Goal: Task Accomplishment & Management: Manage account settings

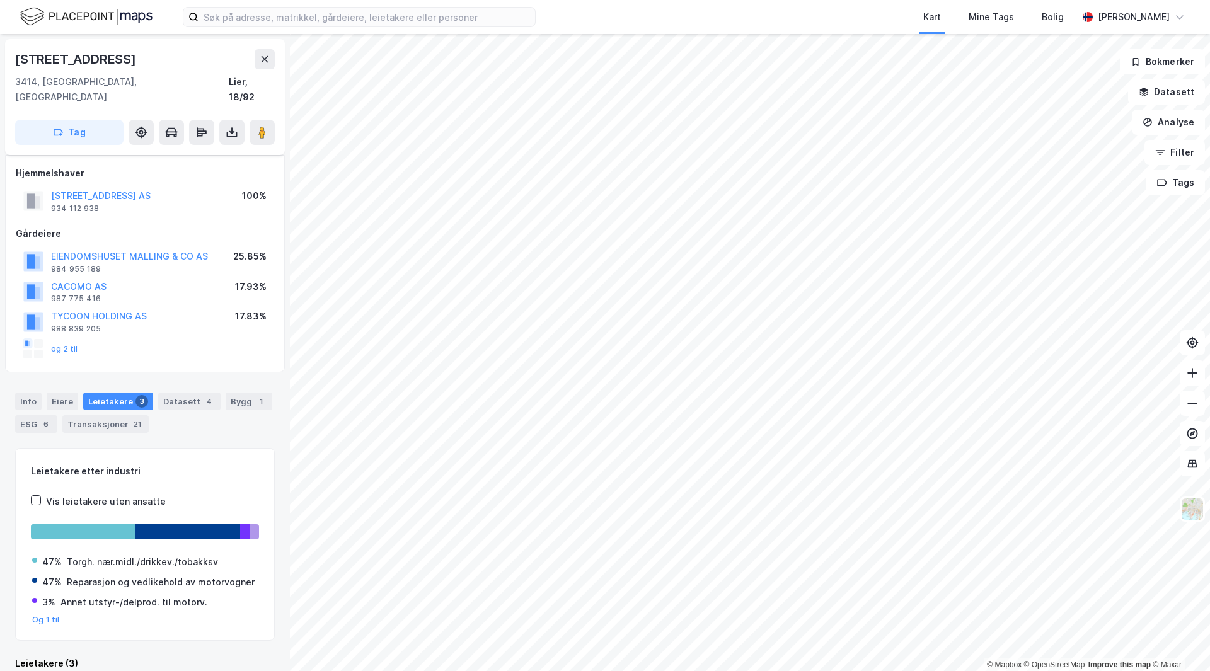
scroll to position [5, 0]
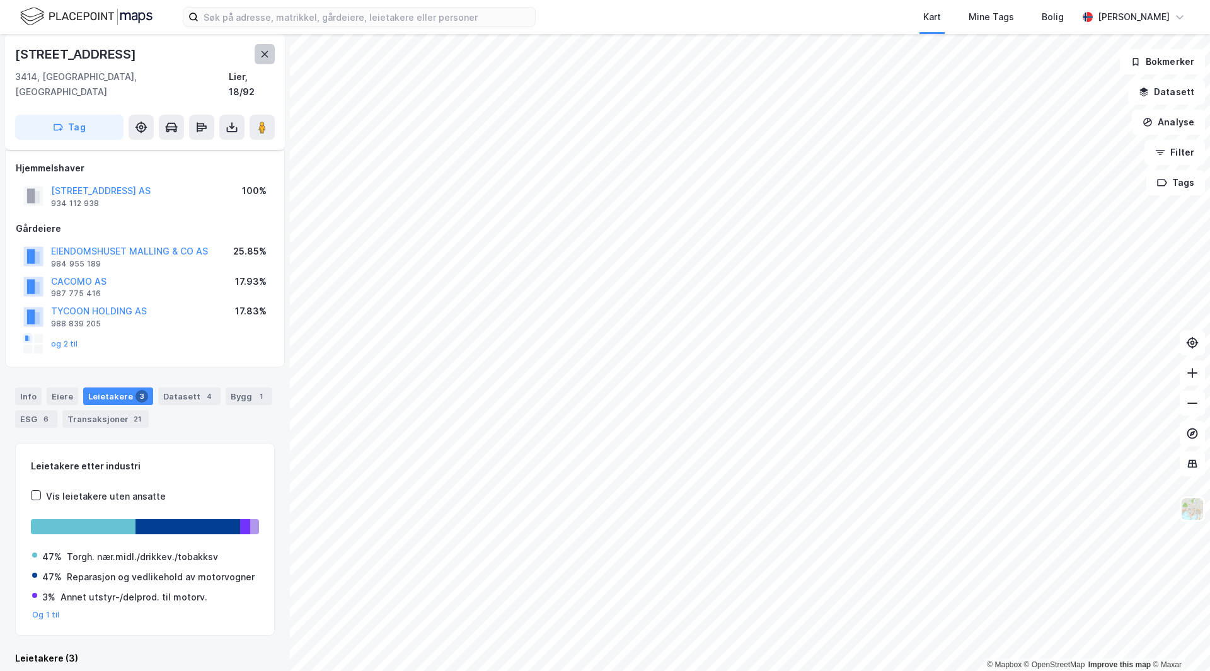
click at [258, 53] on button at bounding box center [265, 54] width 20 height 20
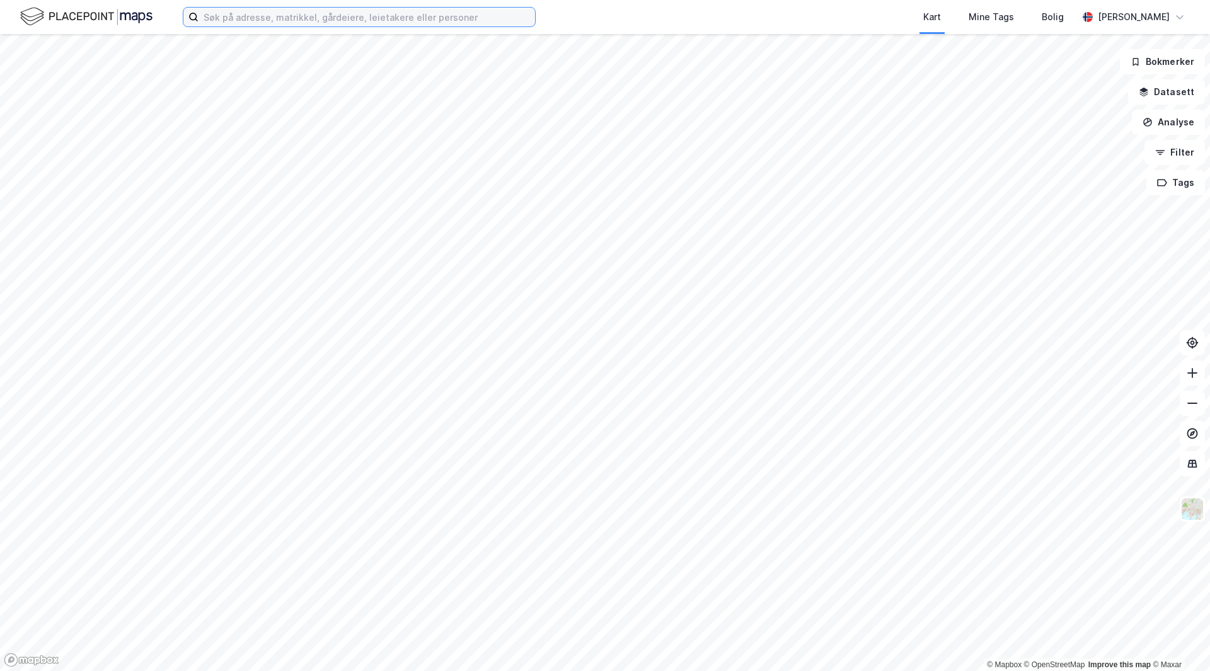
click at [268, 25] on input at bounding box center [367, 17] width 337 height 19
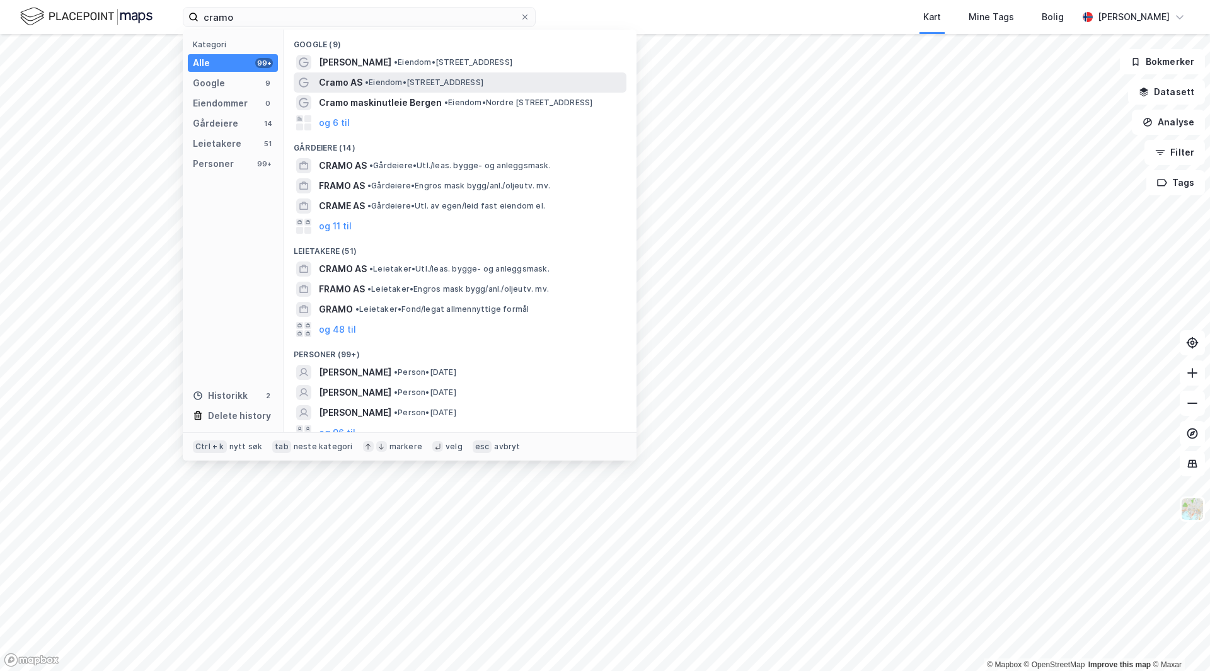
click at [363, 79] on div "Cramo AS • Eiendom • [STREET_ADDRESS]" at bounding box center [471, 82] width 305 height 15
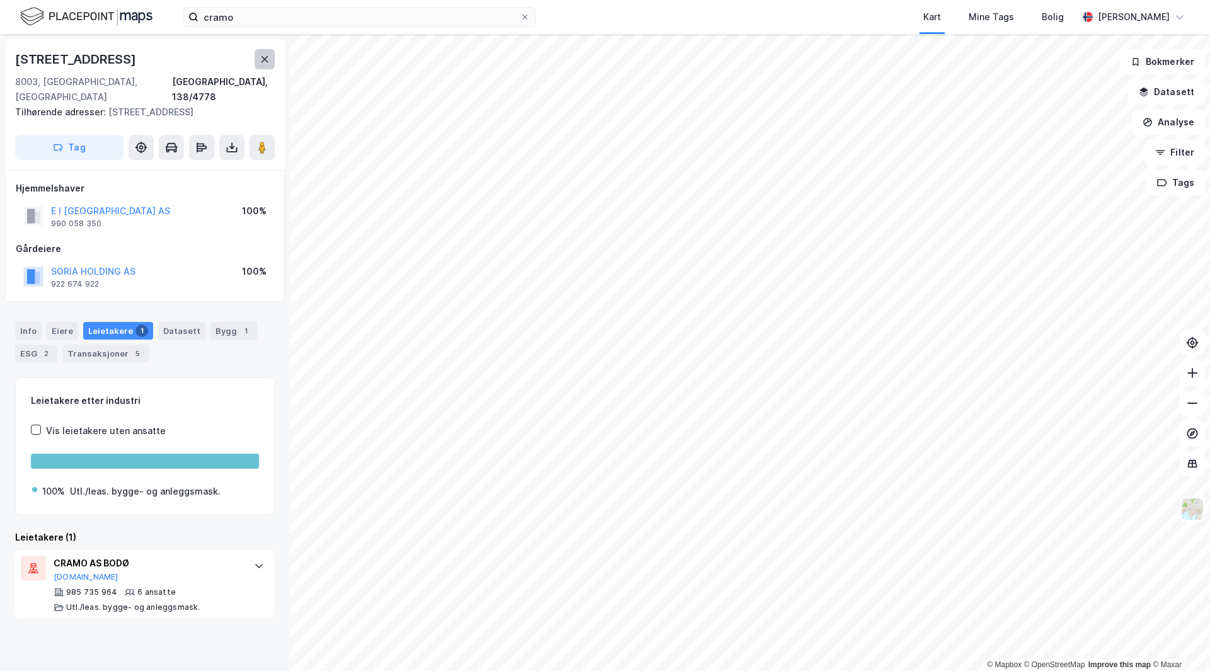
click at [265, 59] on icon at bounding box center [265, 59] width 7 height 6
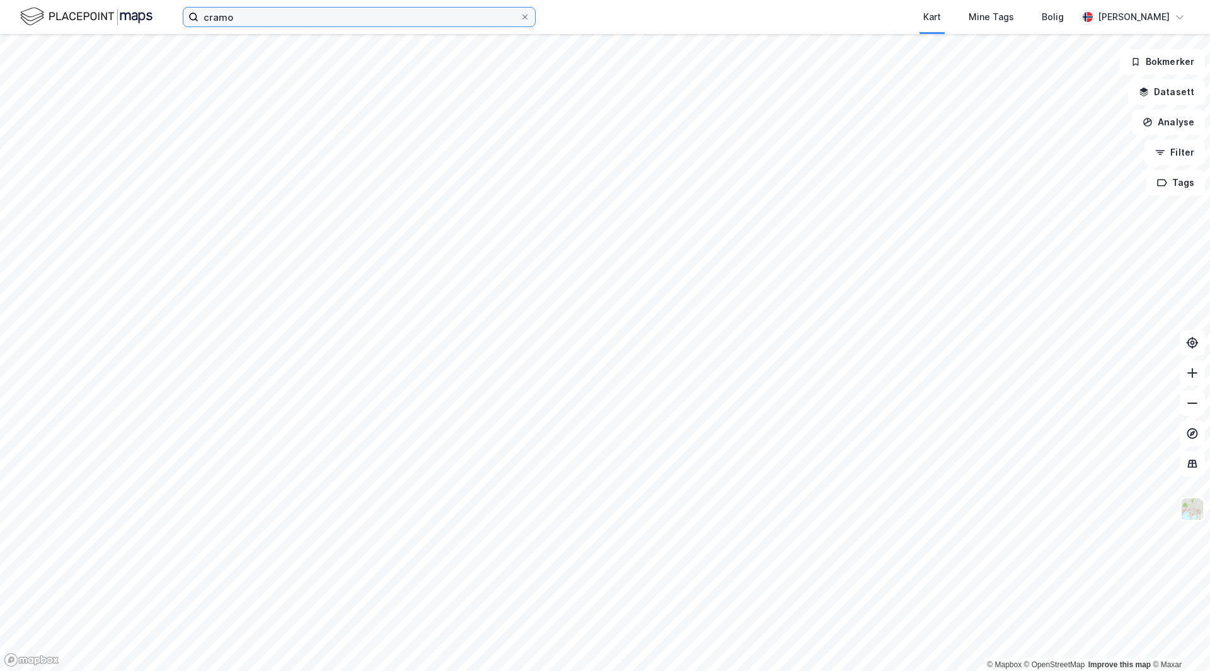
click at [439, 25] on input "cramo" at bounding box center [359, 17] width 321 height 19
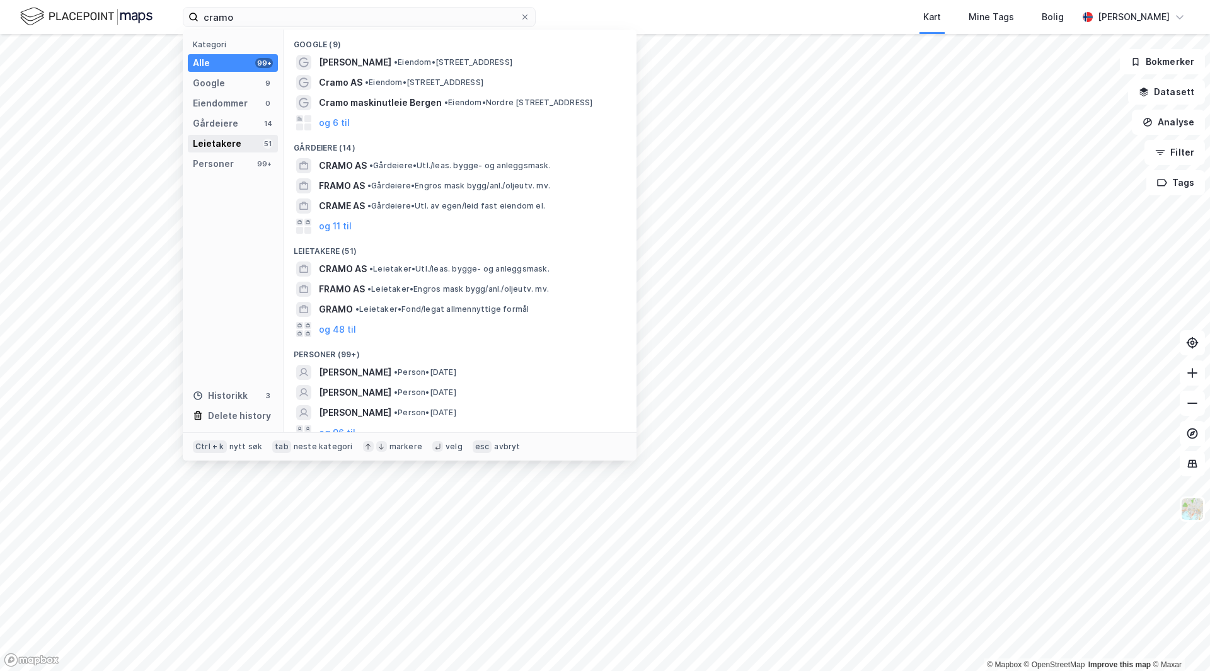
click at [211, 143] on div "Leietakere" at bounding box center [217, 143] width 49 height 15
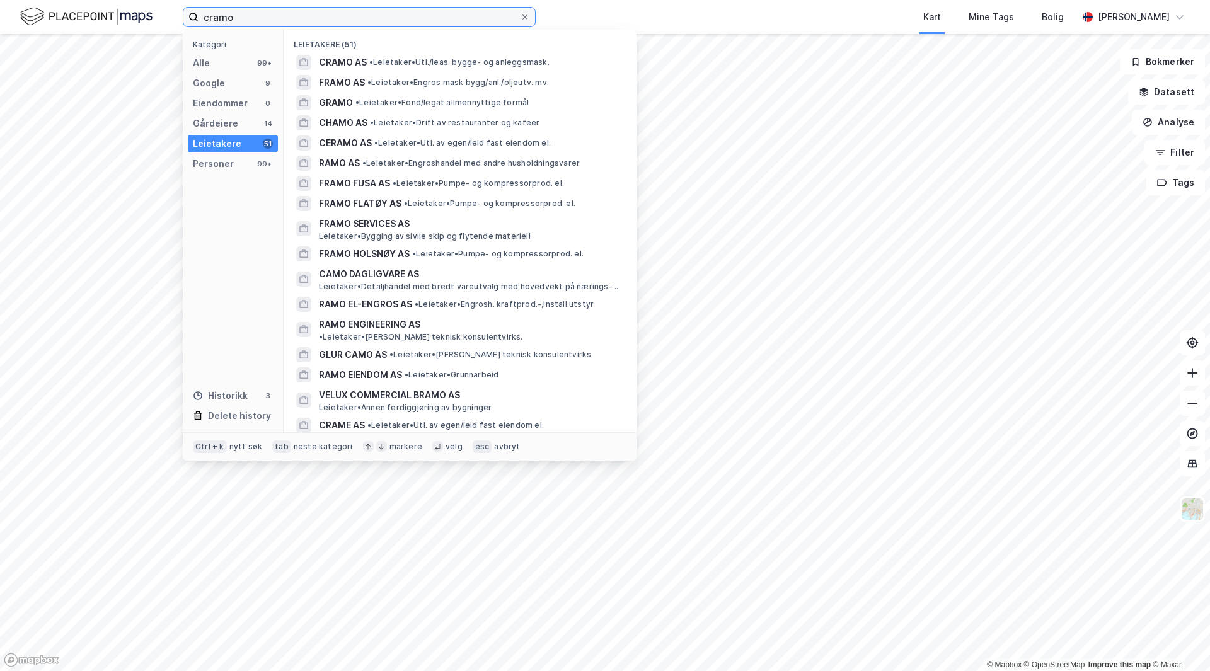
click at [296, 14] on input "cramo" at bounding box center [359, 17] width 321 height 19
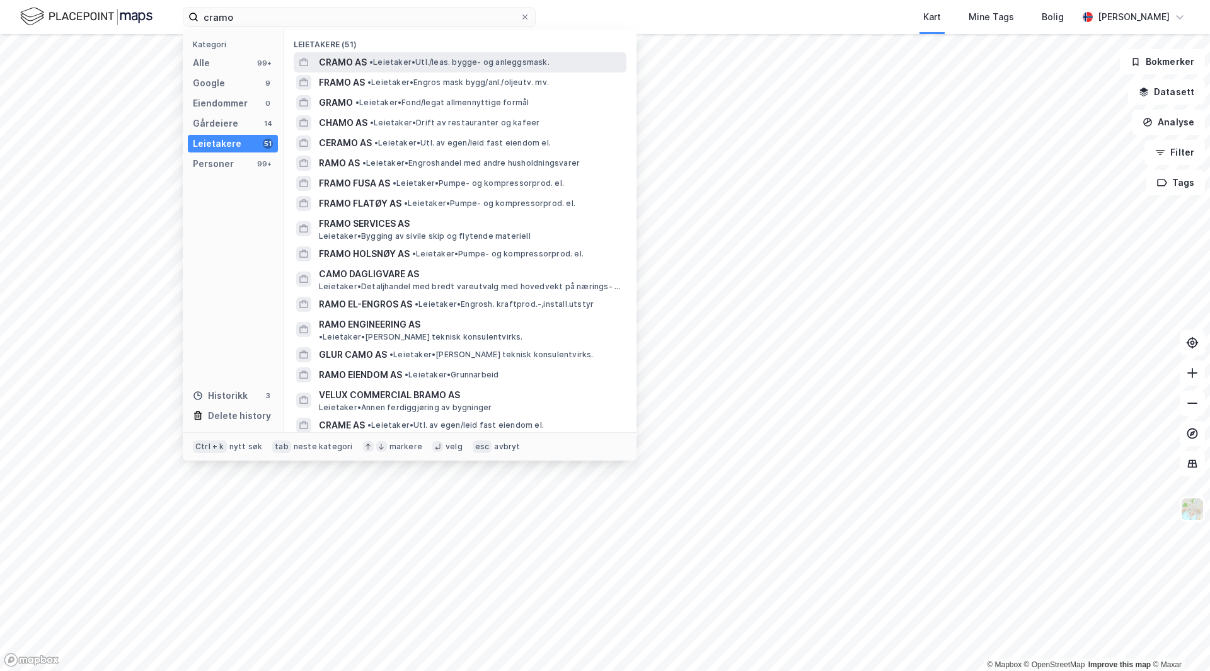
click at [452, 65] on span "• Leietaker • Utl./leas. bygge- og anleggsmask." at bounding box center [459, 62] width 180 height 10
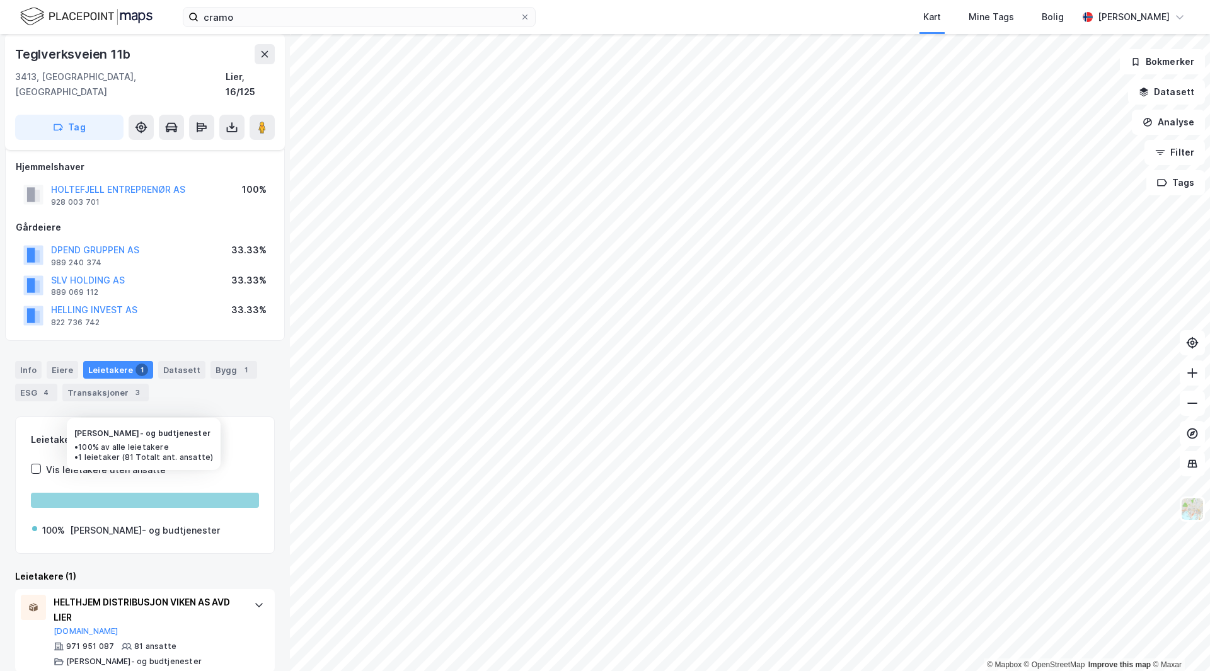
scroll to position [8, 0]
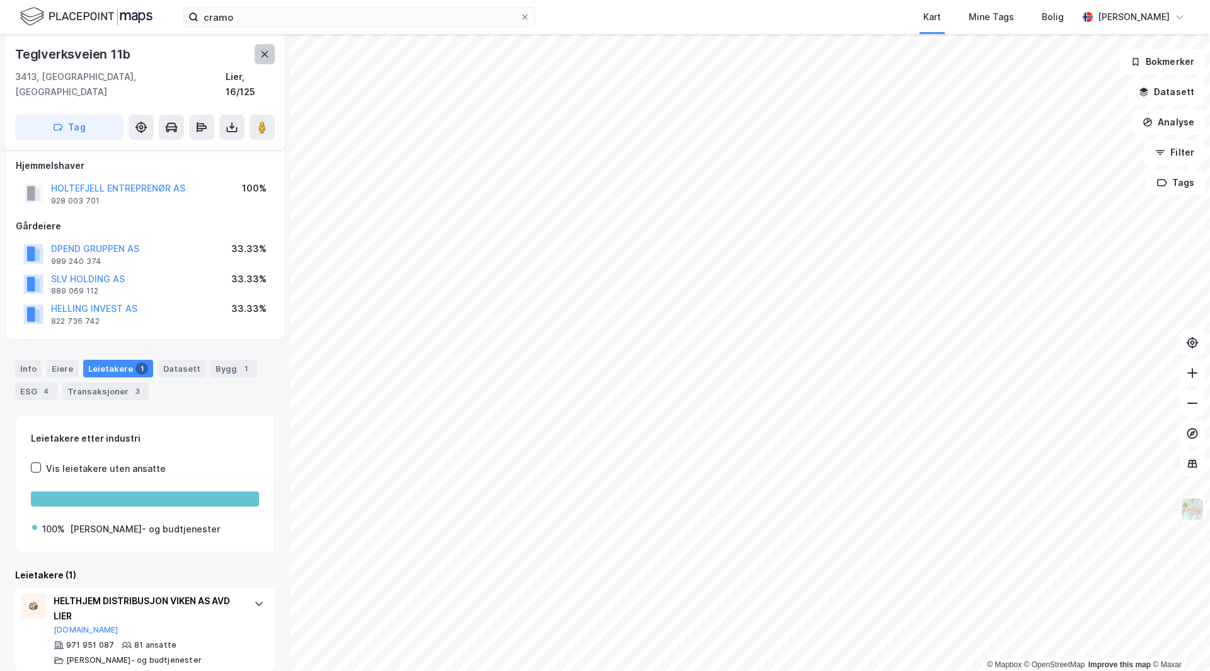
click at [264, 58] on icon at bounding box center [265, 54] width 10 height 10
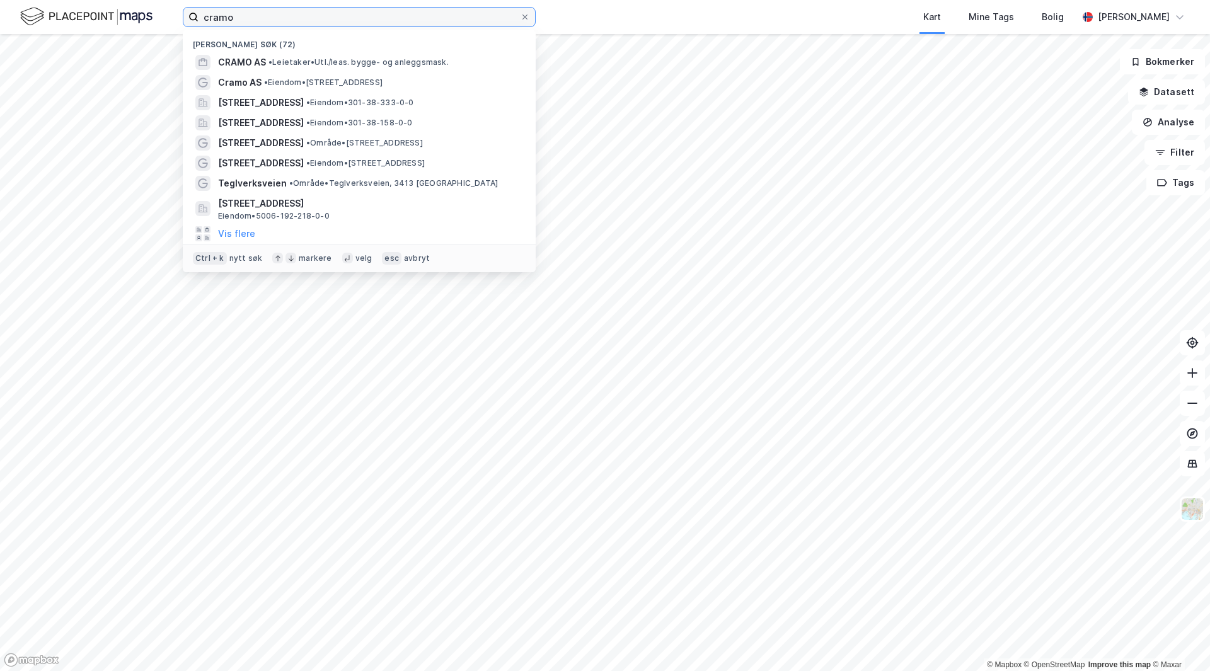
drag, startPoint x: 264, startPoint y: 24, endPoint x: 203, endPoint y: 28, distance: 61.3
click at [203, 28] on div "cramo Nylige søk (72) CRAMO AS • Leietaker • Utl./leas. bygge- og anleggsmask. …" at bounding box center [605, 17] width 1210 height 34
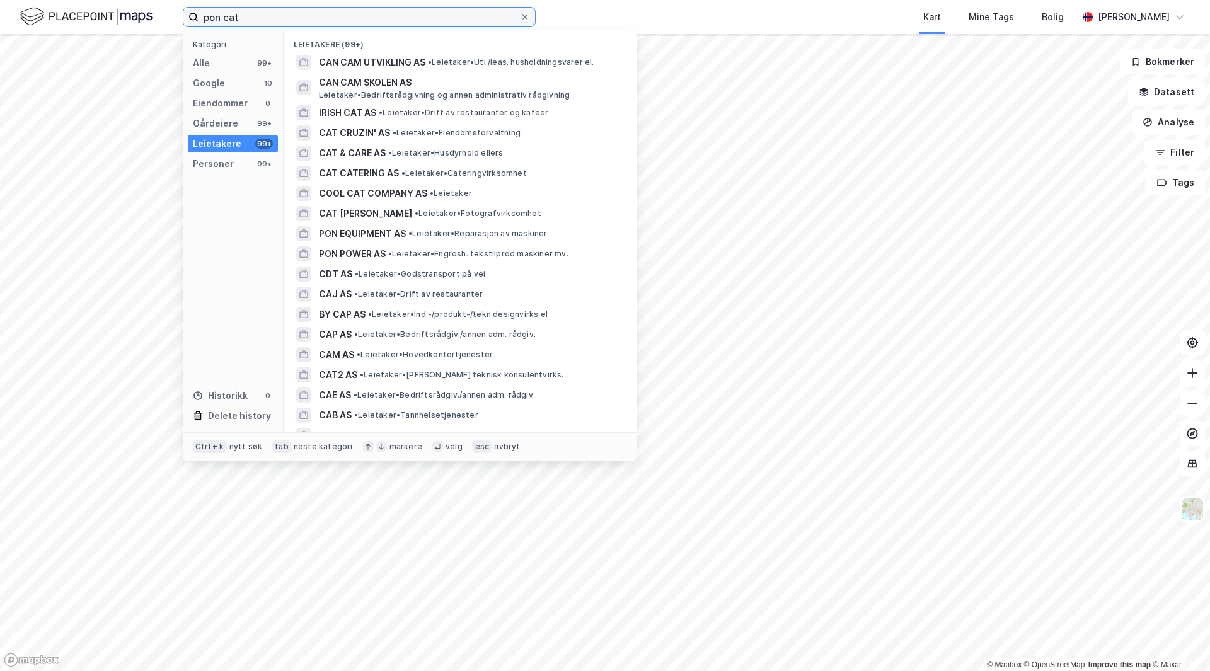
click at [223, 18] on input "pon cat" at bounding box center [359, 17] width 321 height 19
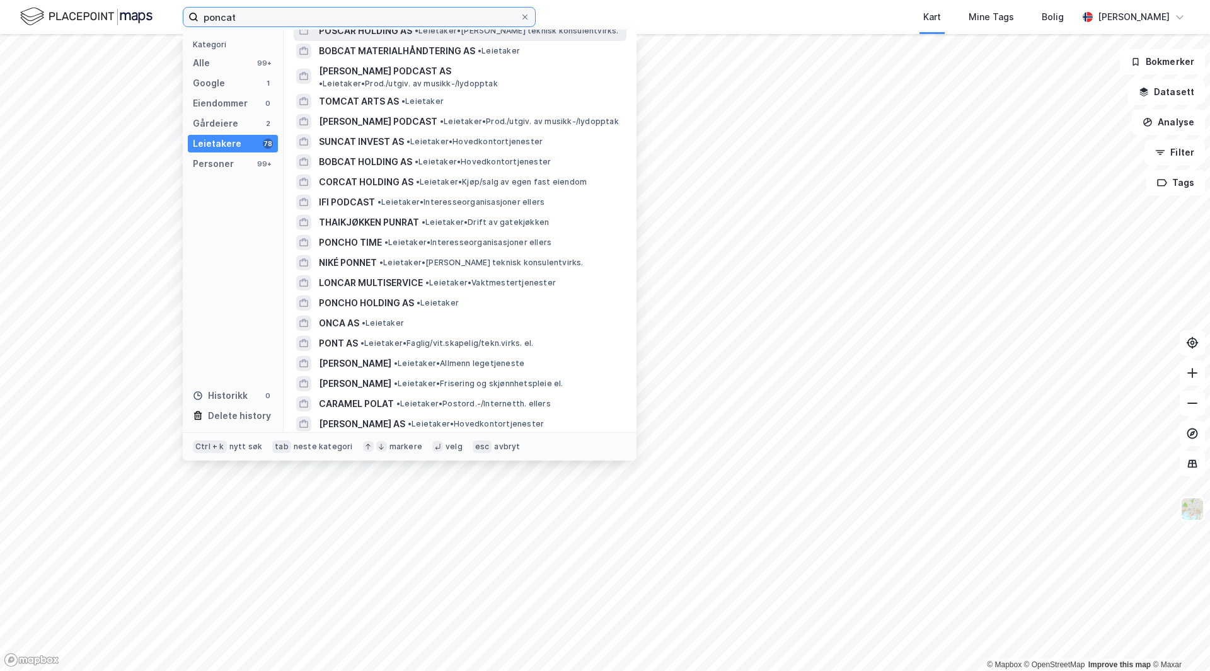
scroll to position [504, 0]
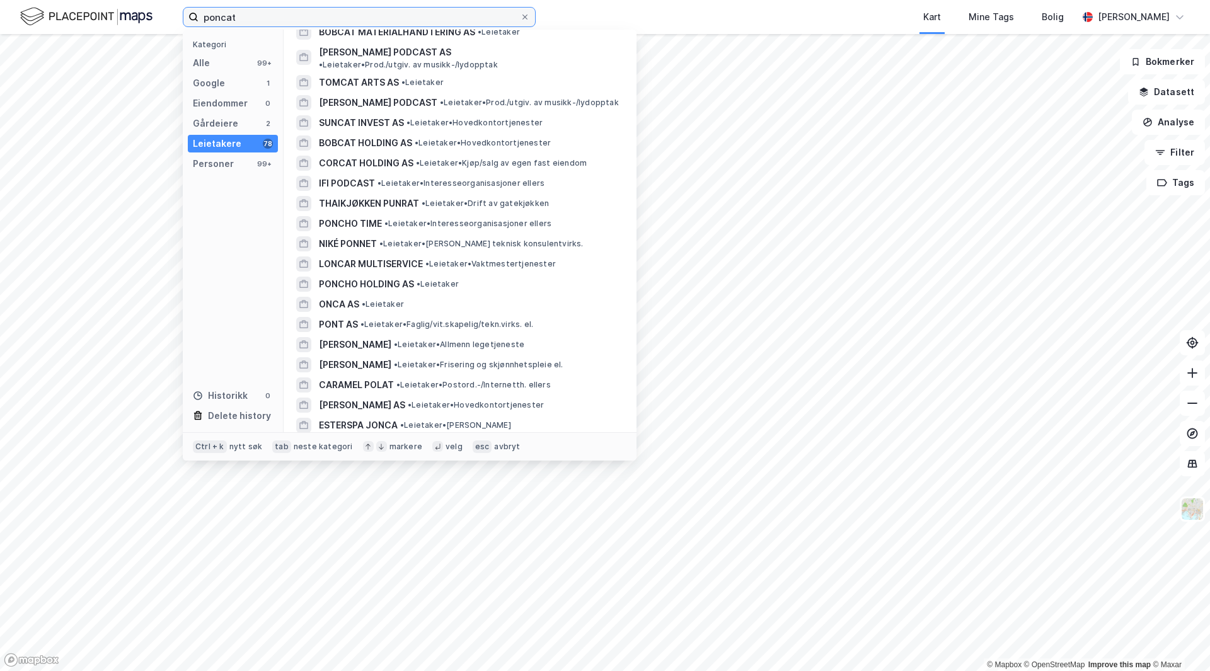
click at [238, 20] on input "poncat" at bounding box center [359, 17] width 321 height 19
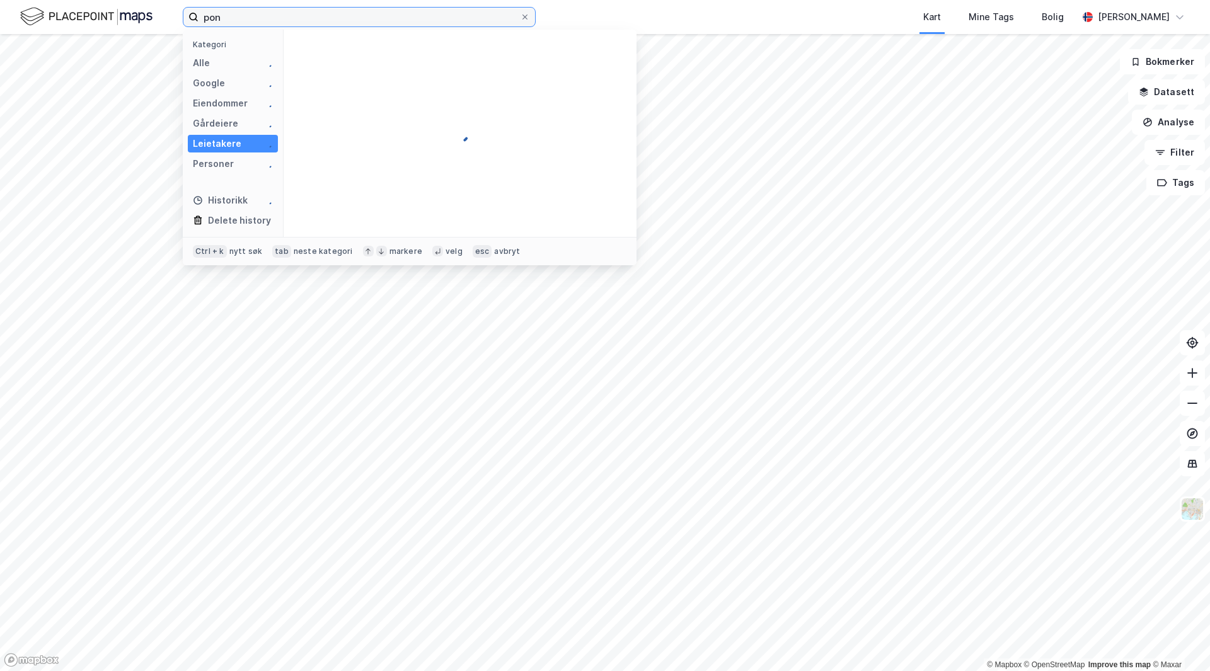
scroll to position [0, 0]
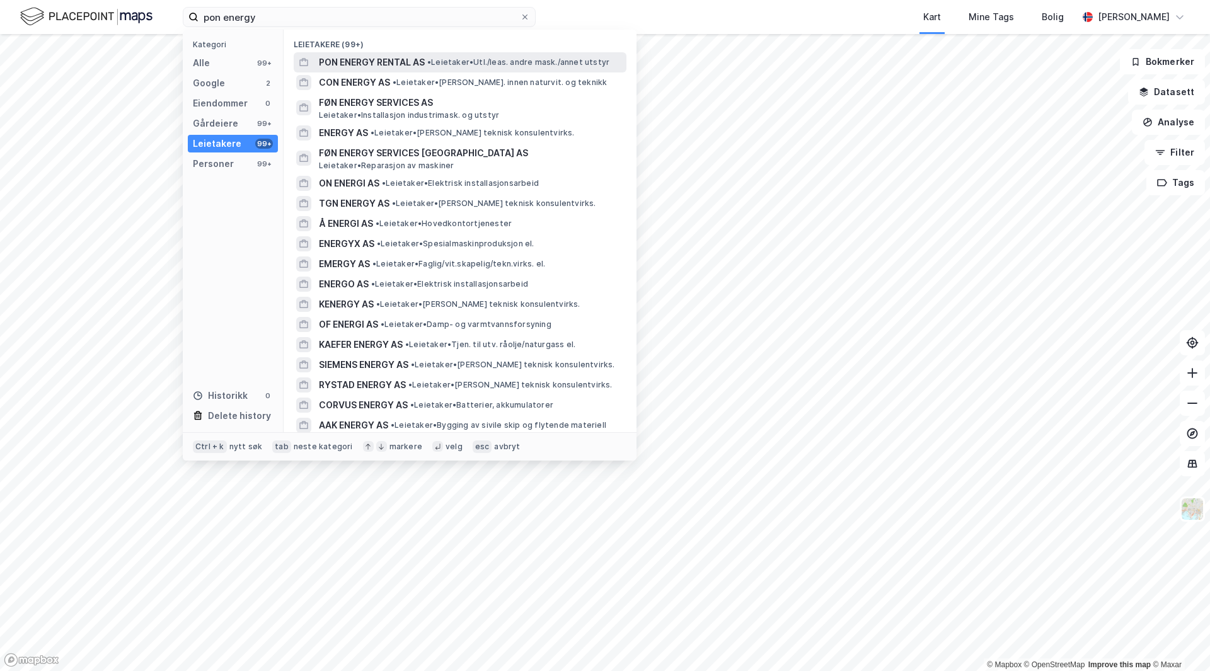
click at [345, 61] on span "PON ENERGY RENTAL AS" at bounding box center [372, 62] width 106 height 15
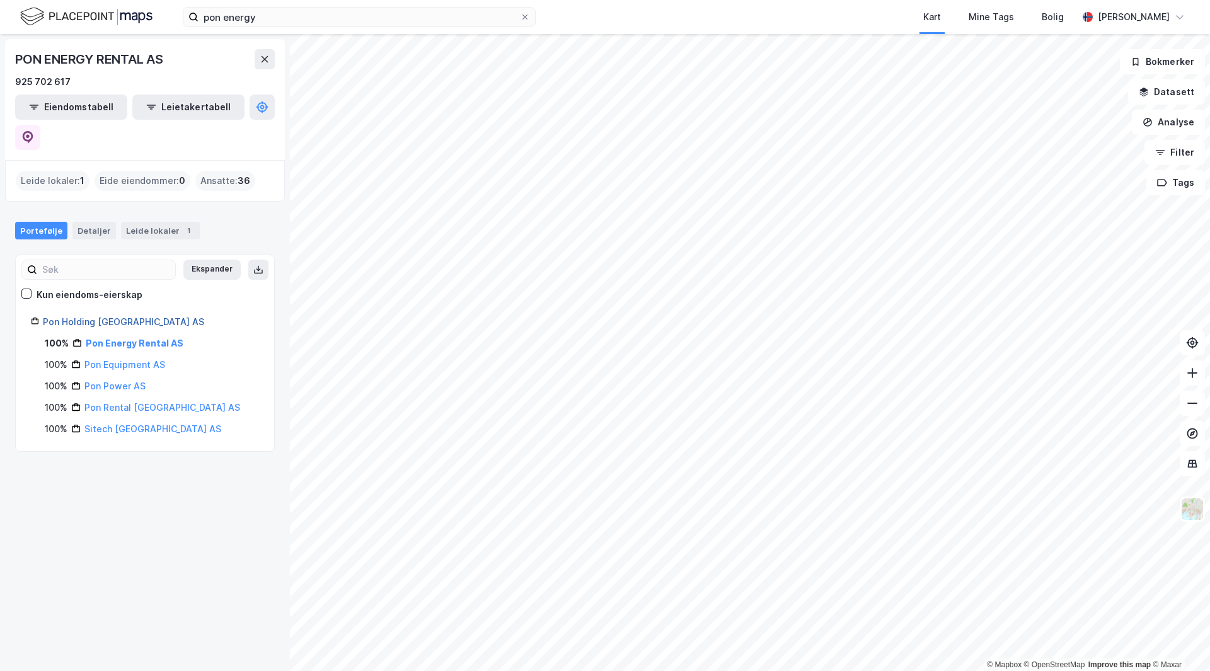
click at [95, 316] on link "Pon Holding Norway AS" at bounding box center [123, 321] width 161 height 11
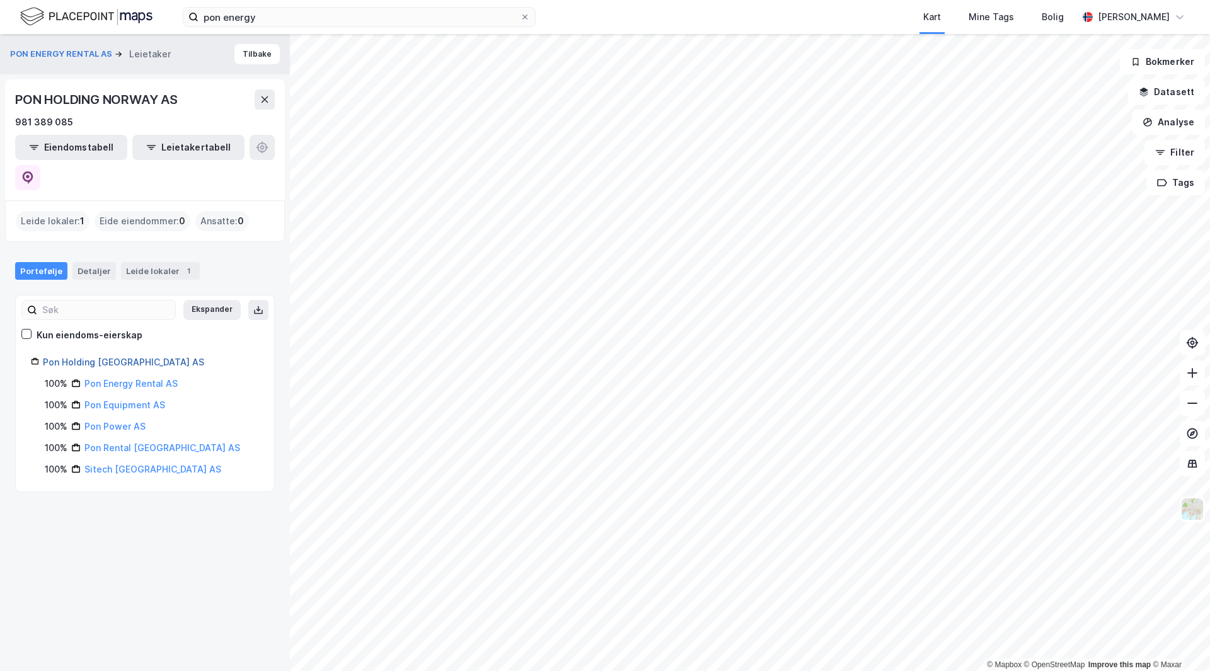
click at [106, 357] on link "Pon Holding Norway AS" at bounding box center [123, 362] width 161 height 11
click at [309, 22] on input "pon energy" at bounding box center [359, 17] width 321 height 19
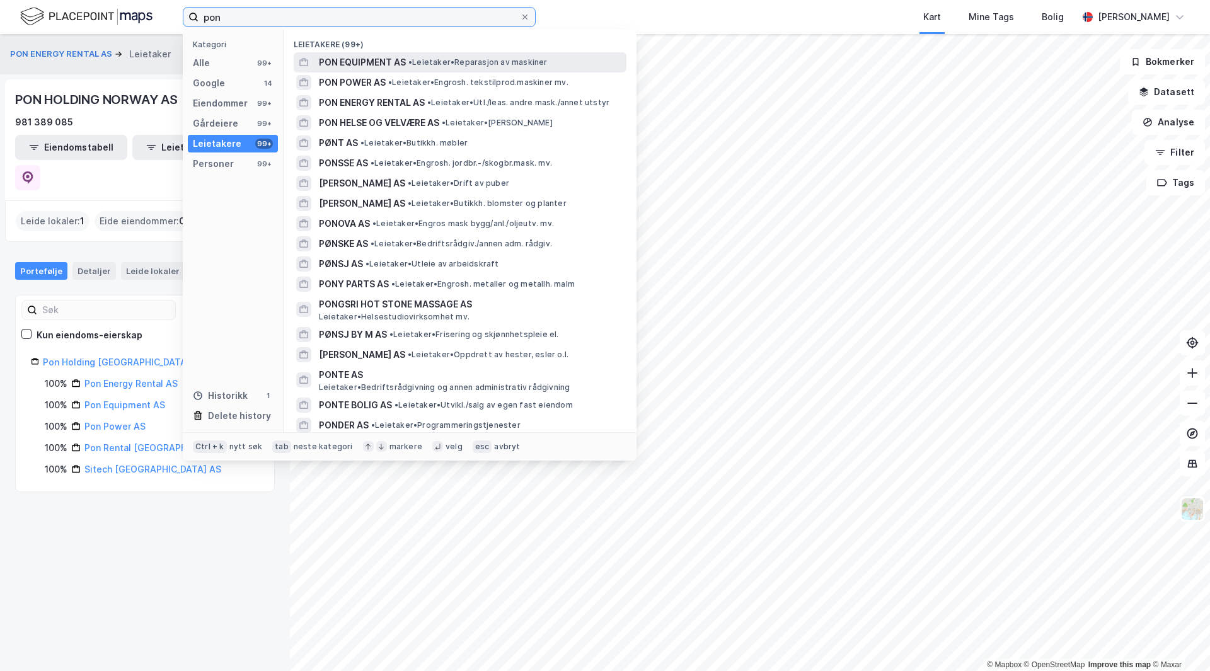
type input "pon"
click at [480, 63] on span "• Leietaker • Reparasjon av maskiner" at bounding box center [477, 62] width 139 height 10
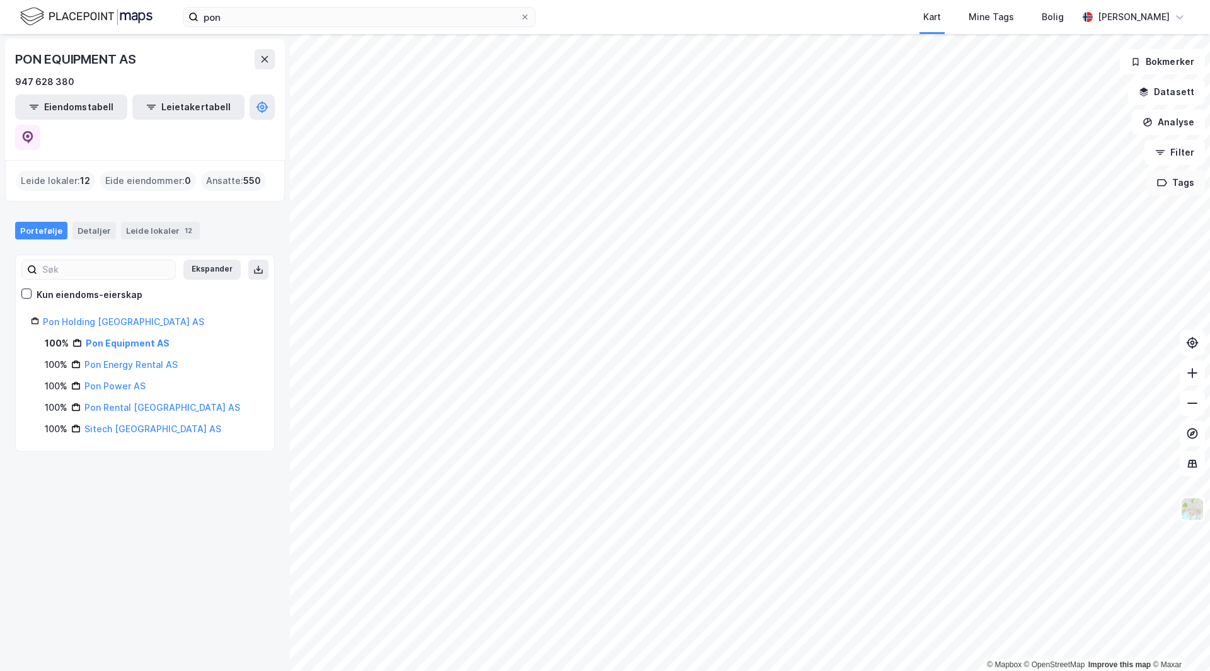
click at [1184, 185] on button "Tags" at bounding box center [1175, 182] width 59 height 25
click at [1167, 149] on button "Filter" at bounding box center [1174, 152] width 61 height 25
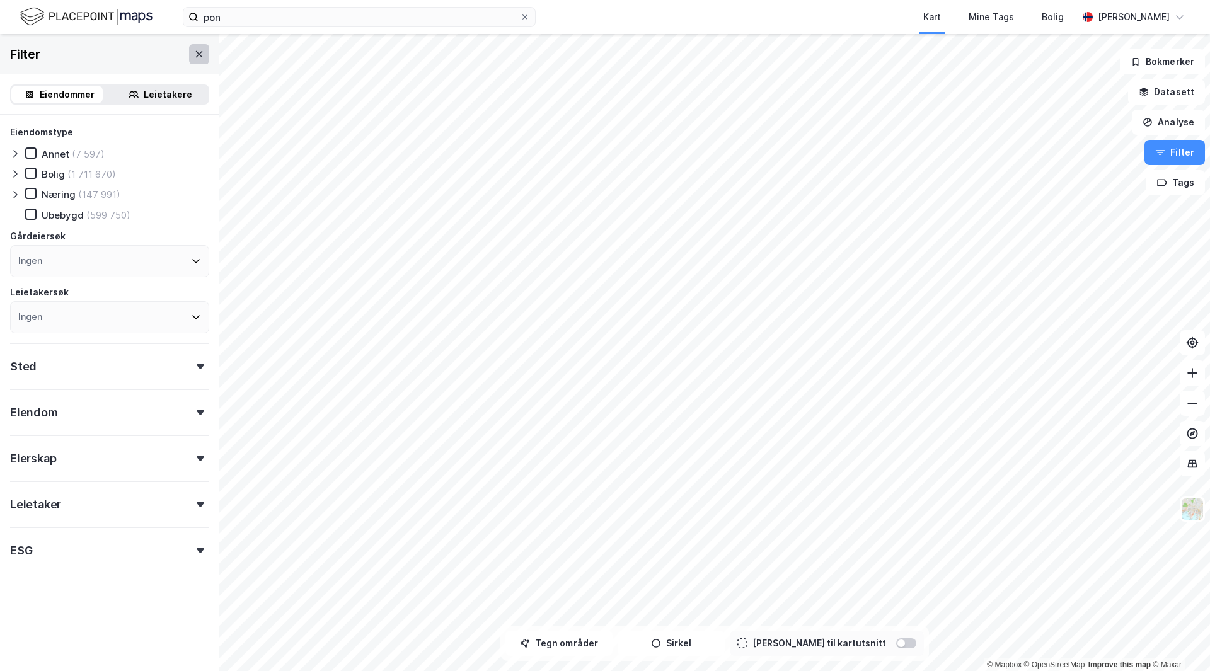
click at [194, 55] on icon at bounding box center [199, 54] width 10 height 10
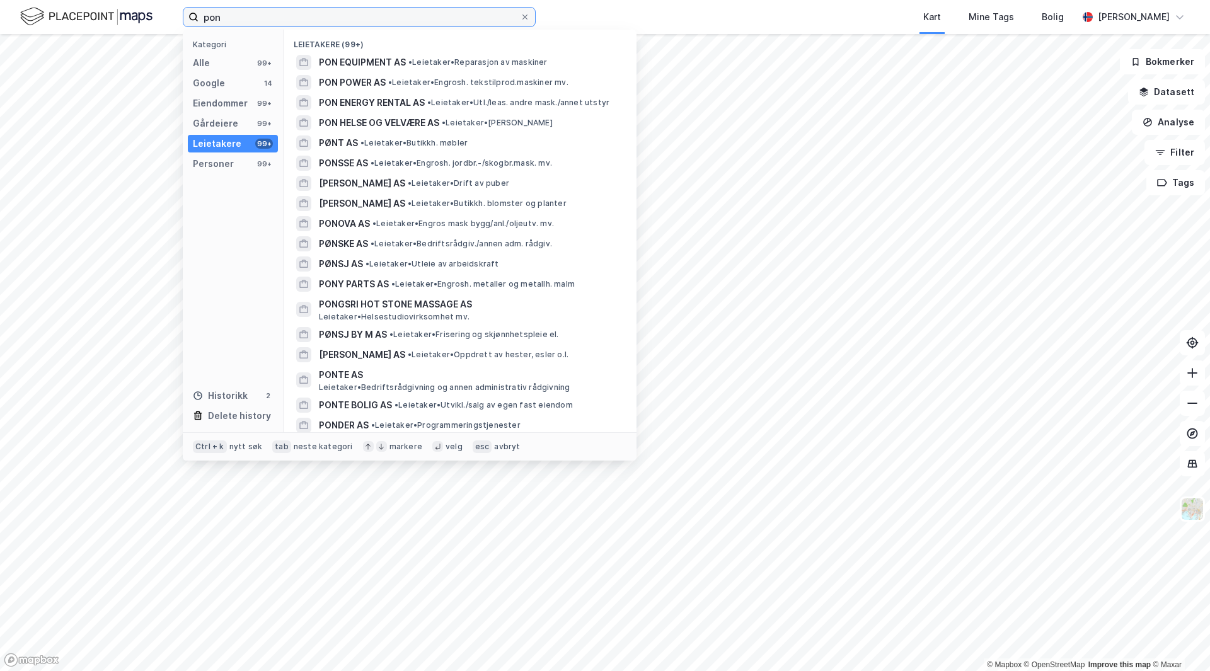
click at [255, 25] on input "pon" at bounding box center [359, 17] width 321 height 19
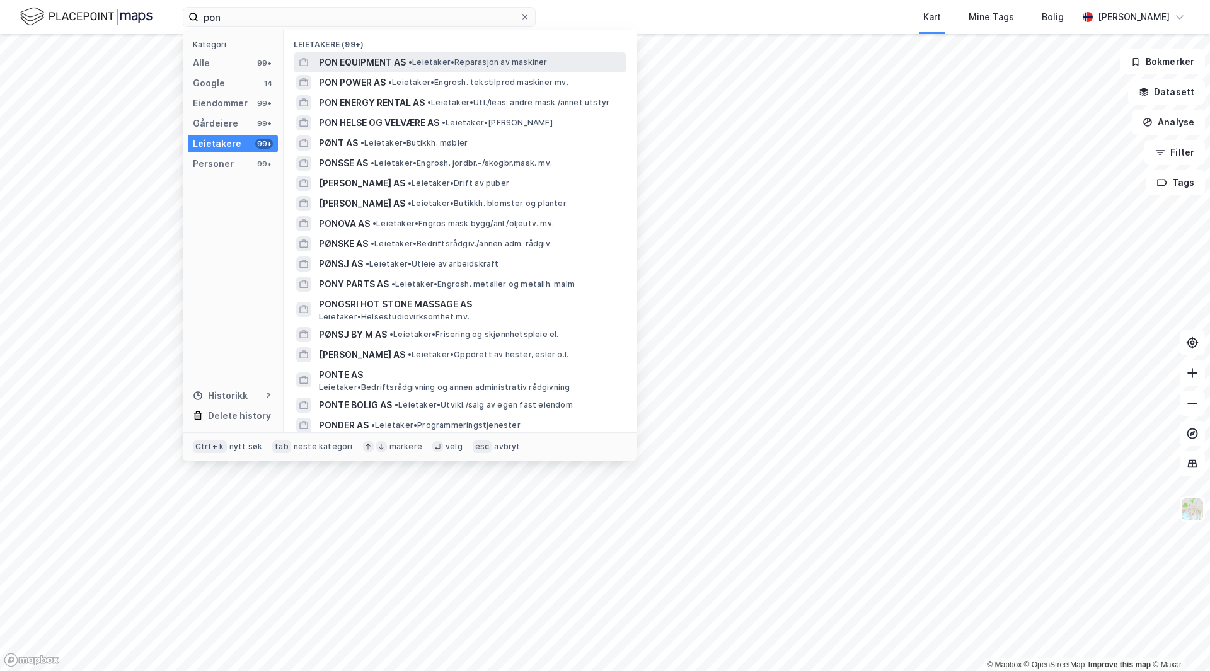
click at [412, 60] on span "•" at bounding box center [410, 61] width 4 height 9
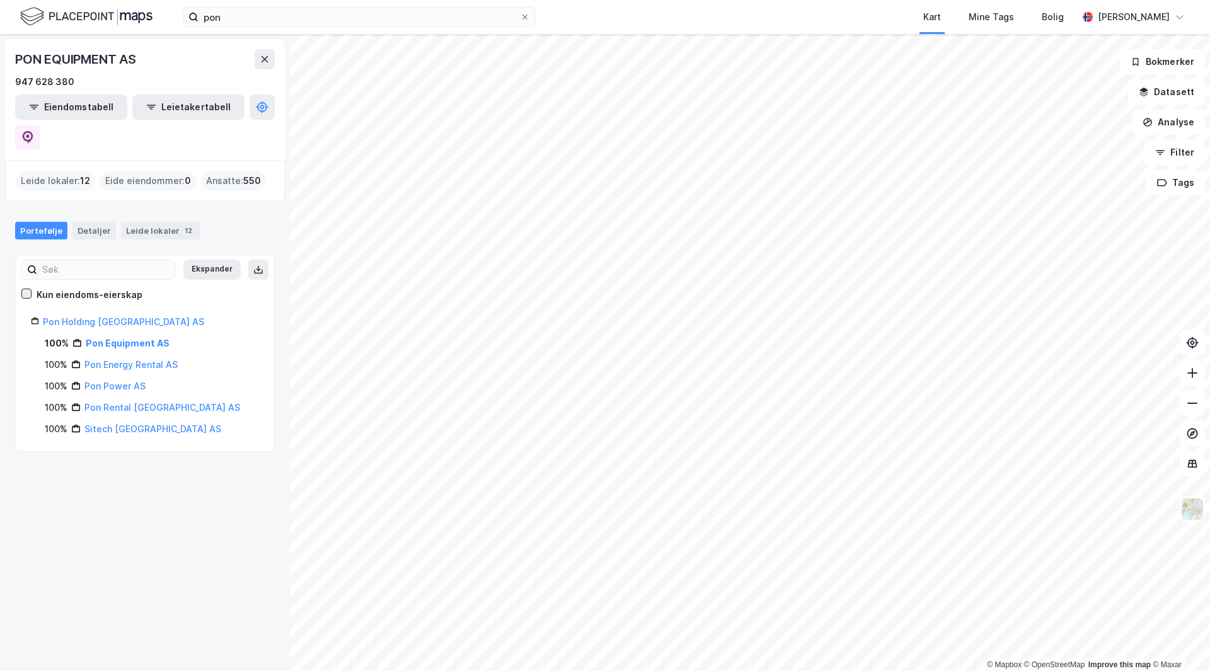
click at [25, 289] on icon at bounding box center [26, 293] width 9 height 9
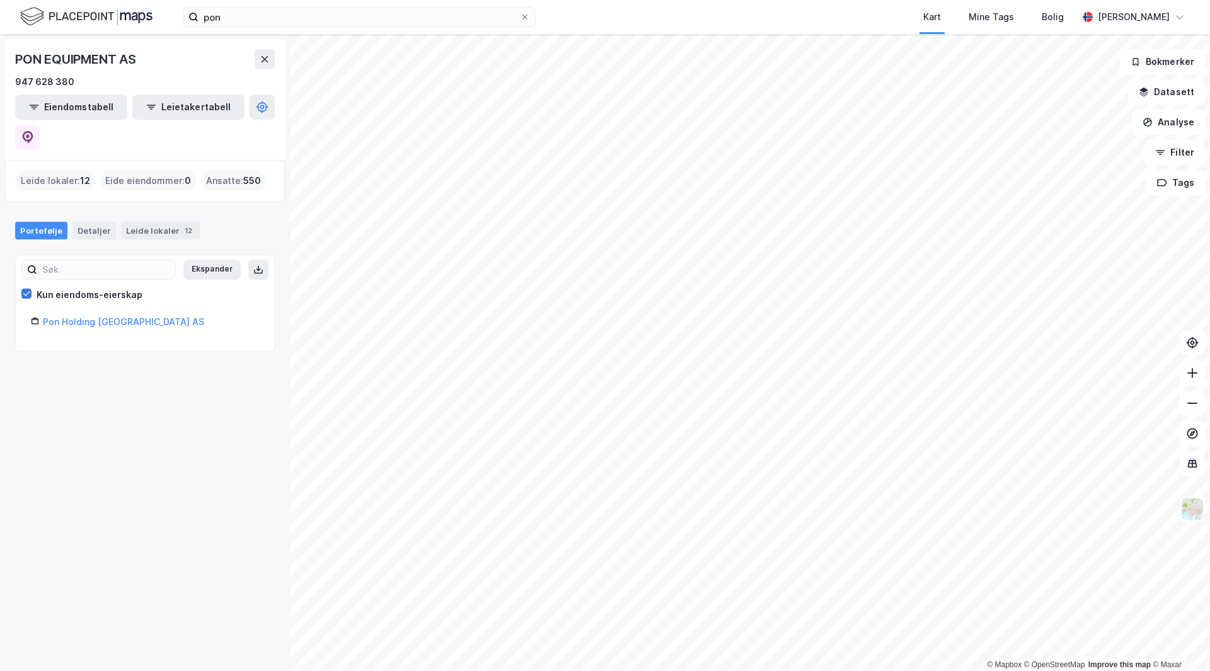
click at [26, 291] on icon at bounding box center [26, 293] width 7 height 4
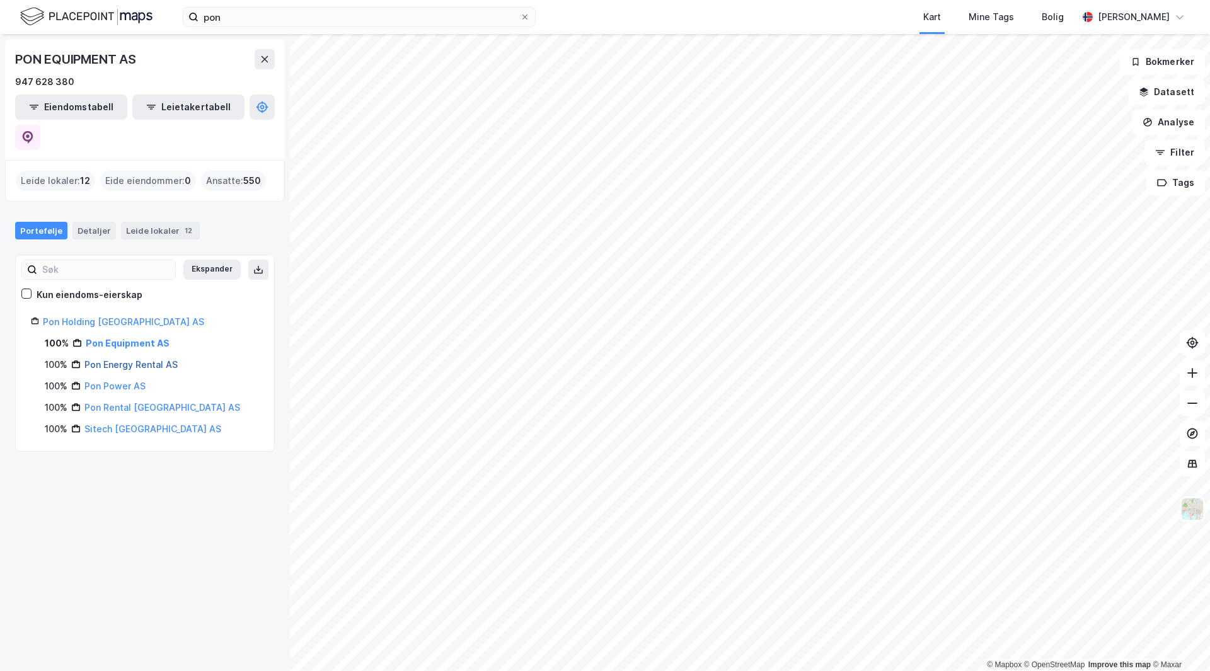
click at [130, 359] on link "Pon Energy Rental AS" at bounding box center [130, 364] width 93 height 11
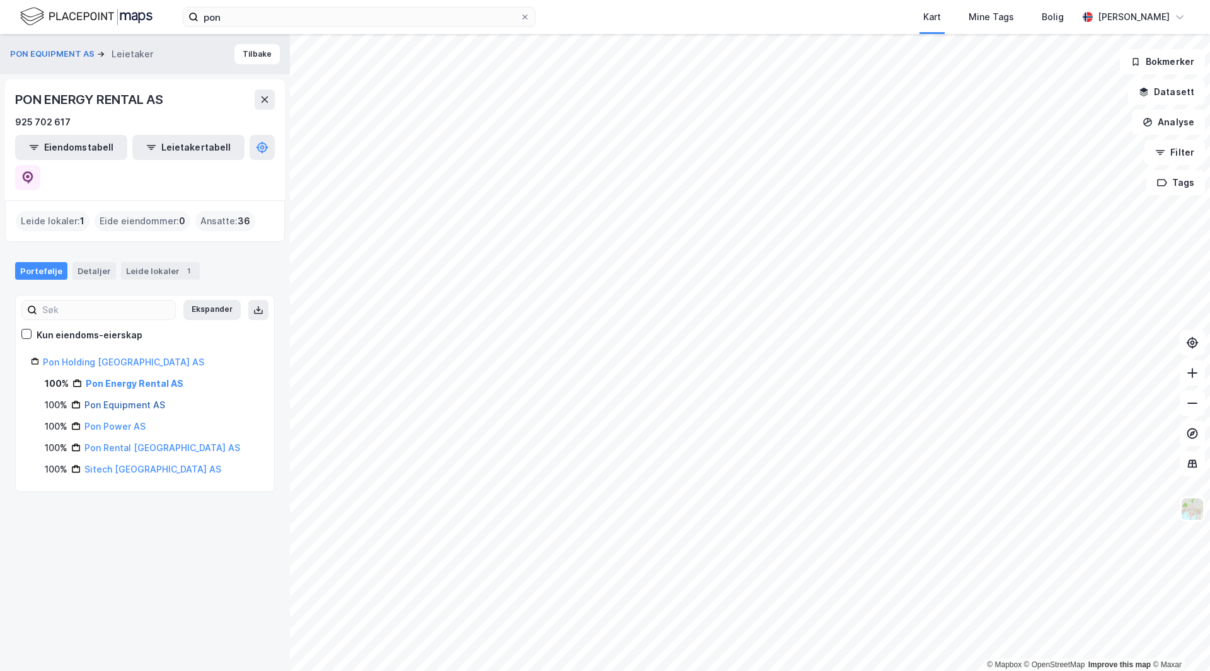
click at [128, 400] on link "Pon Equipment AS" at bounding box center [124, 405] width 81 height 11
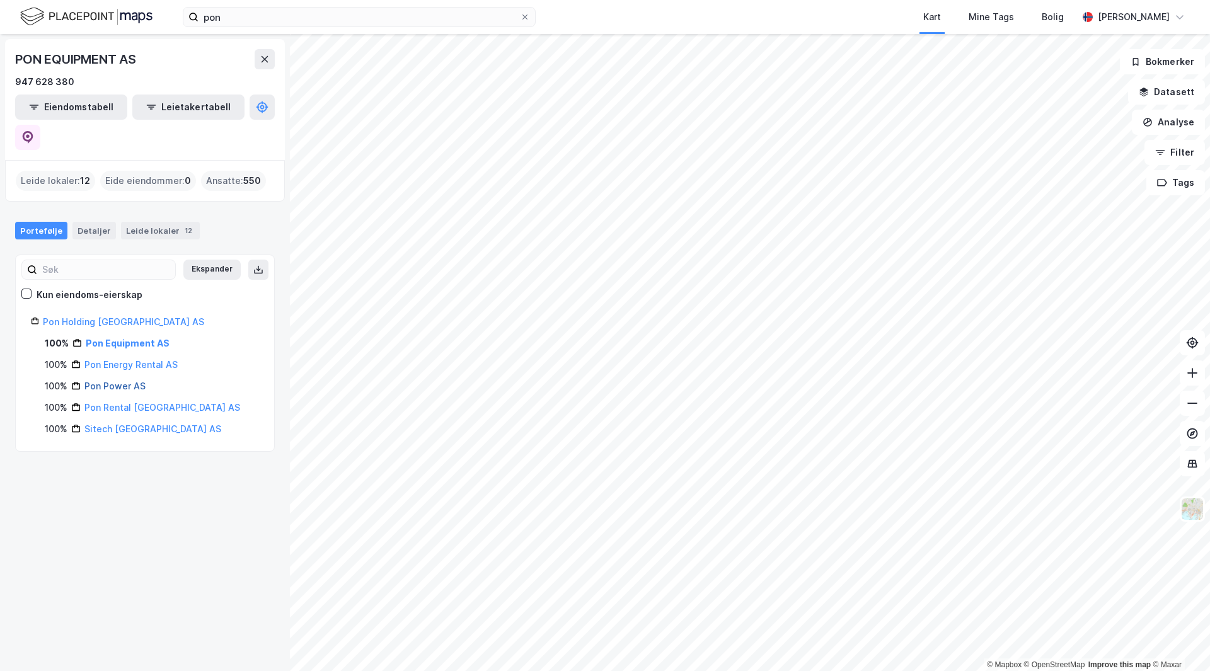
click at [120, 381] on link "Pon Power AS" at bounding box center [114, 386] width 61 height 11
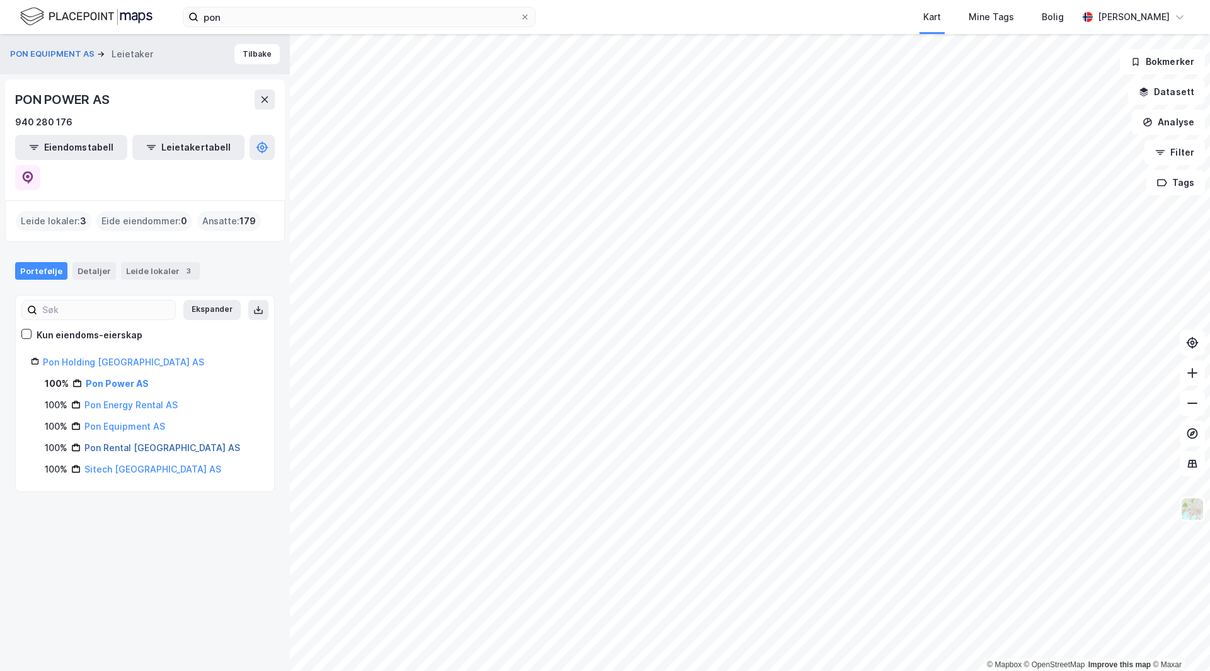
click at [122, 442] on link "Pon Rental Norway AS" at bounding box center [162, 447] width 156 height 11
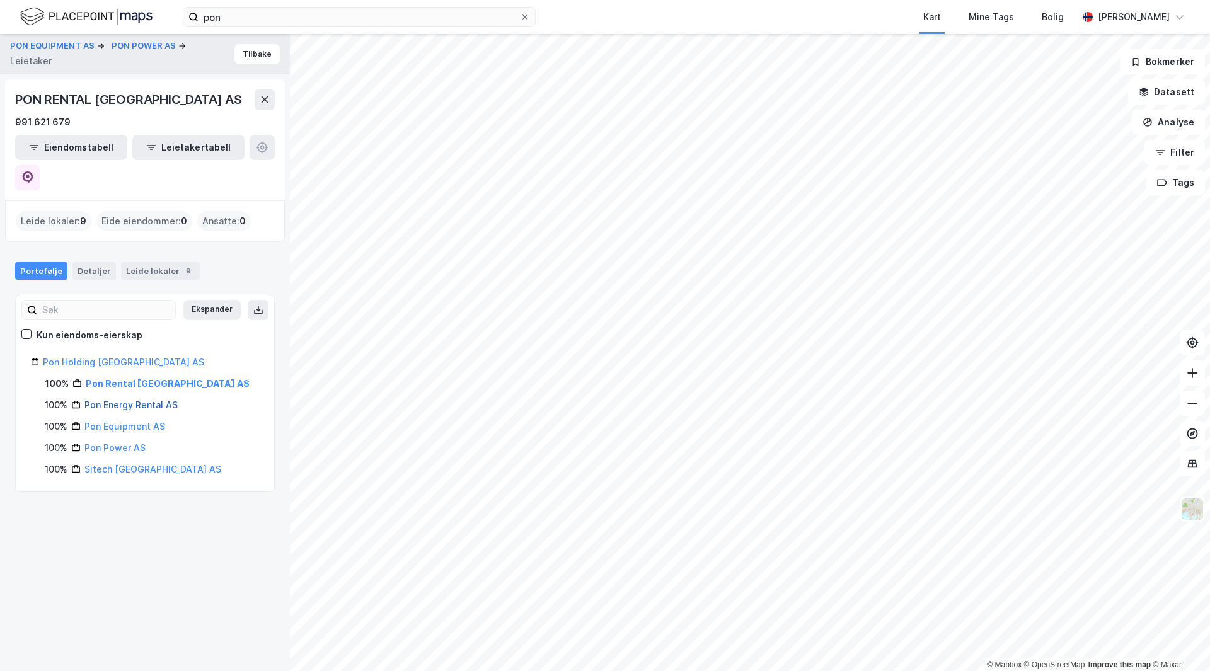
click at [96, 400] on link "Pon Energy Rental AS" at bounding box center [130, 405] width 93 height 11
click at [1175, 156] on button "Filter" at bounding box center [1174, 152] width 61 height 25
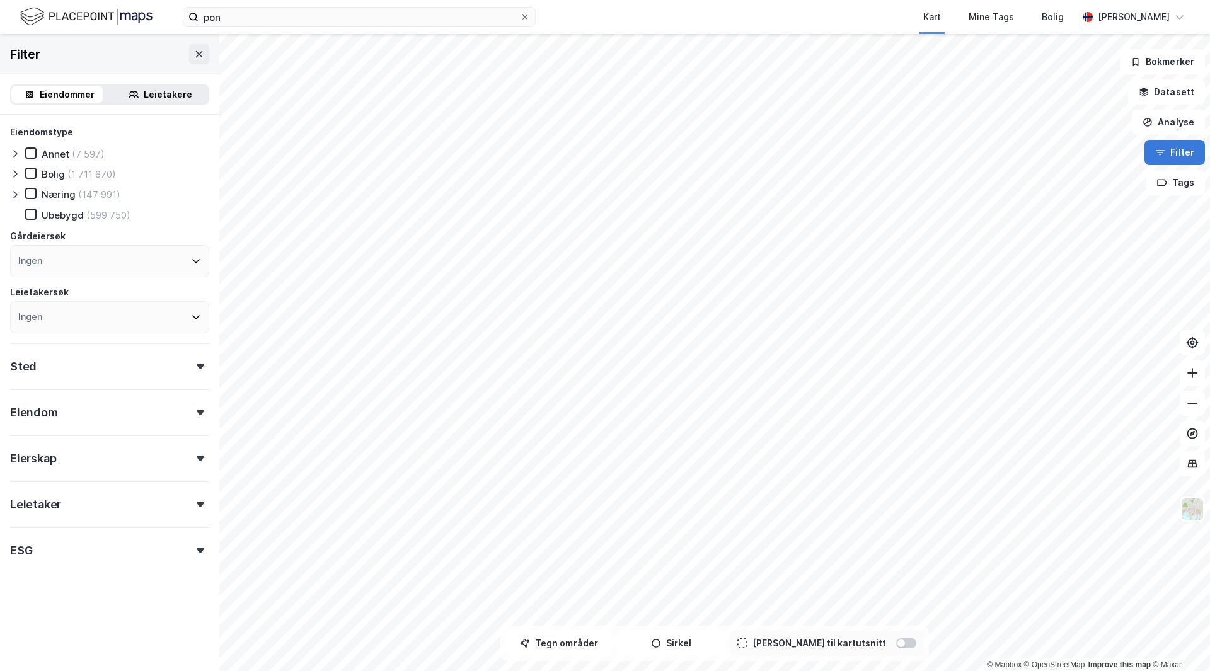
click at [1175, 156] on button "Filter" at bounding box center [1174, 152] width 61 height 25
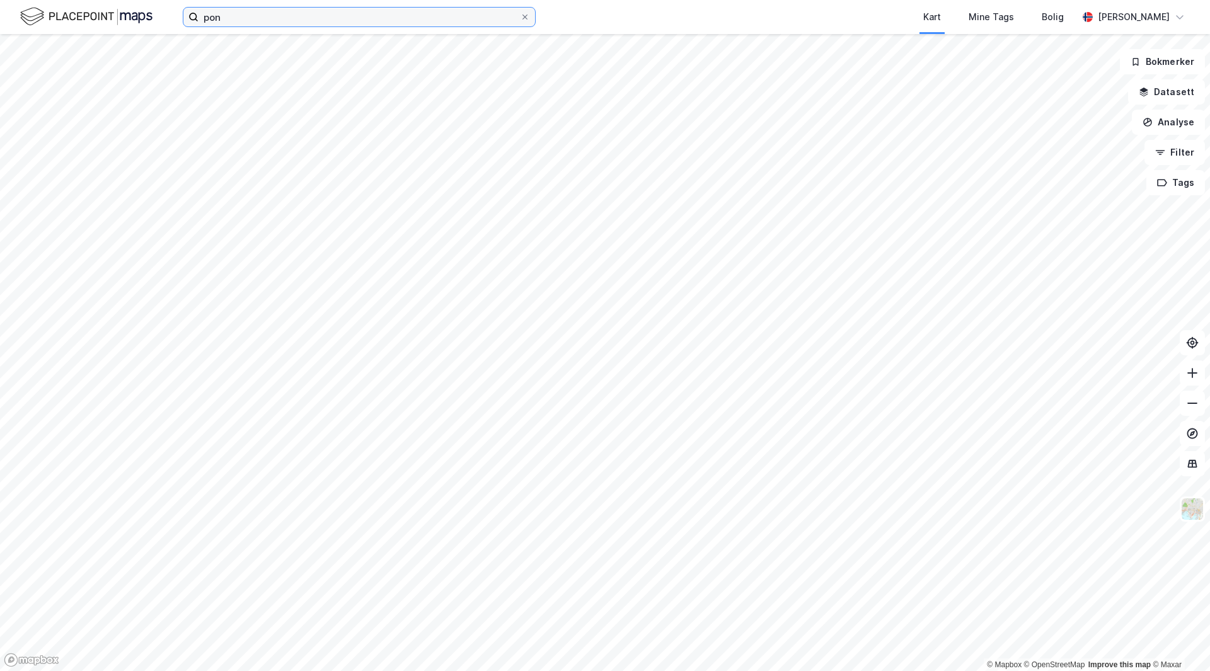
click at [445, 23] on input "pon" at bounding box center [359, 17] width 321 height 19
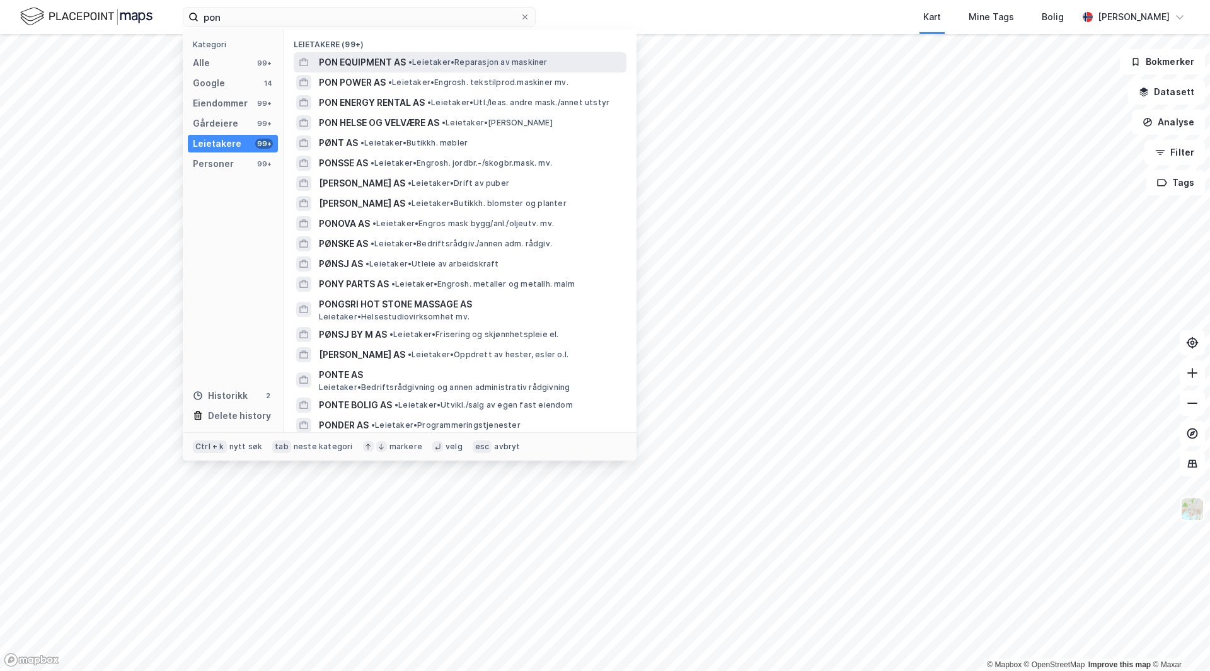
click at [424, 61] on span "• Leietaker • Reparasjon av maskiner" at bounding box center [477, 62] width 139 height 10
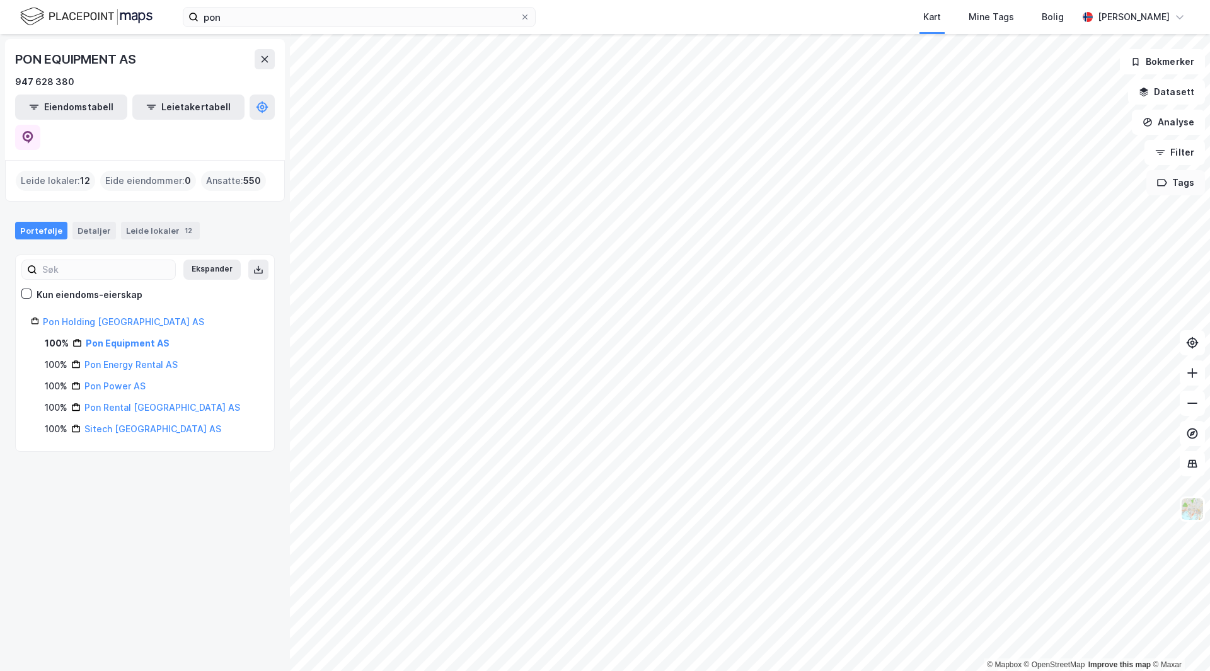
click at [1163, 189] on button "Tags" at bounding box center [1175, 182] width 59 height 25
click at [1126, 193] on icon at bounding box center [1120, 191] width 10 height 10
click at [1163, 185] on icon "button" at bounding box center [1162, 183] width 10 height 10
click at [974, 191] on div "Tags" at bounding box center [965, 191] width 30 height 20
drag, startPoint x: 981, startPoint y: 191, endPoint x: 955, endPoint y: 190, distance: 26.5
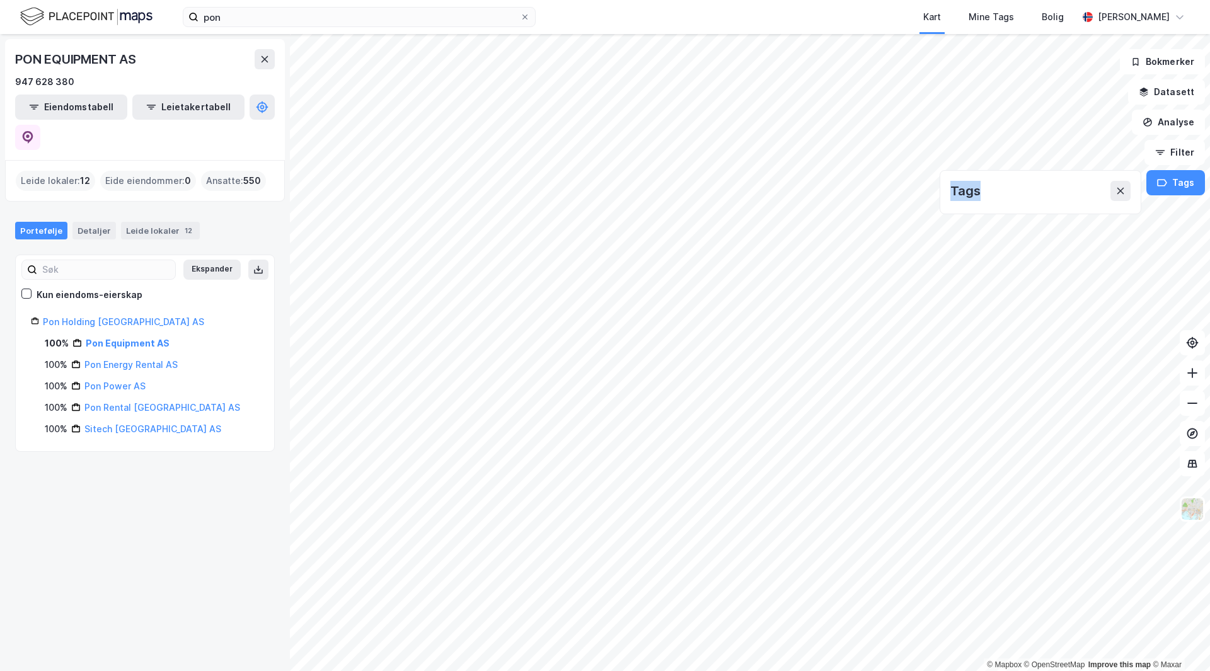
click at [955, 190] on div "Tags" at bounding box center [1040, 191] width 180 height 20
click at [988, 194] on div "Tags" at bounding box center [1040, 191] width 180 height 20
click at [131, 359] on link "Pon Energy Rental AS" at bounding box center [130, 364] width 93 height 11
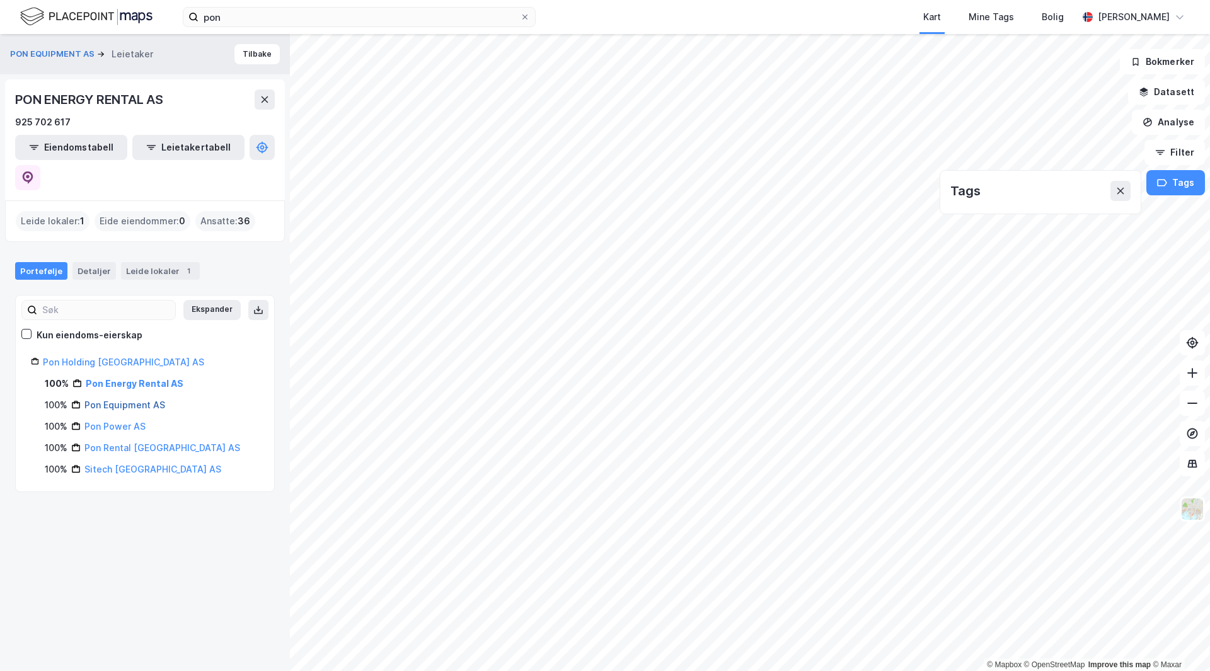
click at [135, 400] on link "Pon Equipment AS" at bounding box center [124, 405] width 81 height 11
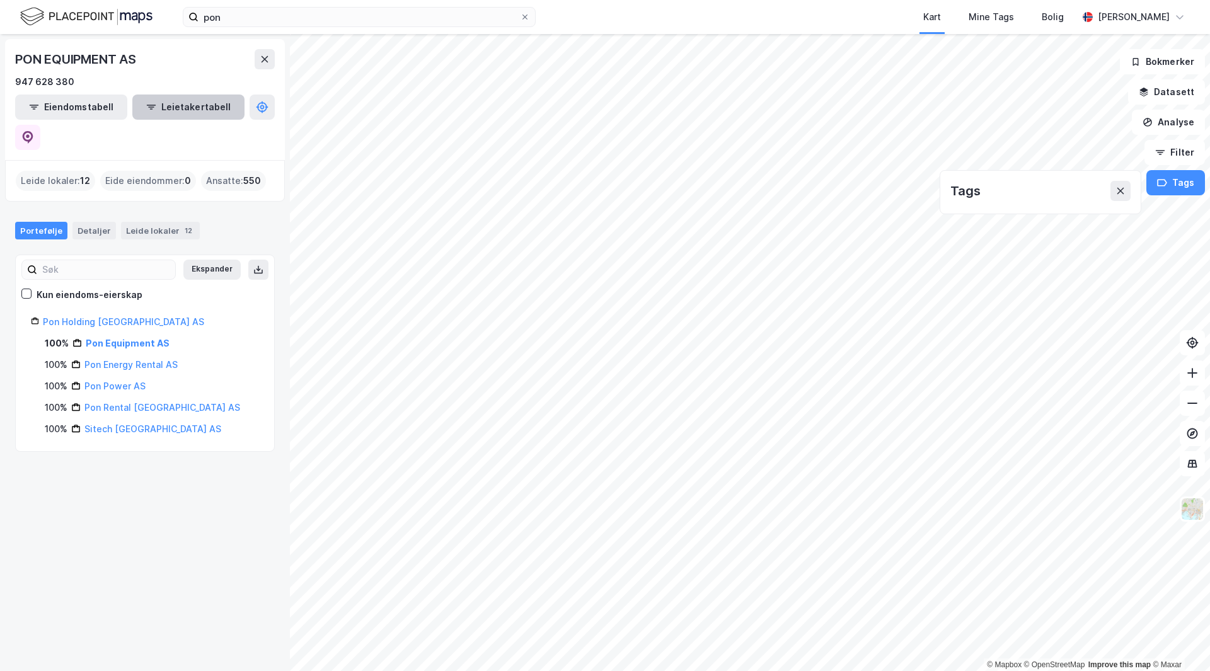
click at [174, 110] on button "Leietakertabell" at bounding box center [188, 107] width 112 height 25
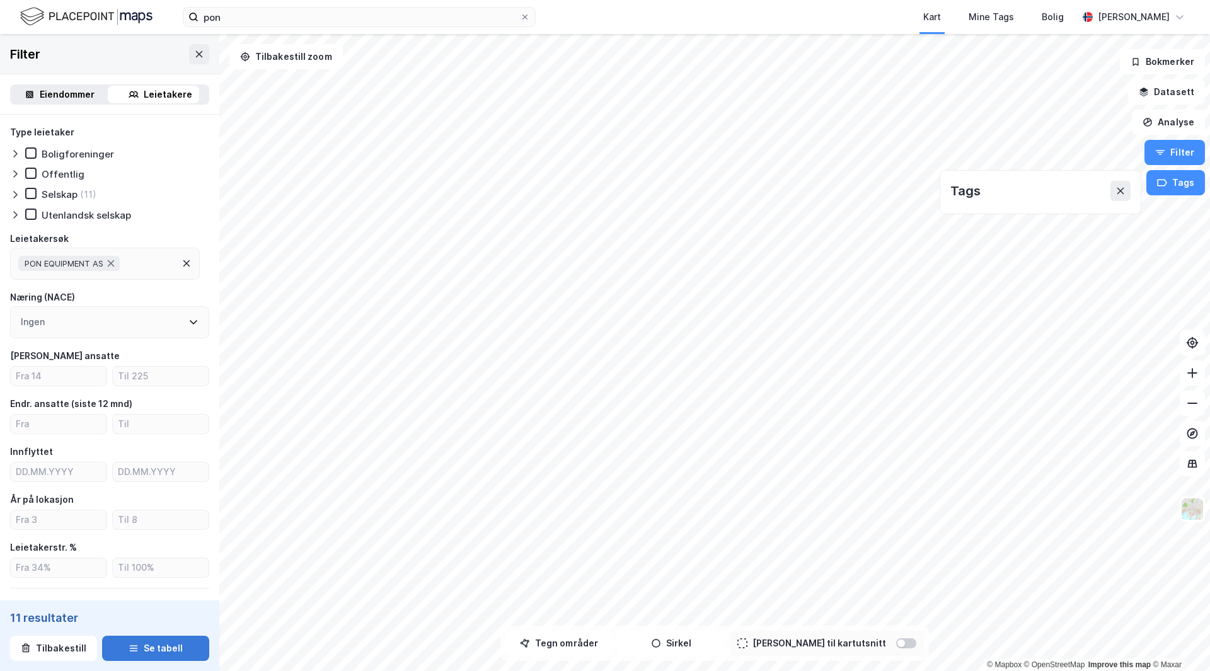
click at [156, 643] on button "Se tabell" at bounding box center [155, 648] width 107 height 25
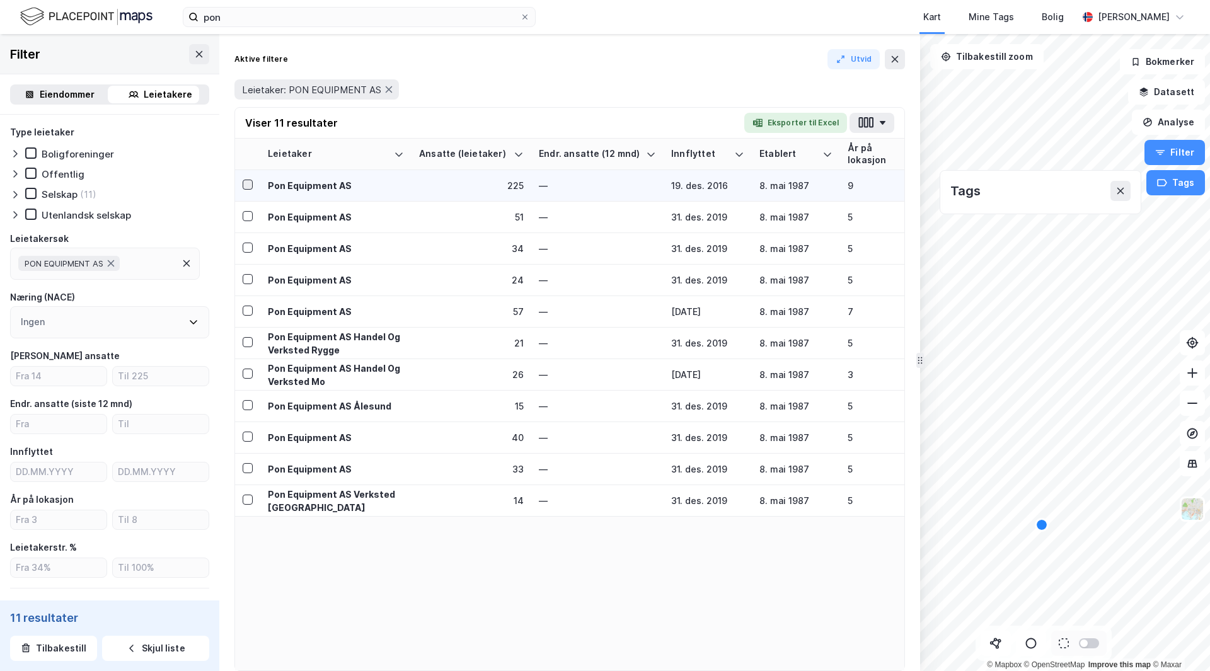
click at [247, 184] on icon at bounding box center [247, 184] width 9 height 9
click at [247, 215] on icon at bounding box center [247, 216] width 9 height 9
click at [246, 245] on icon at bounding box center [247, 247] width 9 height 9
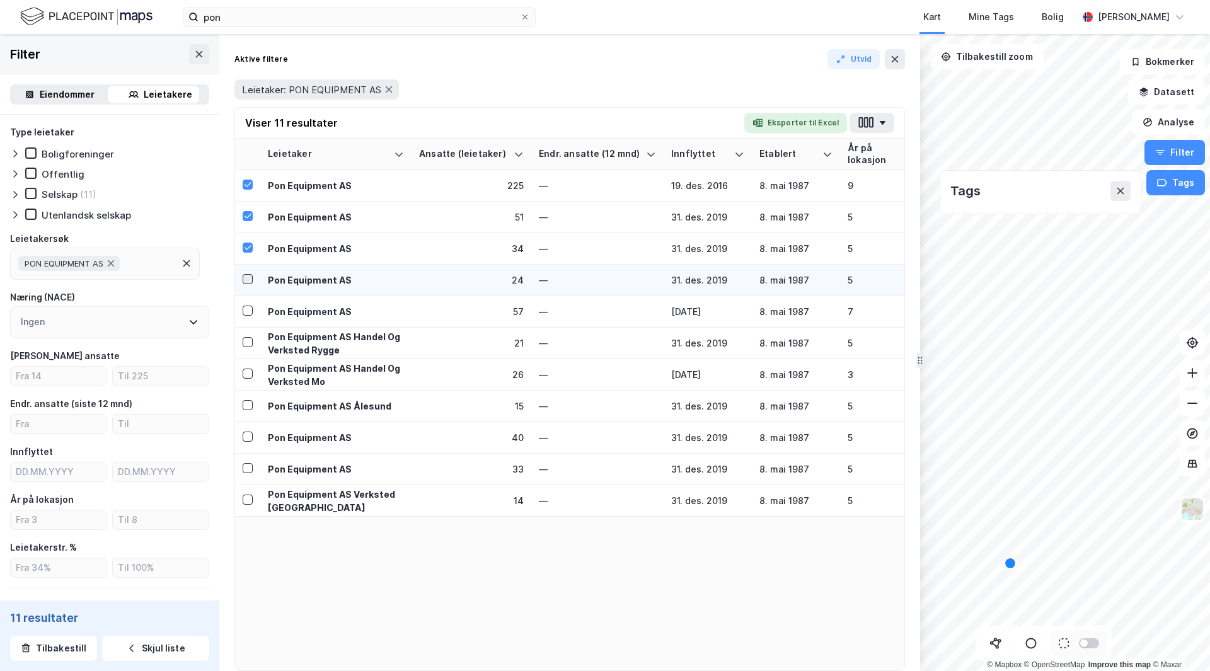
click at [249, 277] on icon at bounding box center [247, 279] width 9 height 9
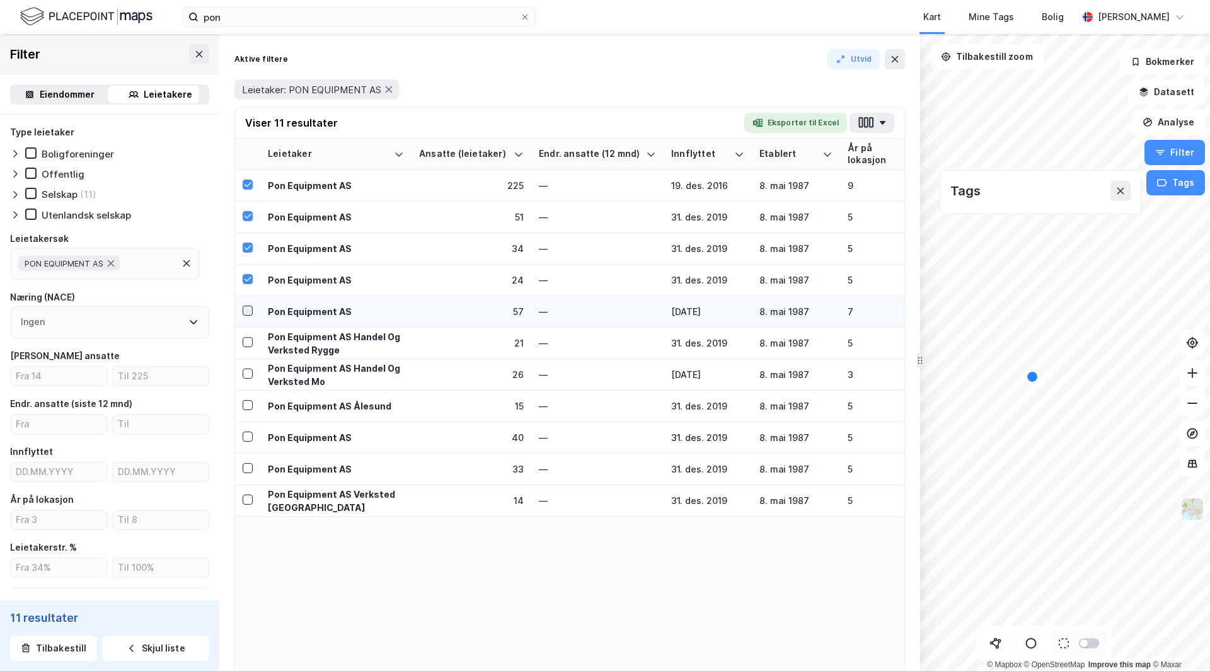
click at [243, 313] on div at bounding box center [248, 311] width 10 height 10
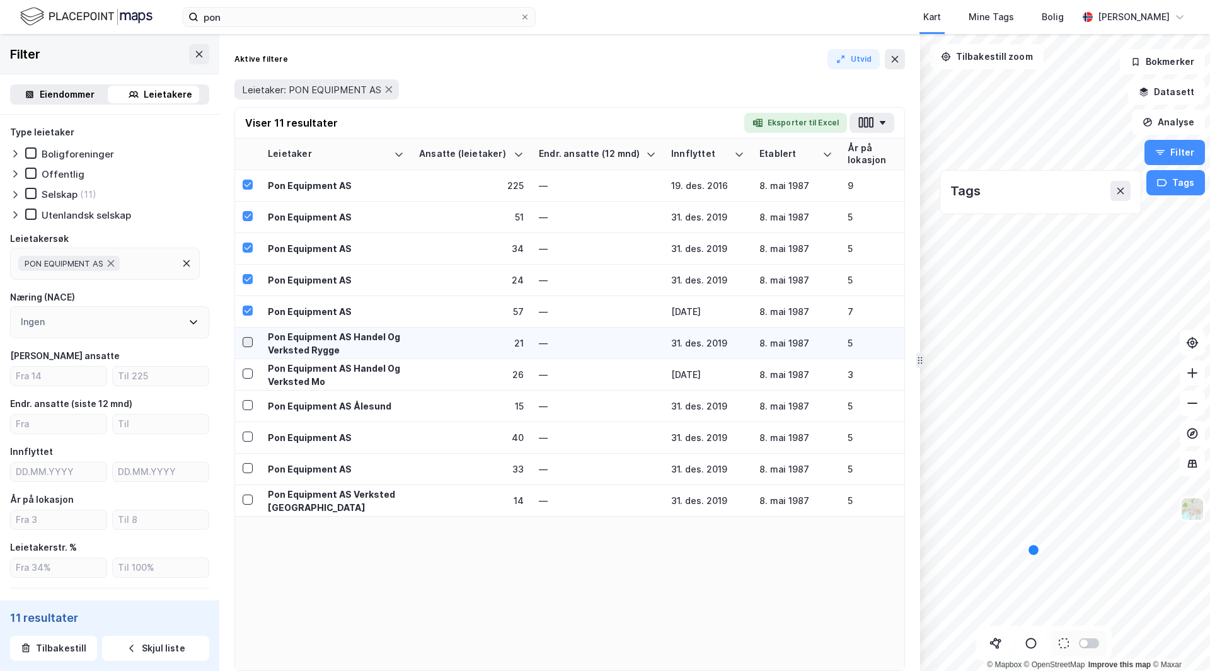
click at [248, 341] on icon at bounding box center [247, 342] width 9 height 9
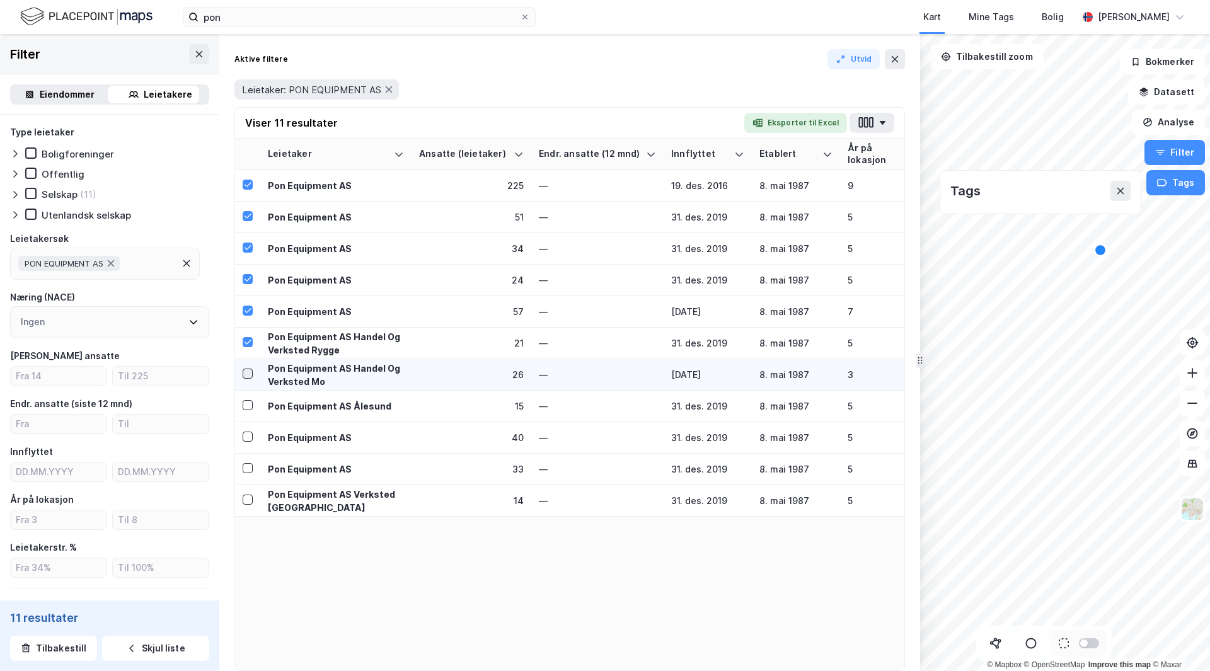
click at [248, 371] on icon at bounding box center [247, 373] width 9 height 9
click at [247, 406] on icon at bounding box center [247, 405] width 9 height 9
click at [247, 435] on icon at bounding box center [247, 436] width 9 height 9
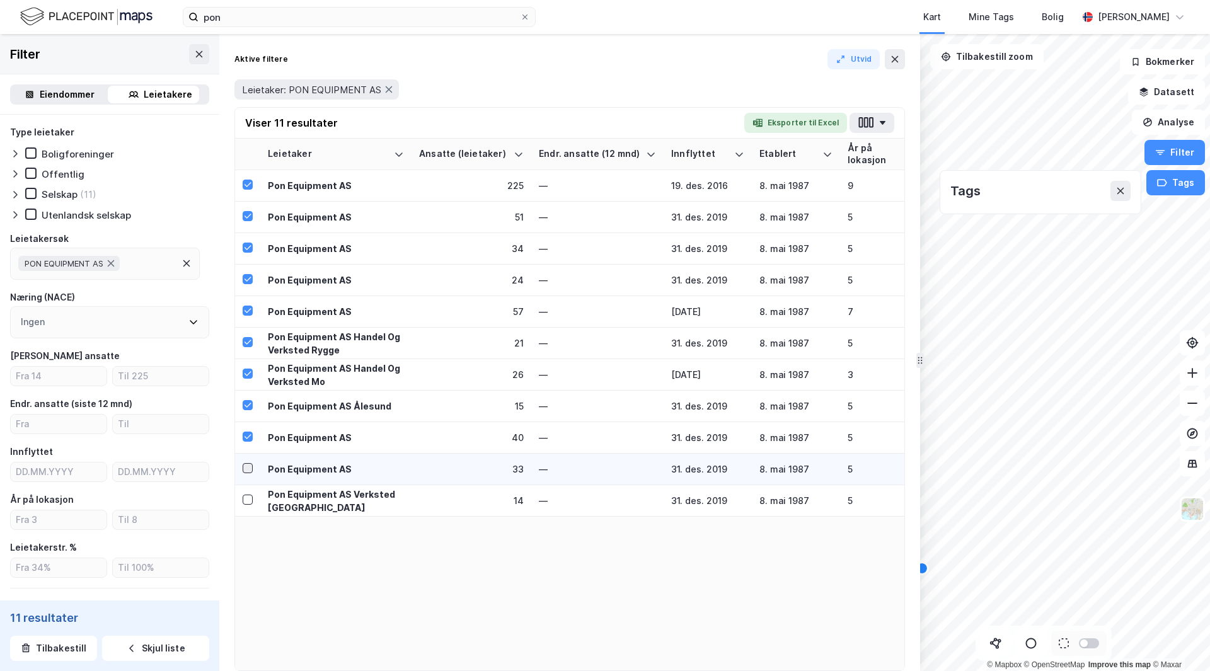
click at [246, 470] on icon at bounding box center [248, 468] width 7 height 4
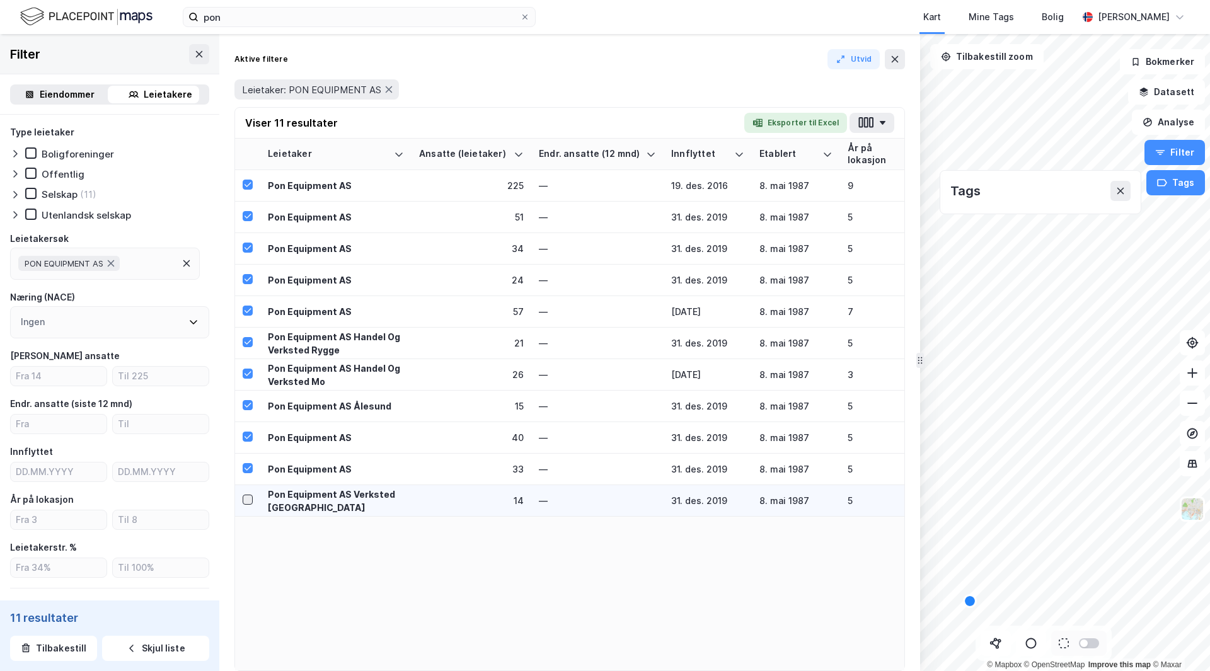
click at [247, 497] on icon at bounding box center [247, 499] width 9 height 9
click at [76, 98] on div "Eiendommer" at bounding box center [67, 94] width 55 height 15
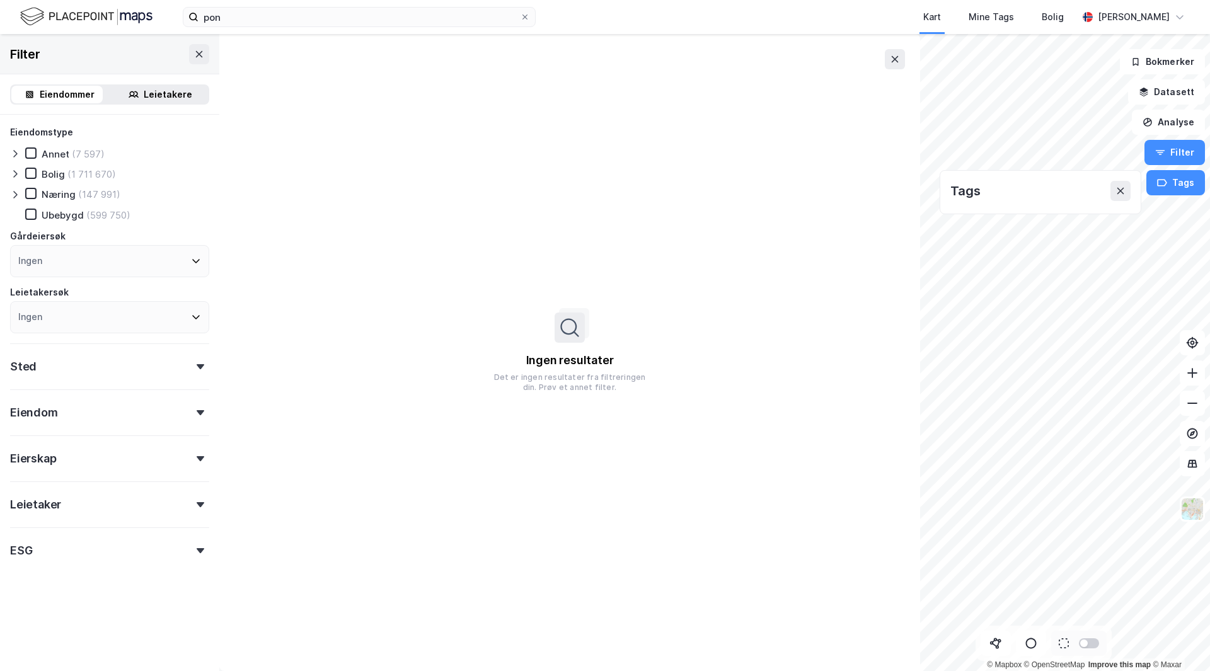
click at [171, 103] on div "Leietakere" at bounding box center [160, 95] width 96 height 18
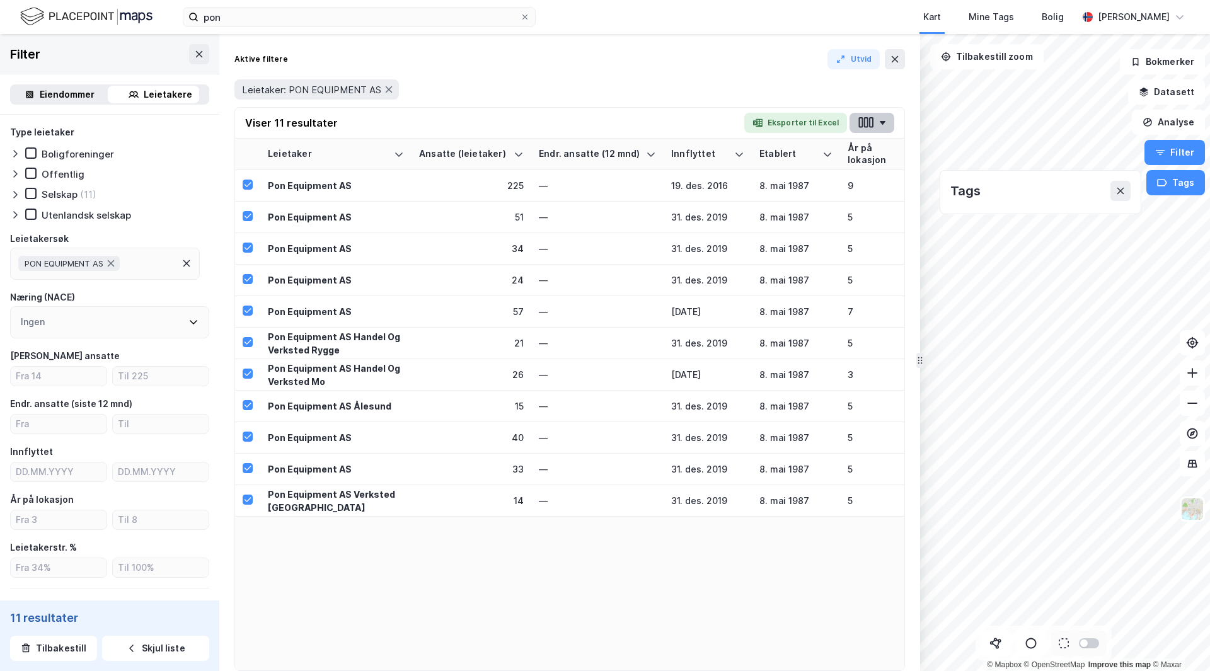
click at [885, 129] on button "button" at bounding box center [872, 123] width 45 height 20
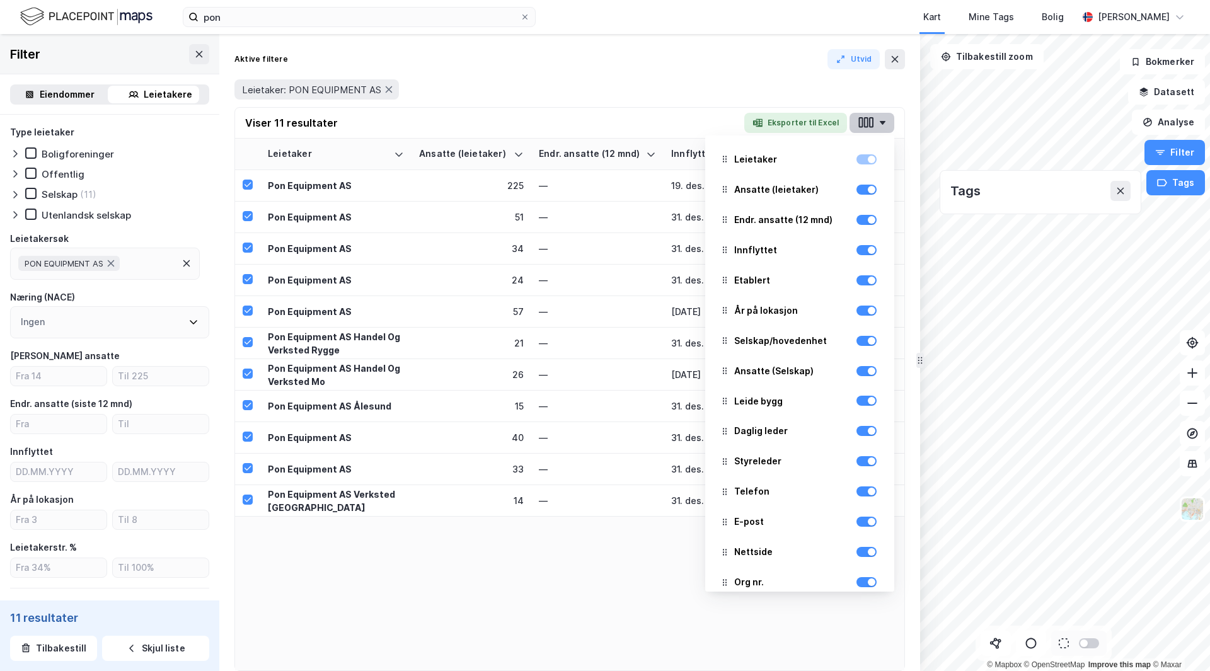
click at [885, 125] on button "button" at bounding box center [872, 123] width 45 height 20
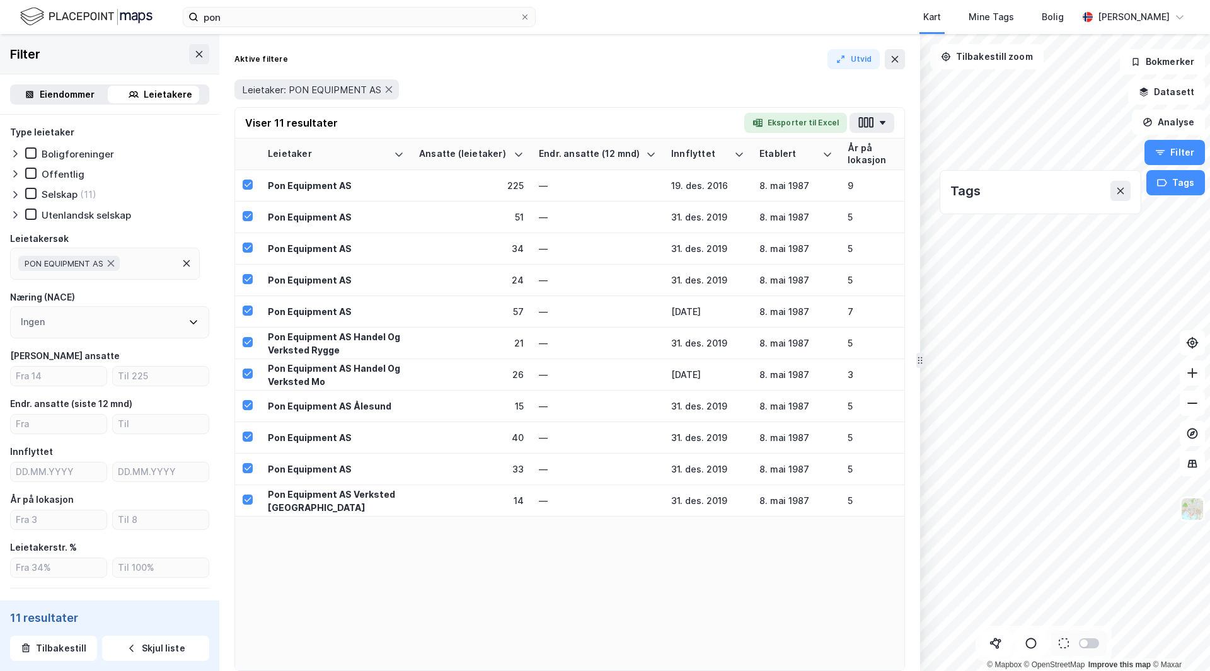
click at [621, 78] on div "Leietaker: PON EQUIPMENT AS" at bounding box center [569, 89] width 671 height 35
click at [194, 53] on icon at bounding box center [199, 54] width 10 height 10
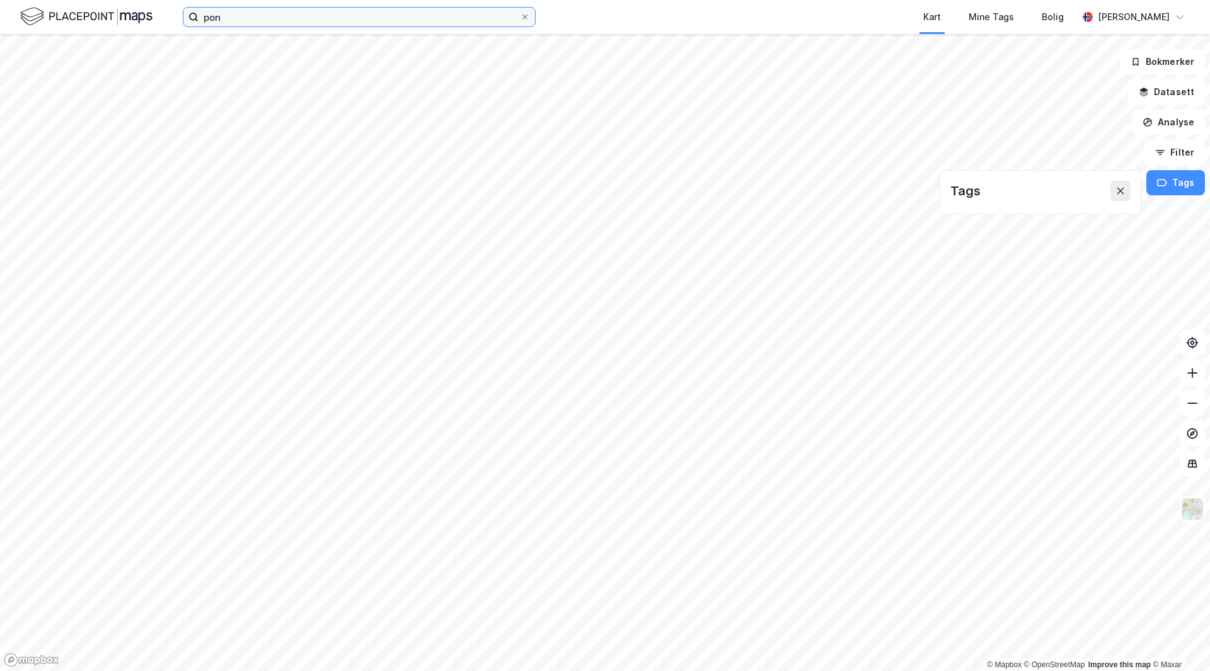
click at [238, 25] on input "pon" at bounding box center [359, 17] width 321 height 19
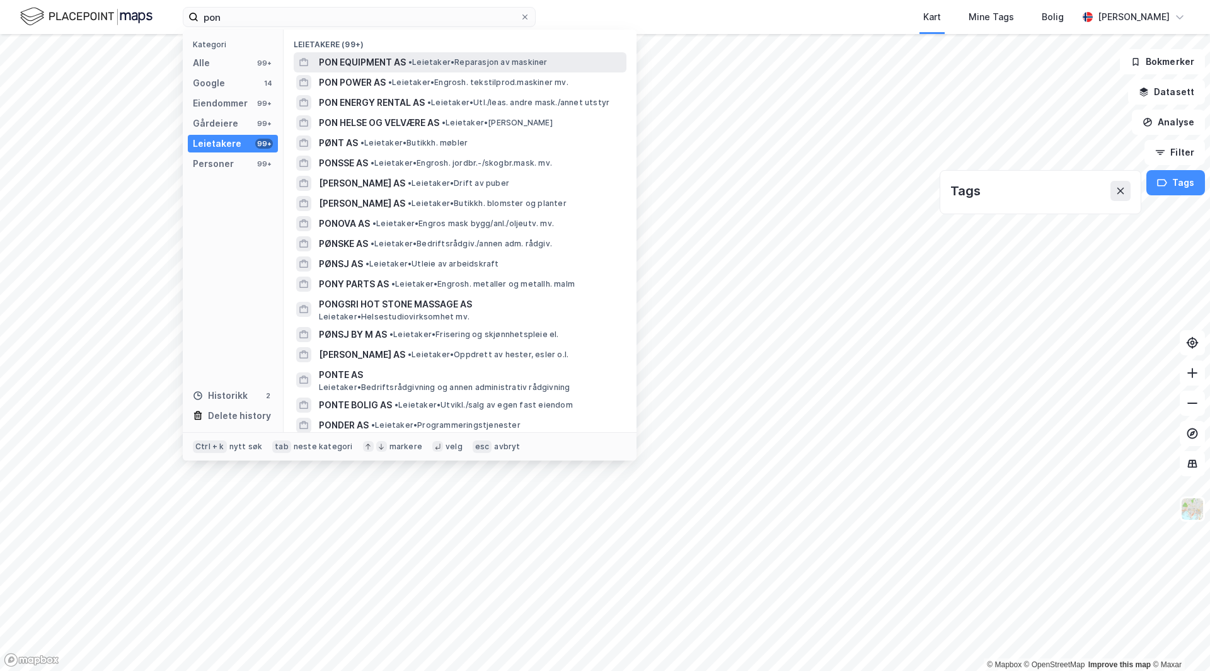
click at [366, 61] on span "PON EQUIPMENT AS" at bounding box center [362, 62] width 87 height 15
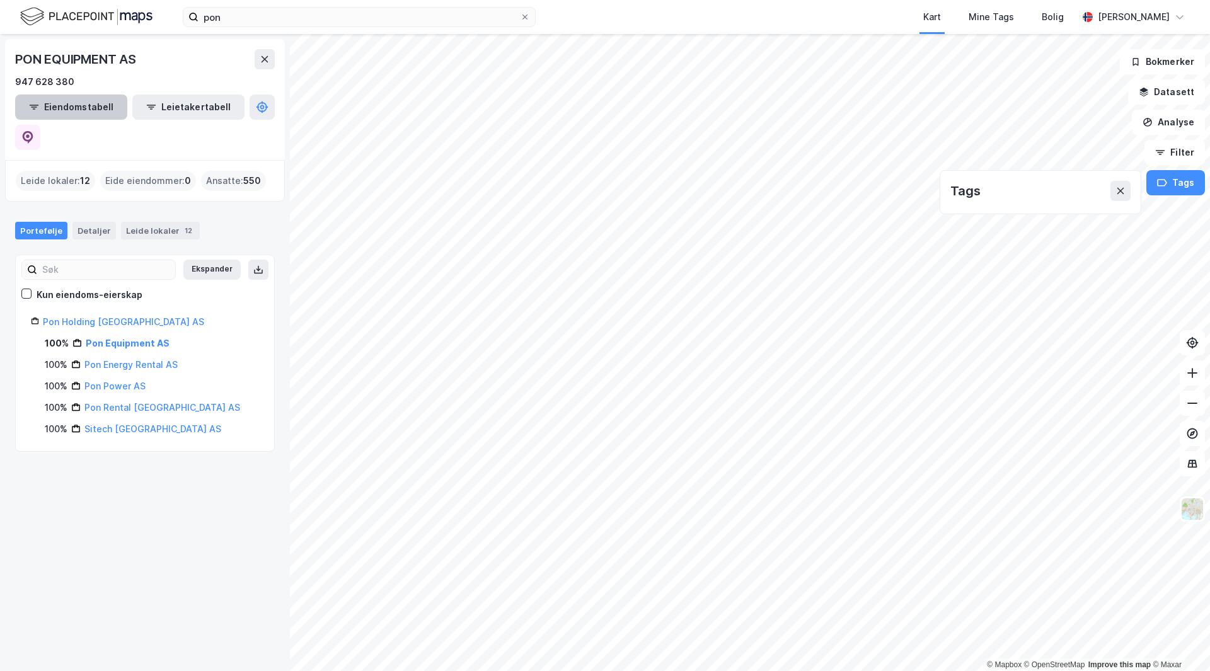
click at [90, 108] on button "Eiendomstabell" at bounding box center [71, 107] width 112 height 25
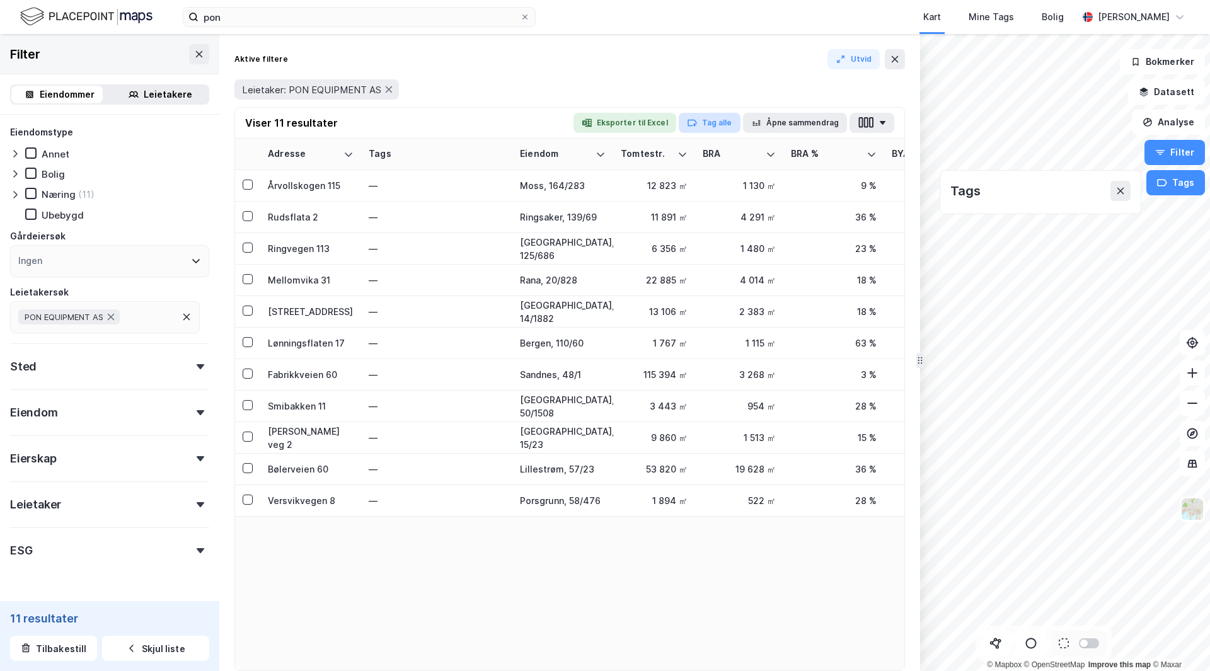
click at [714, 124] on button "Tag alle" at bounding box center [710, 123] width 62 height 20
type input "PON"
click at [735, 170] on icon at bounding box center [734, 171] width 10 height 10
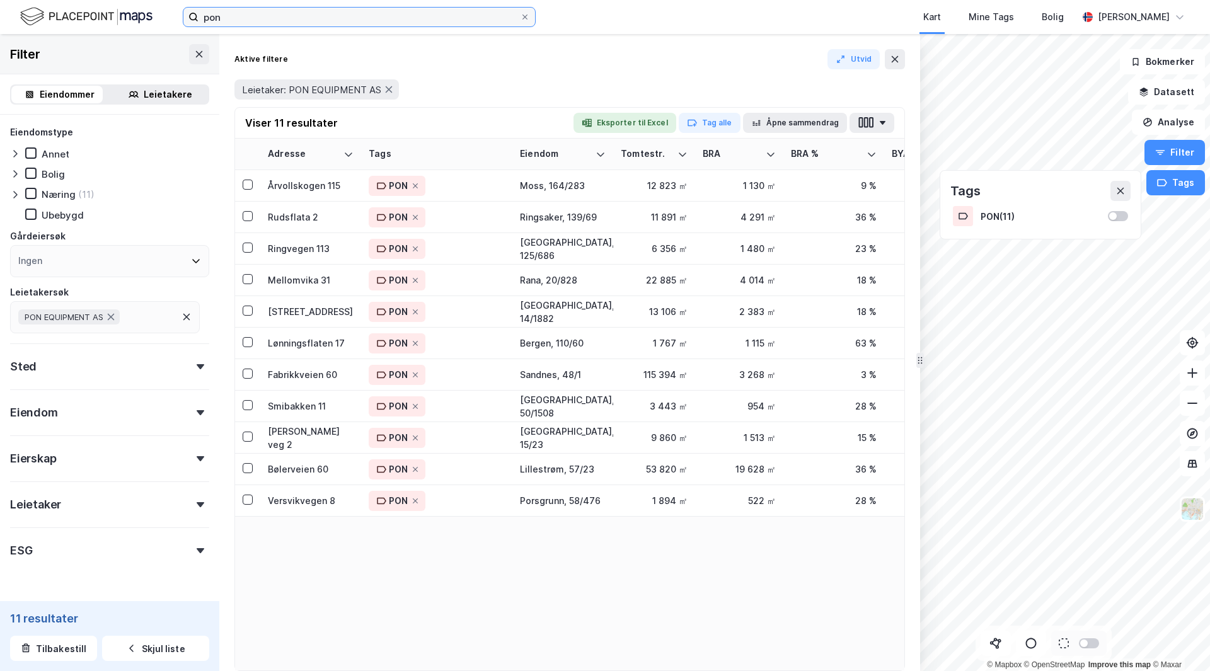
click at [277, 20] on input "pon" at bounding box center [359, 17] width 321 height 19
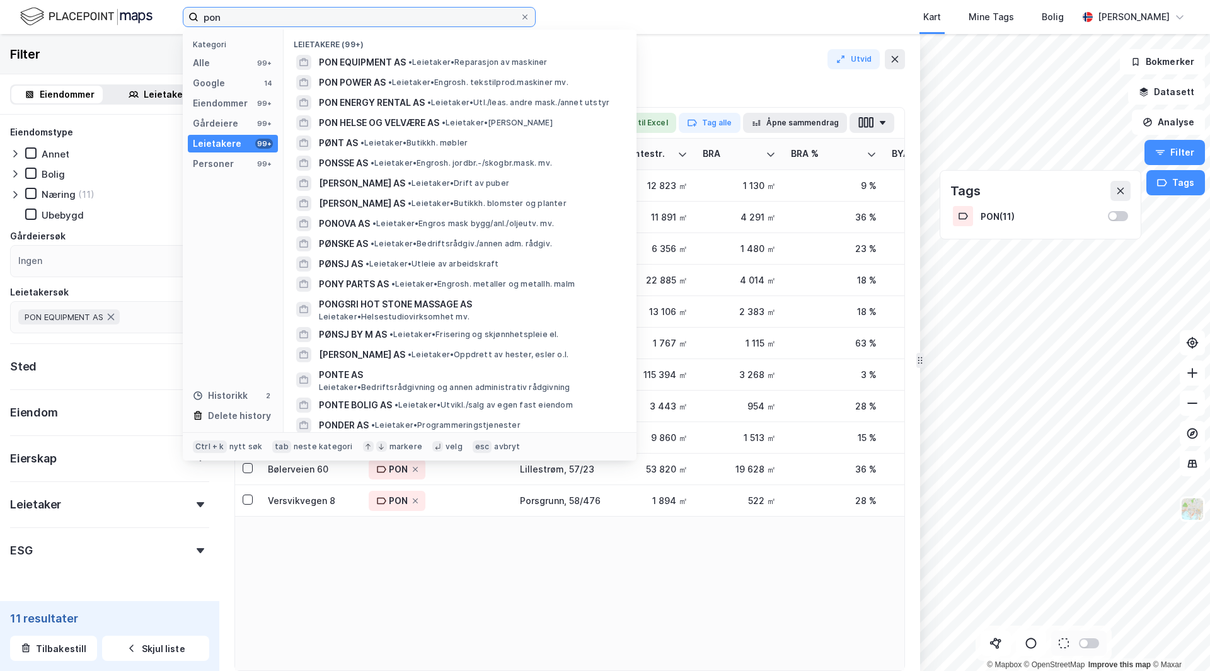
drag, startPoint x: 277, startPoint y: 20, endPoint x: 183, endPoint y: 22, distance: 93.3
click at [183, 22] on label "pon" at bounding box center [359, 17] width 353 height 20
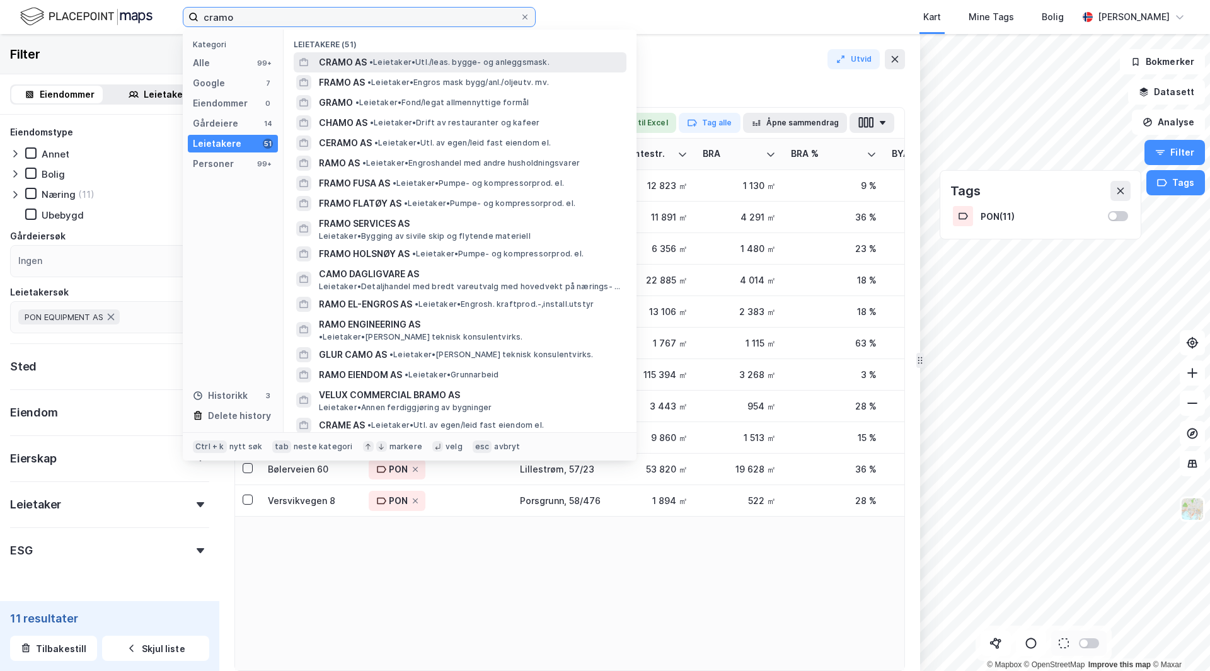
type input "cramo"
click at [413, 61] on span "• Leietaker • Utl./leas. bygge- og anleggsmask." at bounding box center [459, 62] width 180 height 10
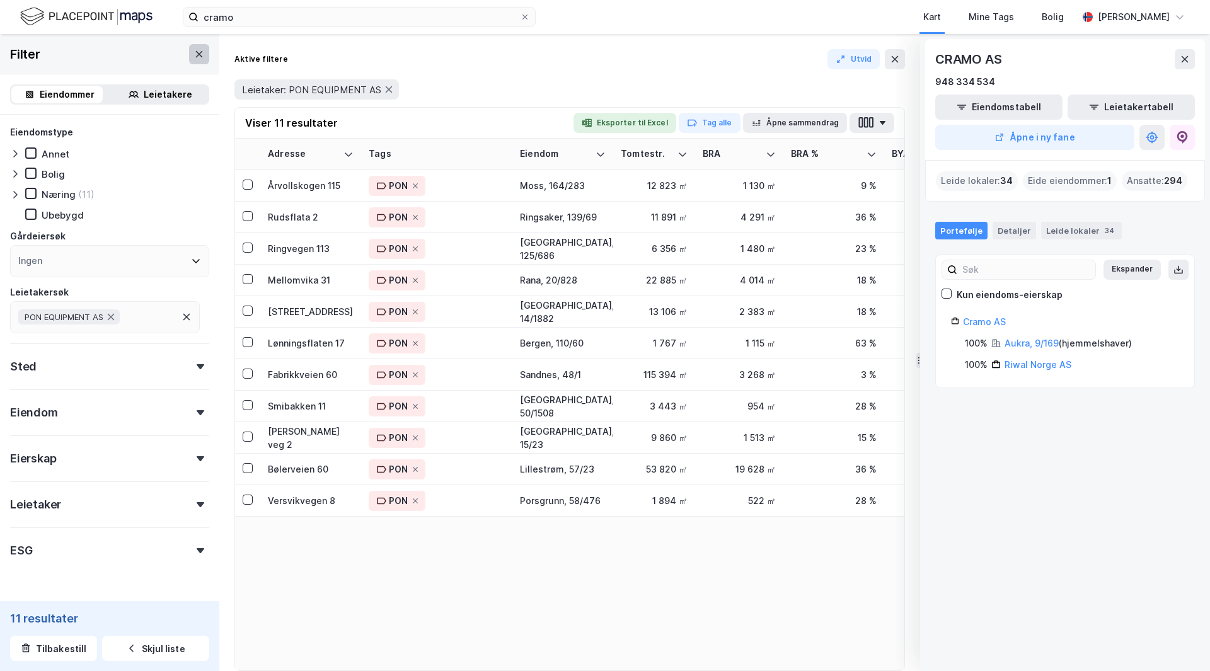
click at [194, 52] on icon at bounding box center [199, 54] width 10 height 10
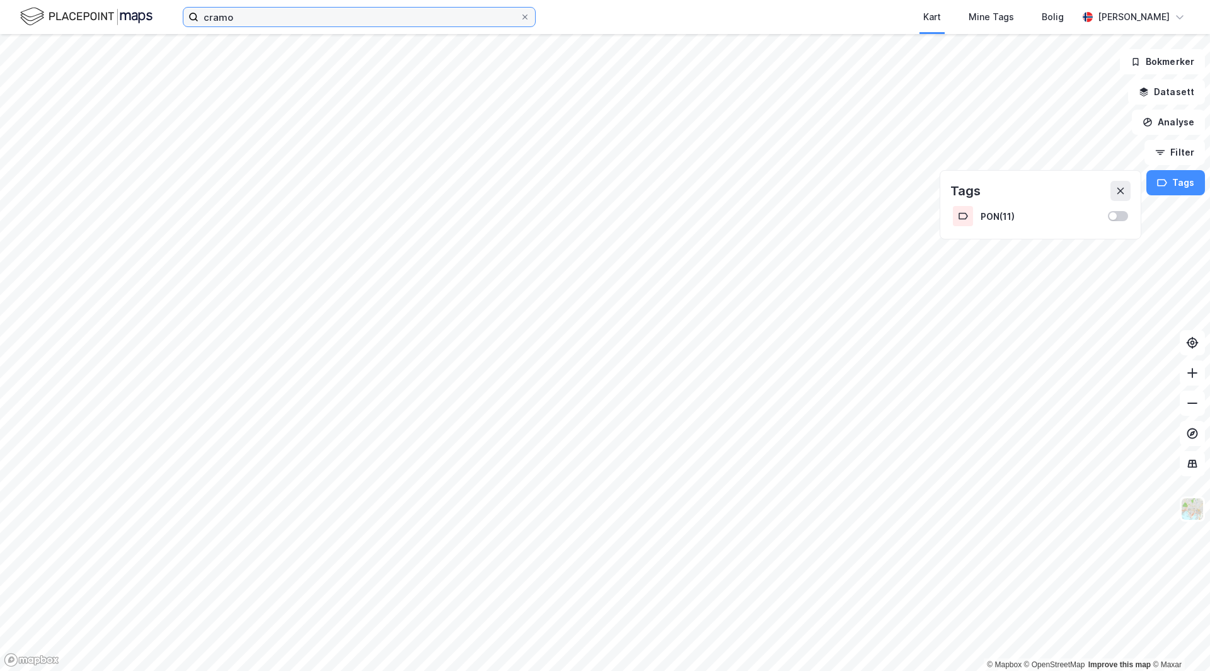
click at [282, 23] on input "cramo" at bounding box center [359, 17] width 321 height 19
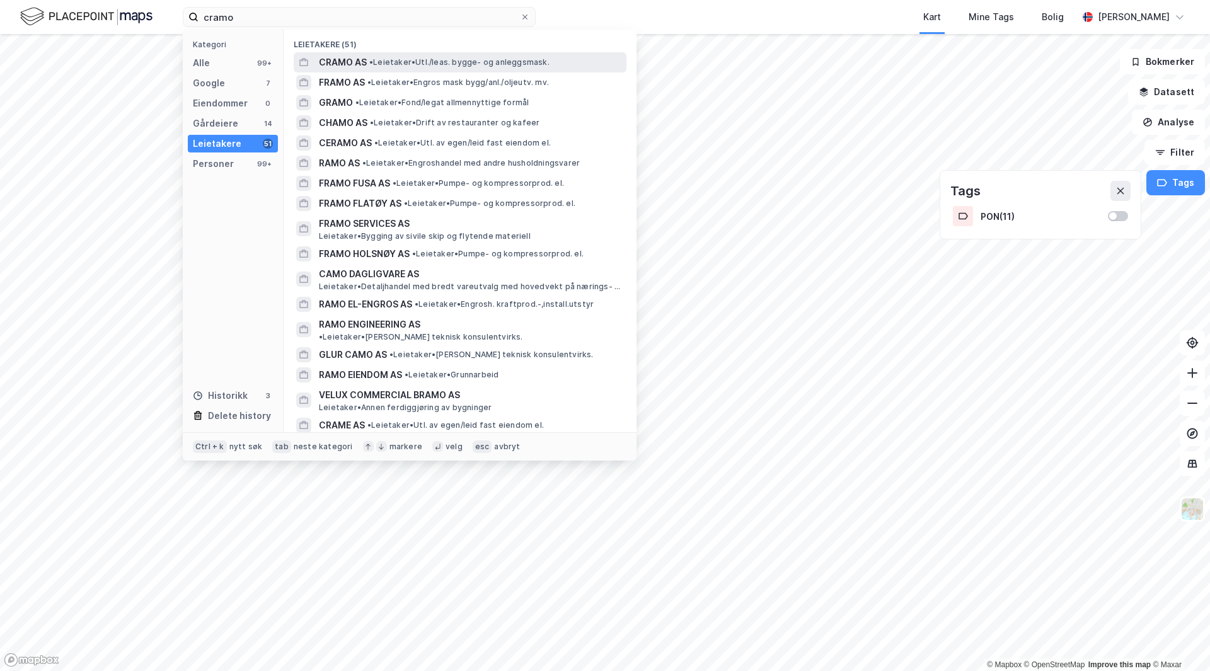
click at [350, 60] on span "CRAMO AS" at bounding box center [343, 62] width 48 height 15
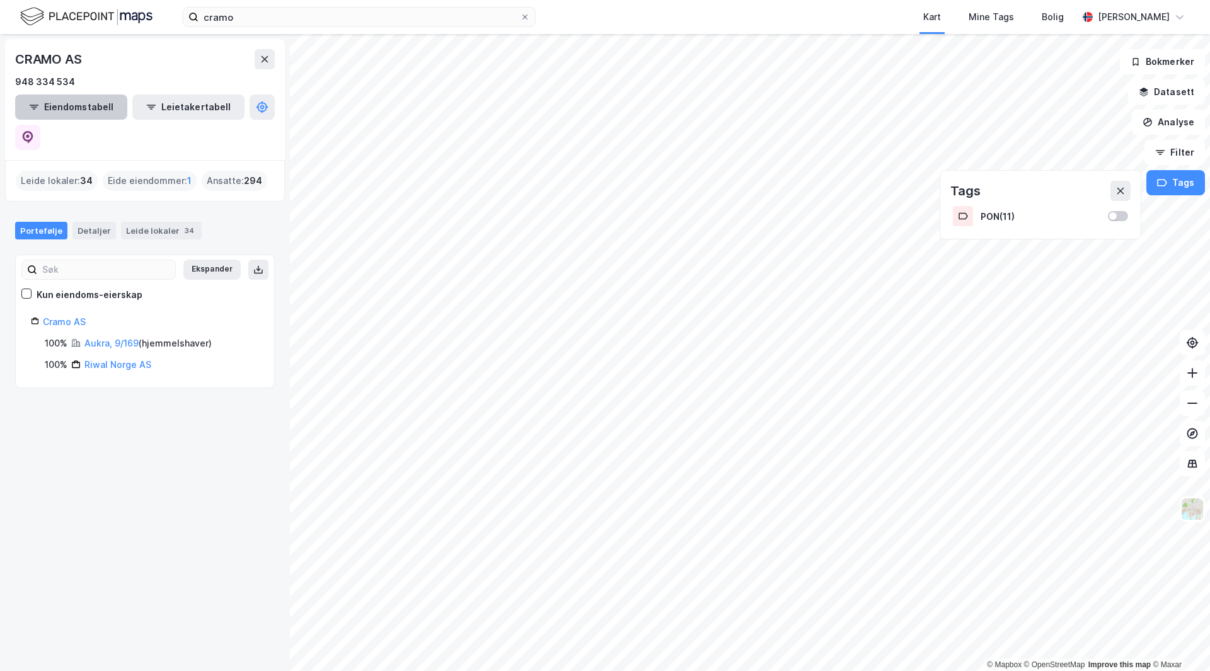
click at [88, 107] on button "Eiendomstabell" at bounding box center [71, 107] width 112 height 25
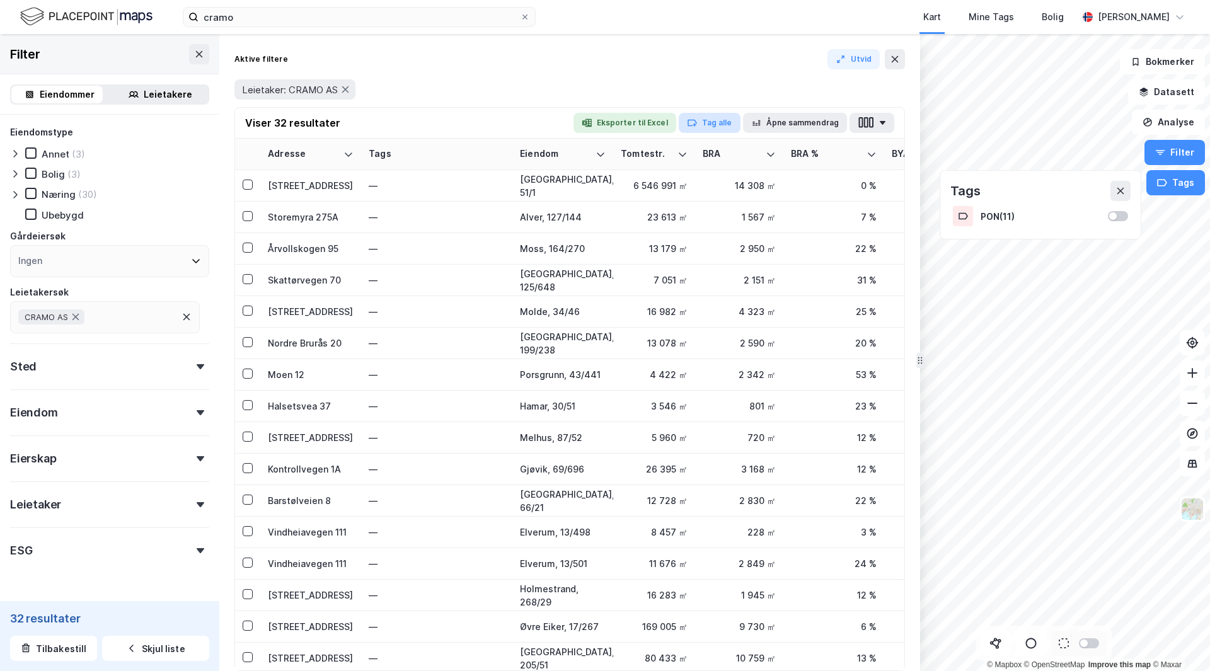
click at [704, 120] on button "Tag alle" at bounding box center [710, 123] width 62 height 20
type input "Cramo"
click at [748, 173] on div "Cramo" at bounding box center [757, 170] width 30 height 15
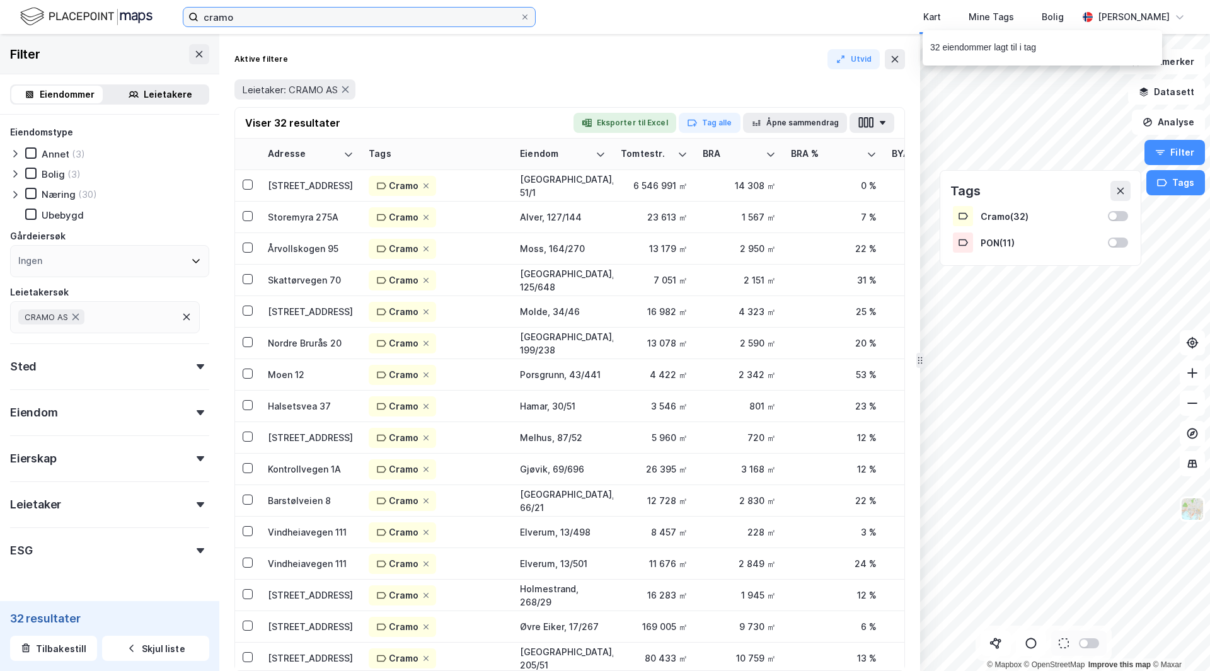
click at [263, 18] on input "cramo" at bounding box center [359, 17] width 321 height 19
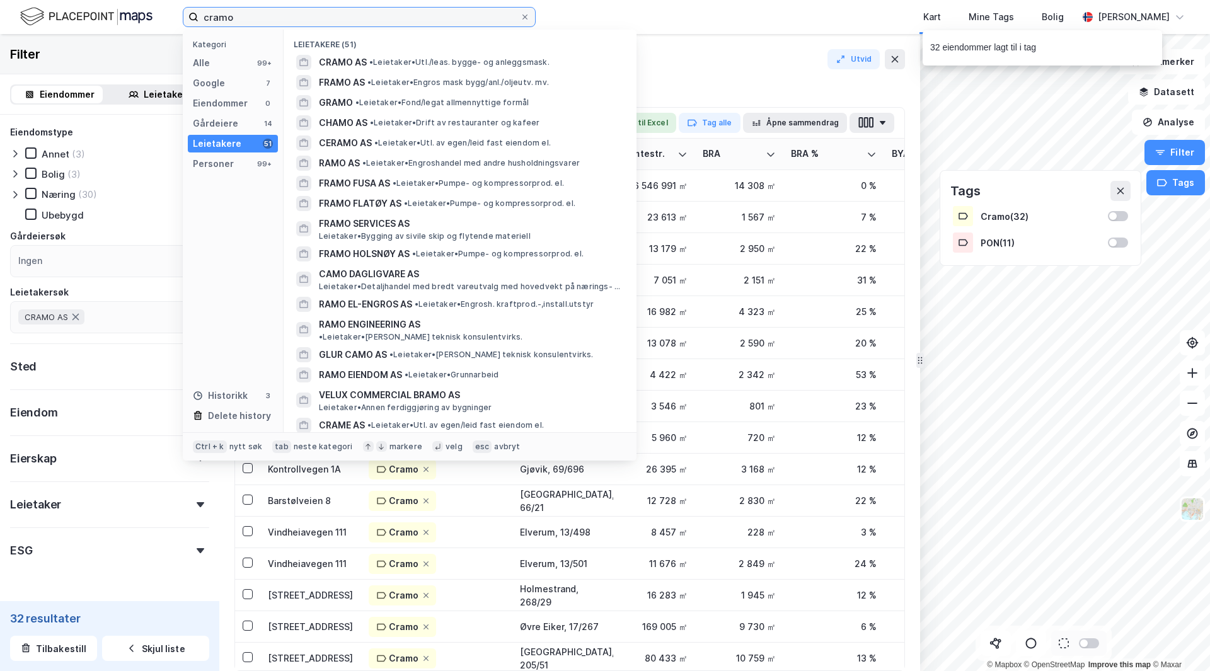
drag, startPoint x: 272, startPoint y: 17, endPoint x: 184, endPoint y: 17, distance: 88.2
click at [184, 17] on label "cramo" at bounding box center [359, 17] width 353 height 20
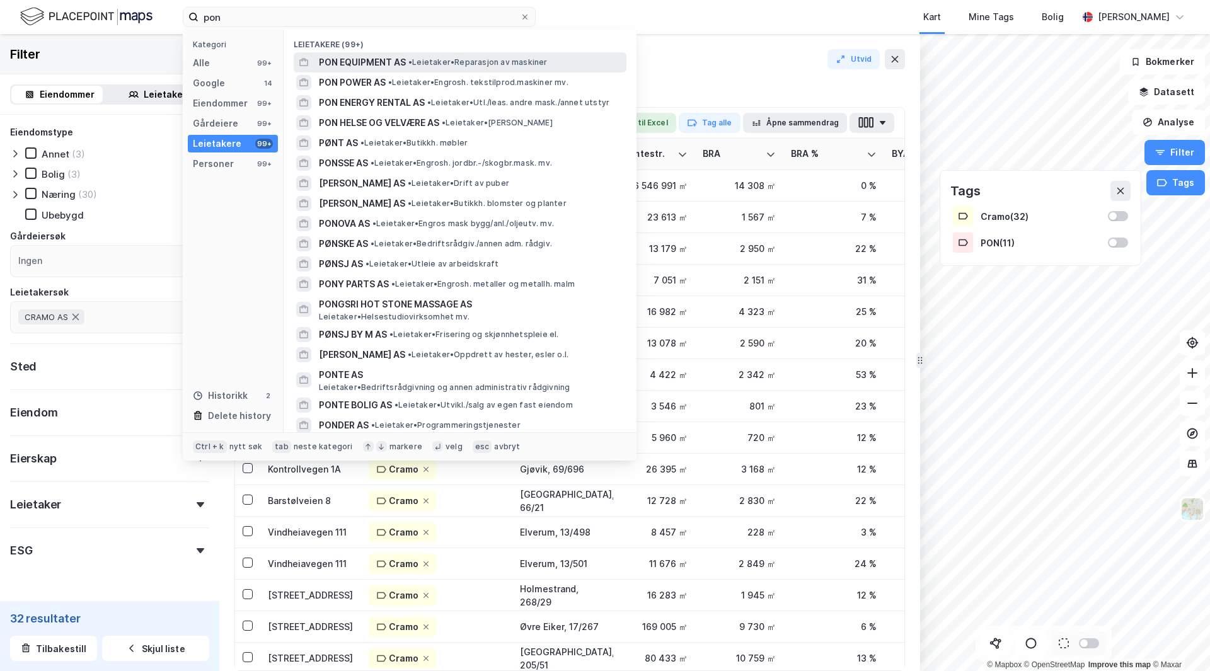
click at [380, 64] on span "PON EQUIPMENT AS" at bounding box center [362, 62] width 87 height 15
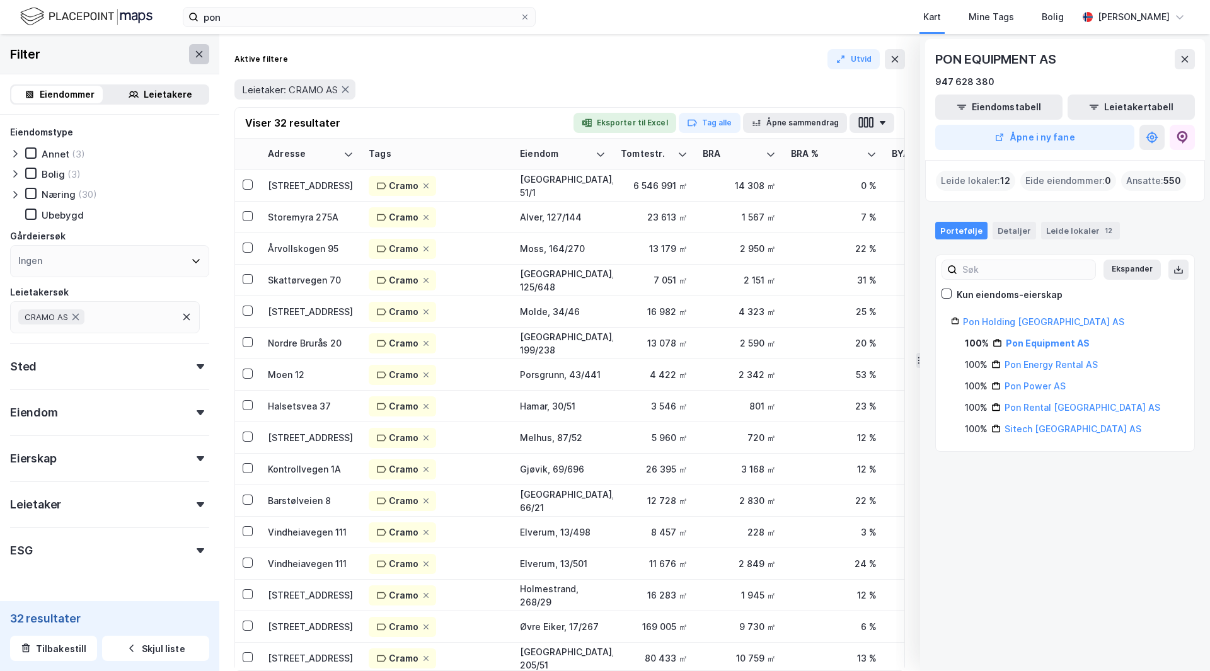
click at [196, 52] on icon at bounding box center [199, 53] width 7 height 6
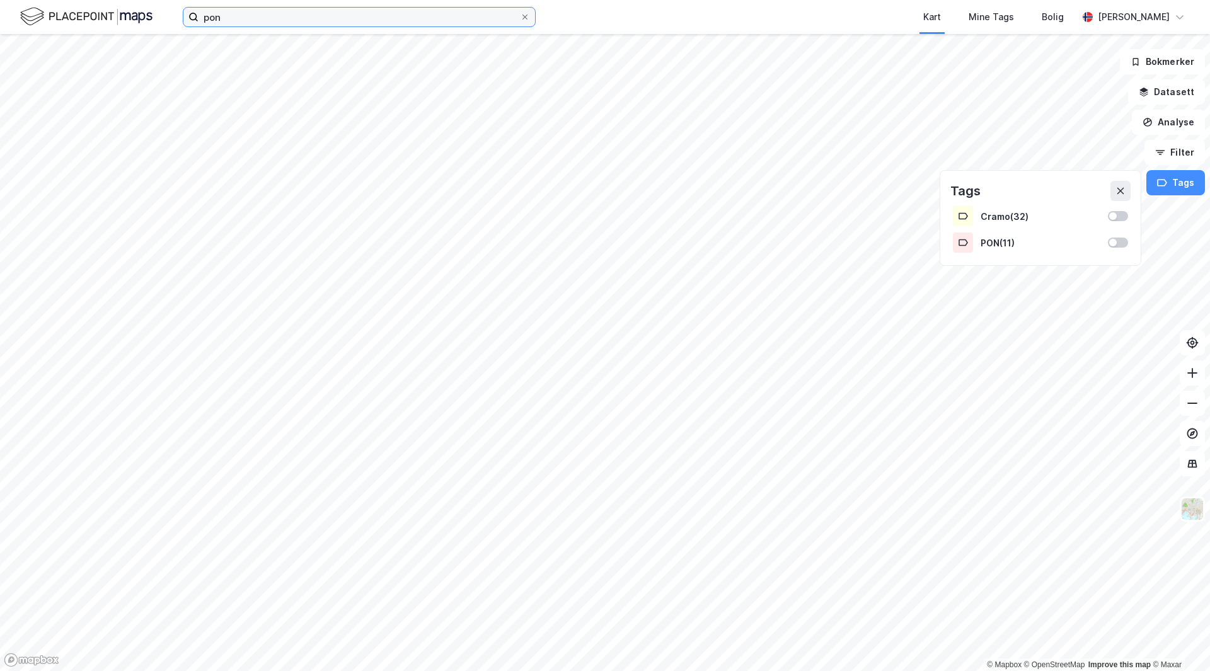
click at [282, 16] on input "pon" at bounding box center [359, 17] width 321 height 19
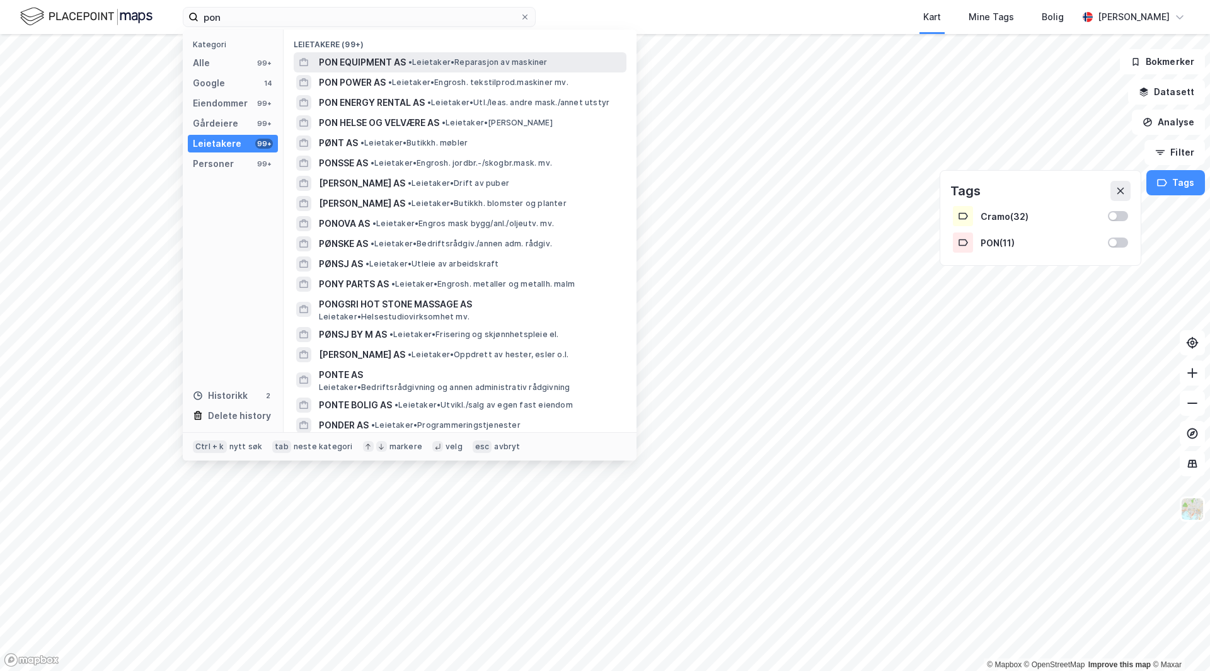
click at [331, 61] on span "PON EQUIPMENT AS" at bounding box center [362, 62] width 87 height 15
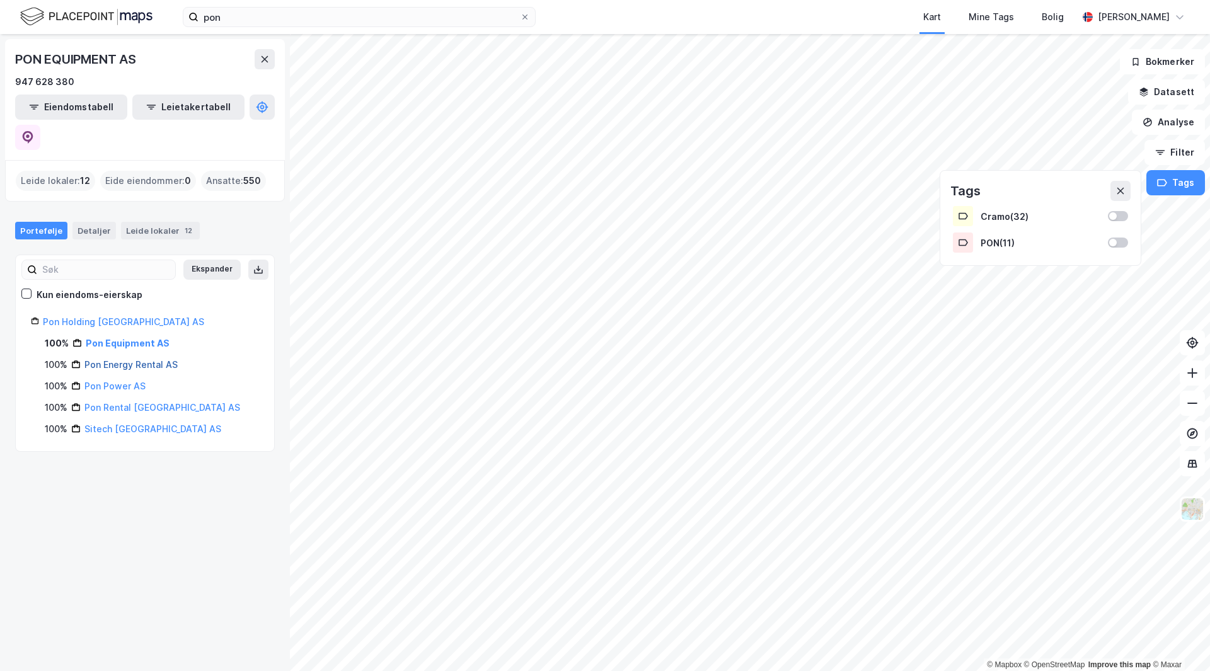
click at [129, 359] on link "Pon Energy Rental AS" at bounding box center [130, 364] width 93 height 11
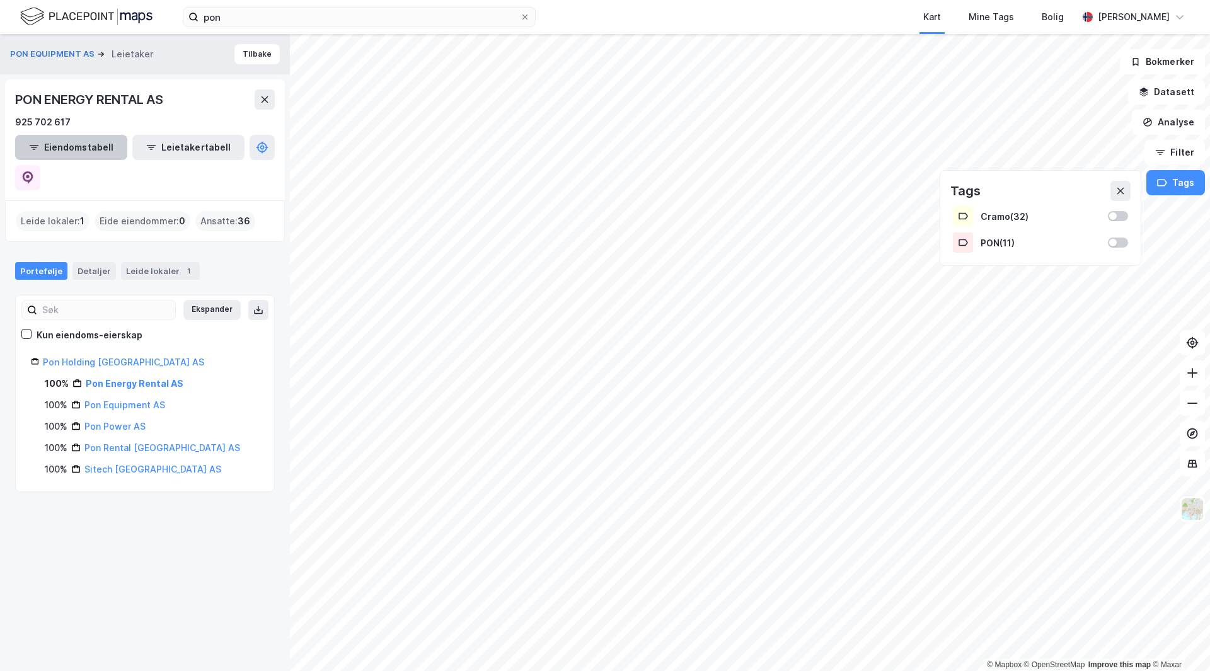
click at [69, 149] on button "Eiendomstabell" at bounding box center [71, 147] width 112 height 25
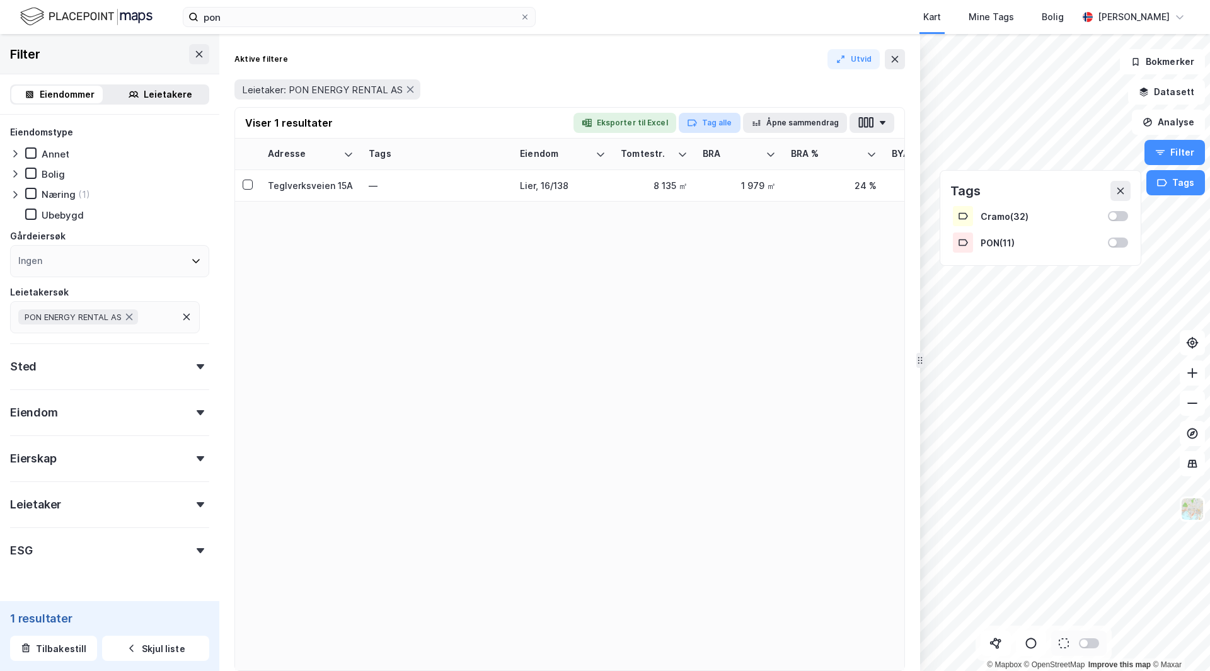
click at [712, 122] on button "Tag alle" at bounding box center [710, 123] width 62 height 20
click at [717, 202] on div "PON" at bounding box center [714, 195] width 19 height 15
click at [194, 50] on icon at bounding box center [199, 54] width 10 height 10
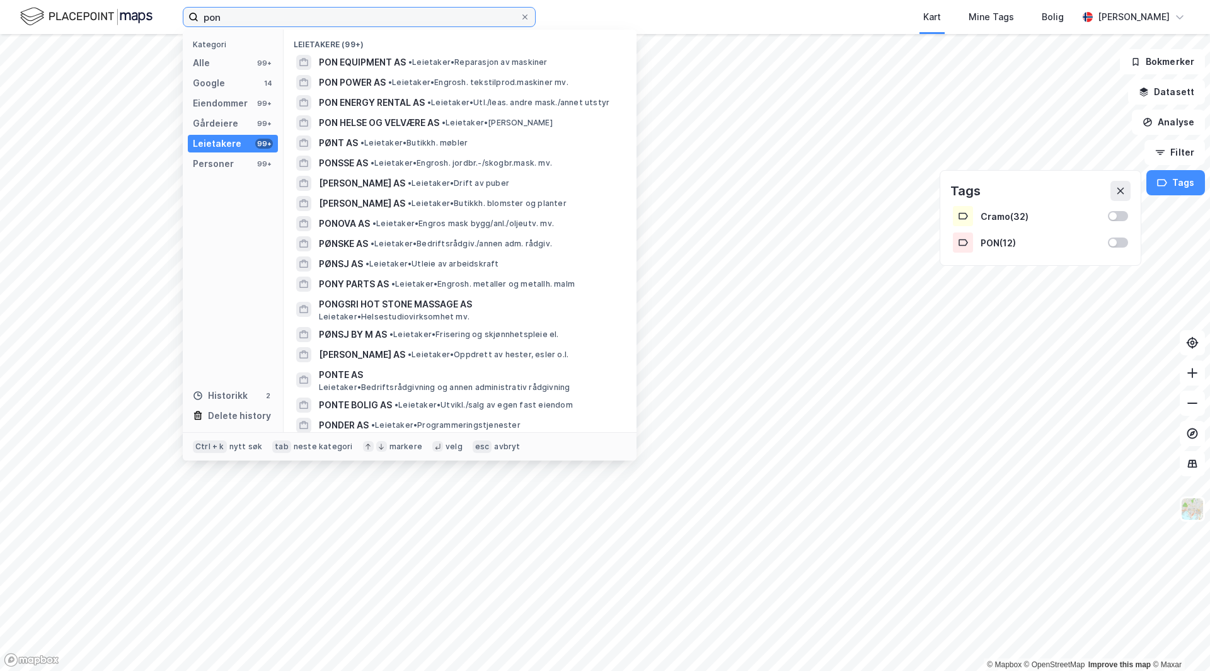
click at [233, 25] on input "pon" at bounding box center [359, 17] width 321 height 19
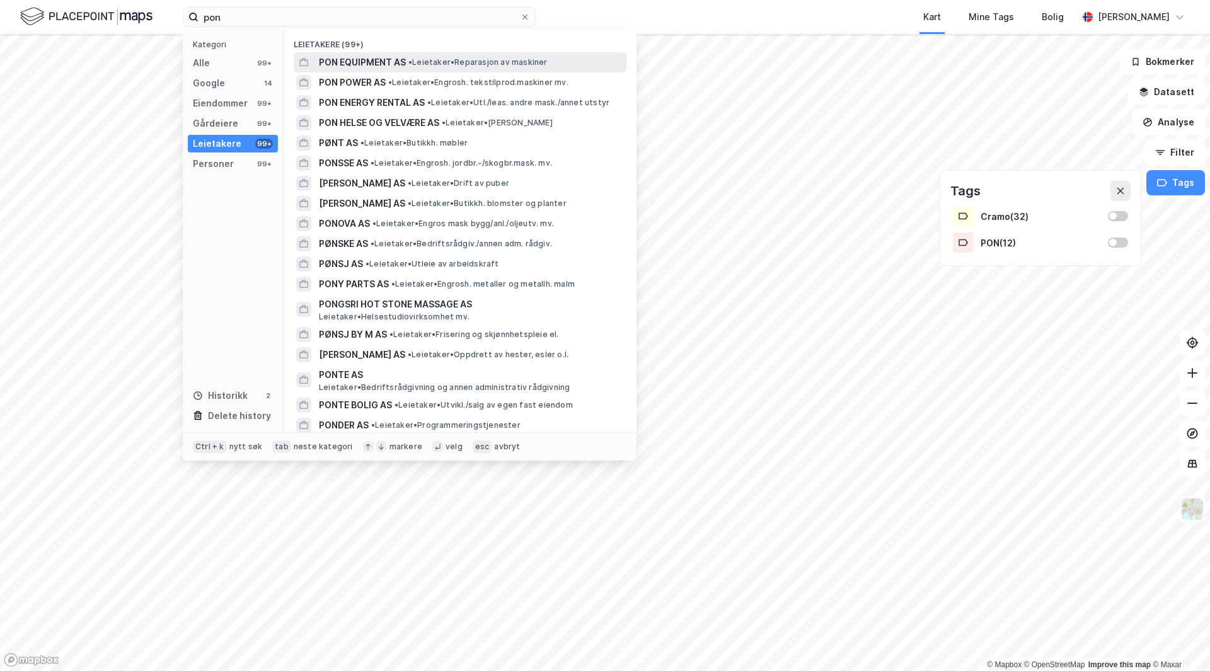
click at [376, 66] on span "PON EQUIPMENT AS" at bounding box center [362, 62] width 87 height 15
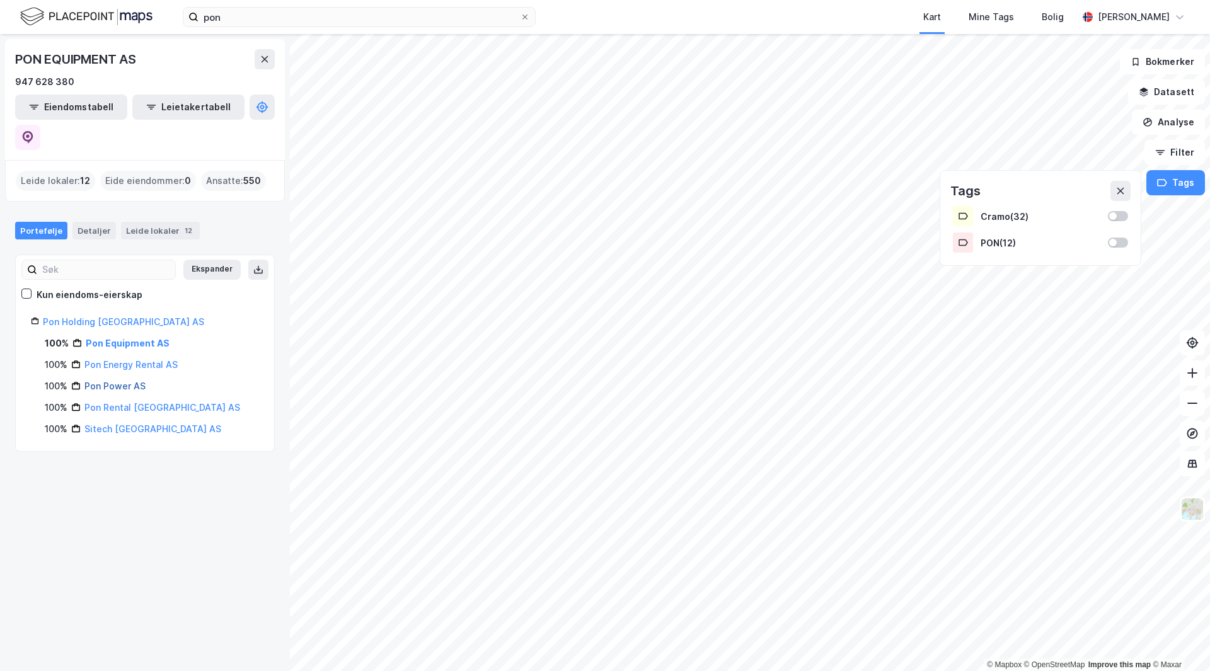
click at [120, 381] on link "Pon Power AS" at bounding box center [114, 386] width 61 height 11
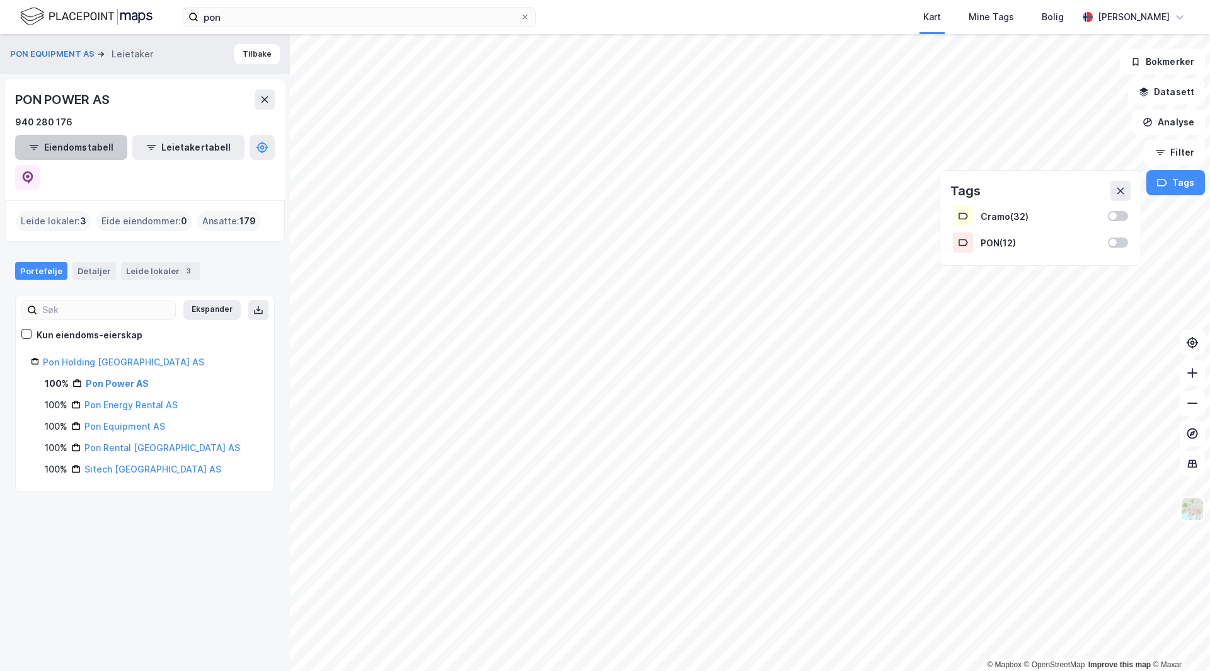
click at [85, 151] on button "Eiendomstabell" at bounding box center [71, 147] width 112 height 25
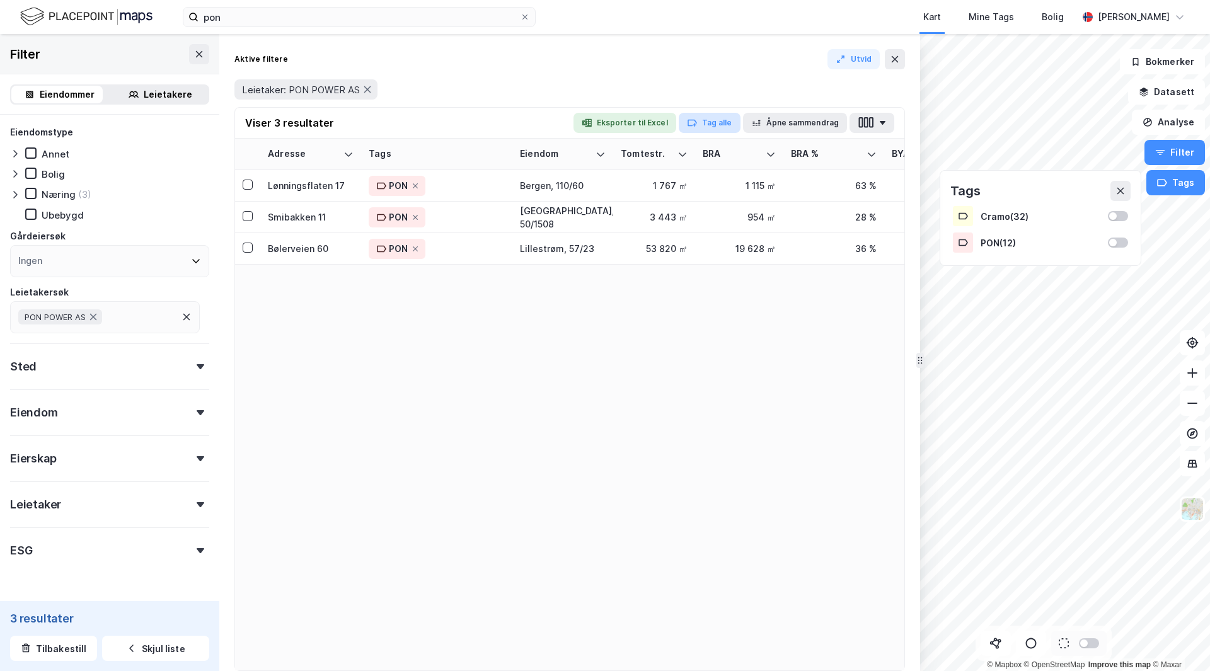
click at [714, 122] on button "Tag alle" at bounding box center [710, 123] width 62 height 20
click at [751, 200] on div "PON" at bounding box center [756, 195] width 164 height 25
click at [708, 127] on button "Tag alle" at bounding box center [710, 123] width 62 height 20
click at [715, 198] on div "PON" at bounding box center [714, 195] width 19 height 15
click at [59, 94] on div "Eiendommer" at bounding box center [67, 94] width 55 height 15
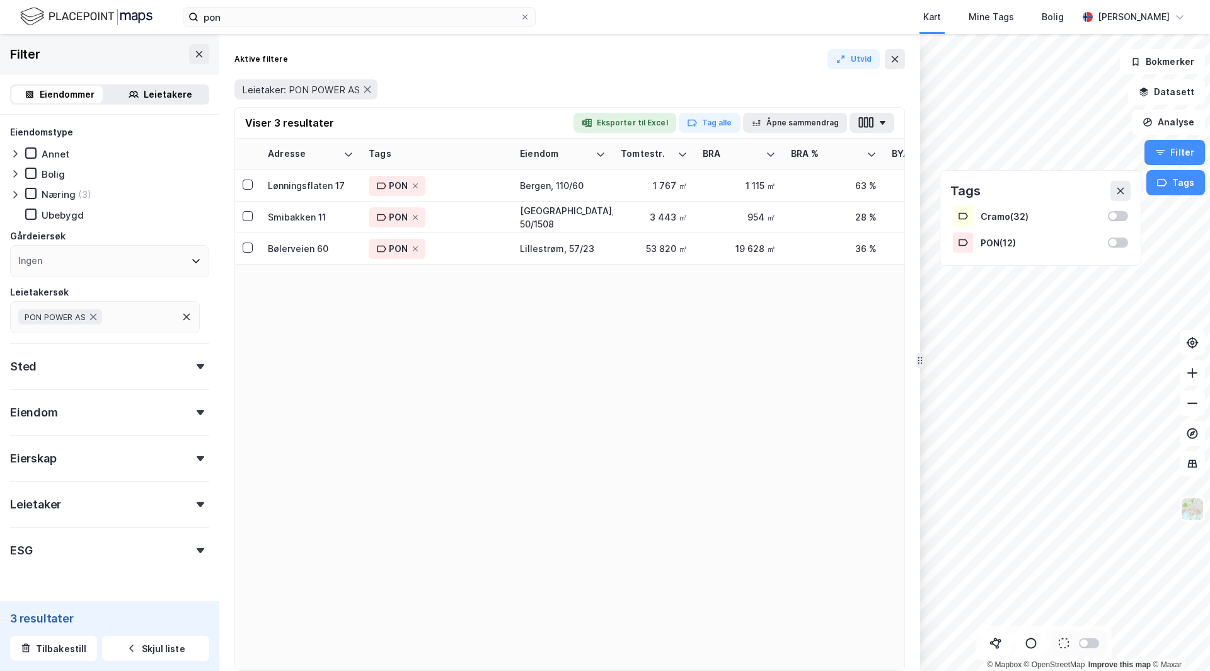
scroll to position [35, 0]
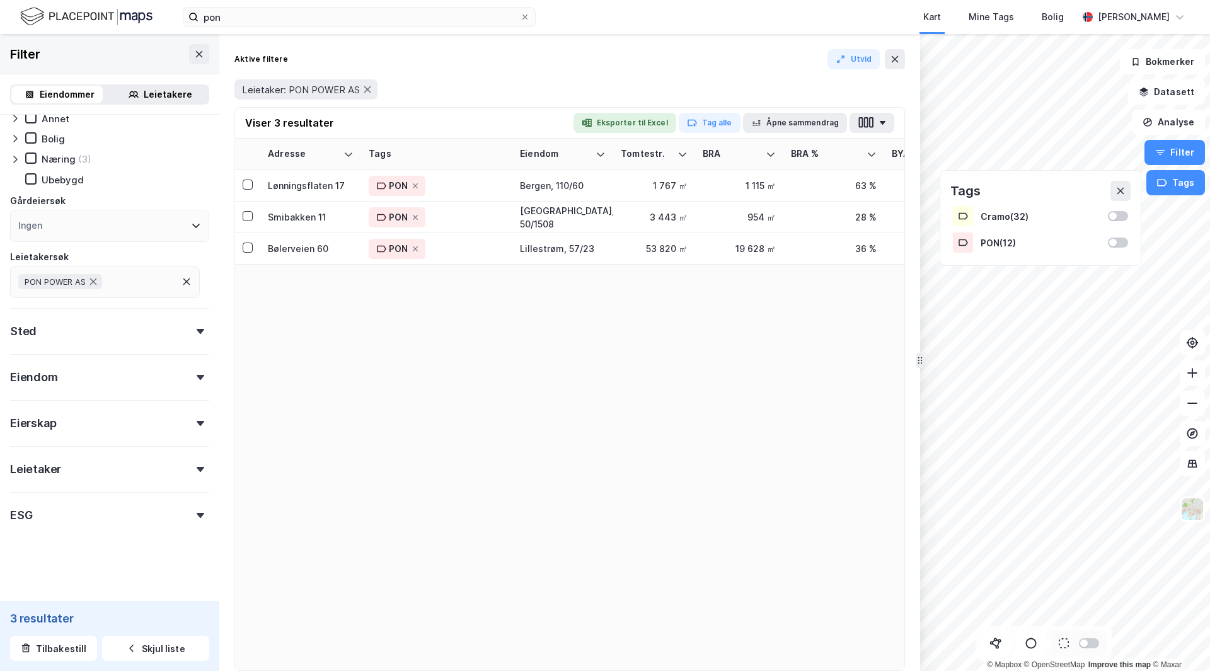
click at [109, 378] on div "Eiendom" at bounding box center [109, 372] width 199 height 36
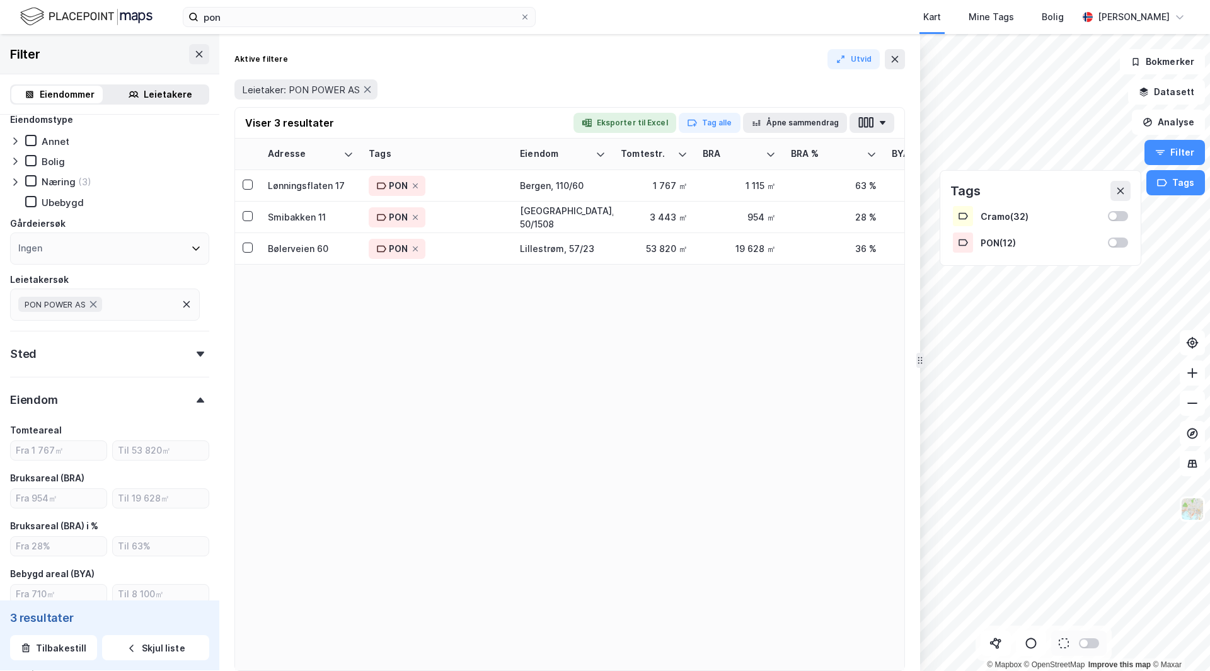
scroll to position [0, 0]
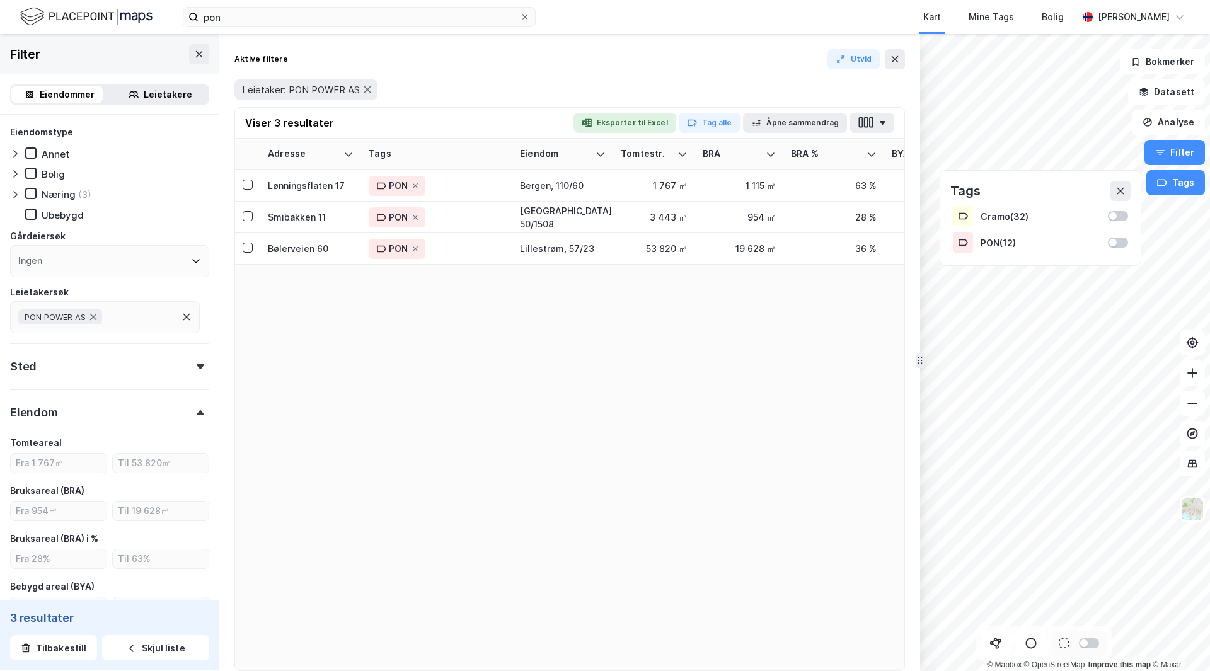
click at [37, 59] on div "Filter" at bounding box center [25, 54] width 30 height 20
click at [194, 49] on icon at bounding box center [199, 54] width 10 height 10
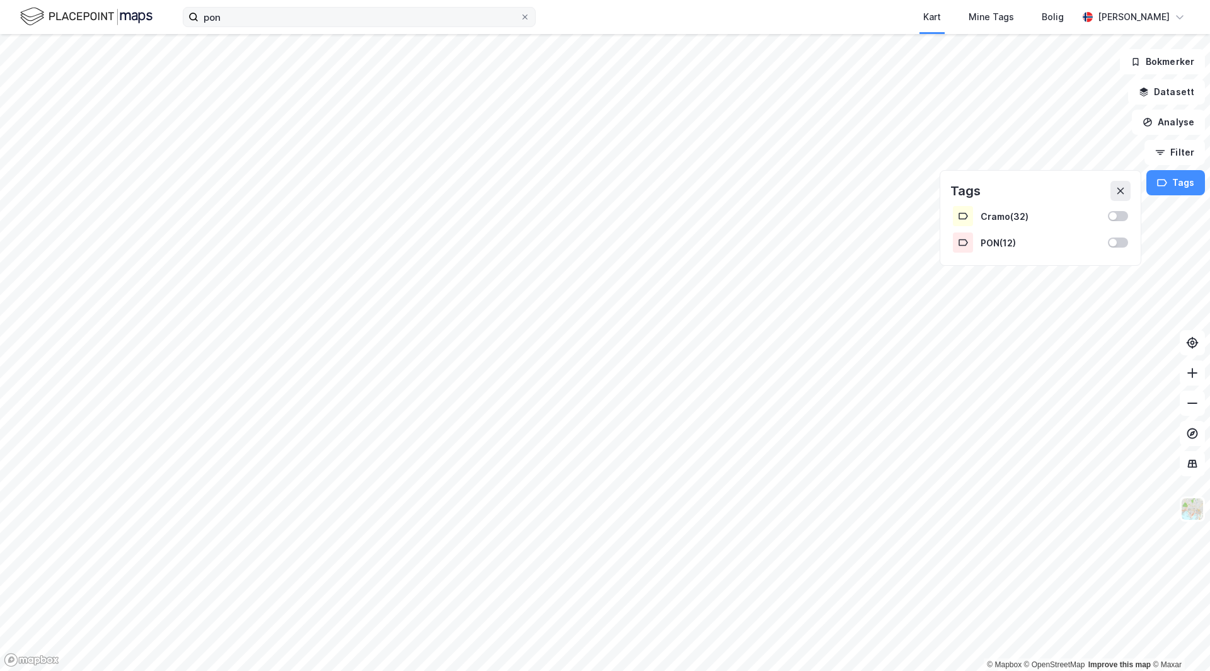
click at [224, 26] on label "pon" at bounding box center [359, 17] width 353 height 20
click at [224, 26] on input "pon" at bounding box center [359, 17] width 321 height 19
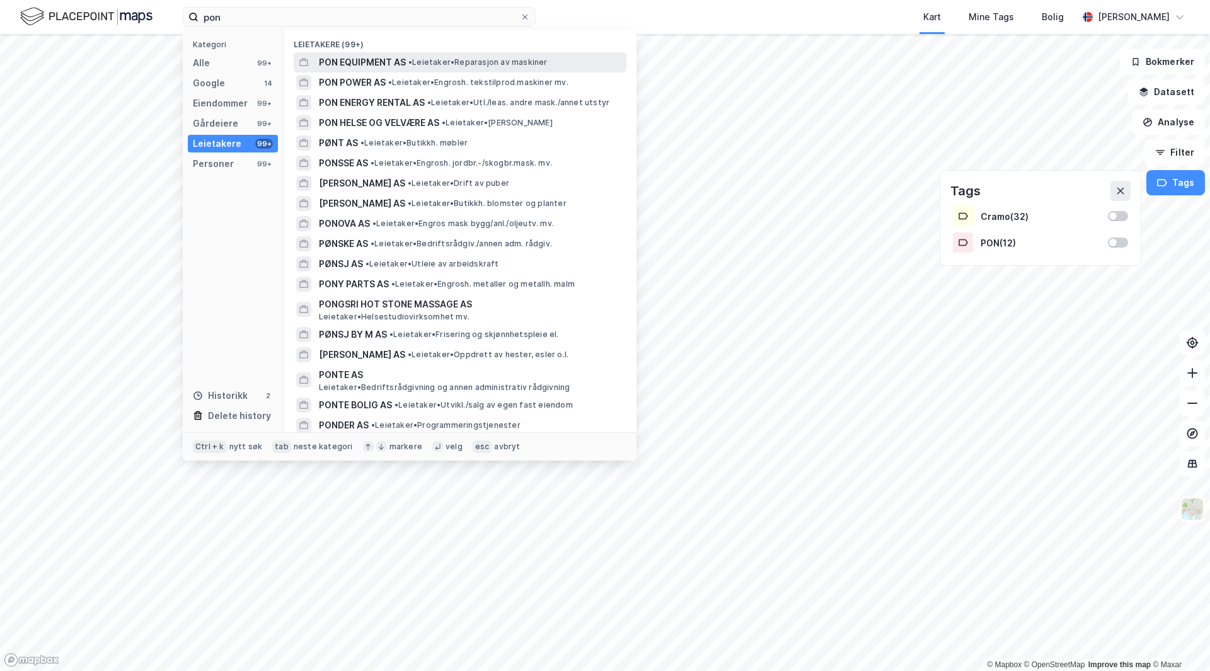
click at [341, 57] on span "PON EQUIPMENT AS" at bounding box center [362, 62] width 87 height 15
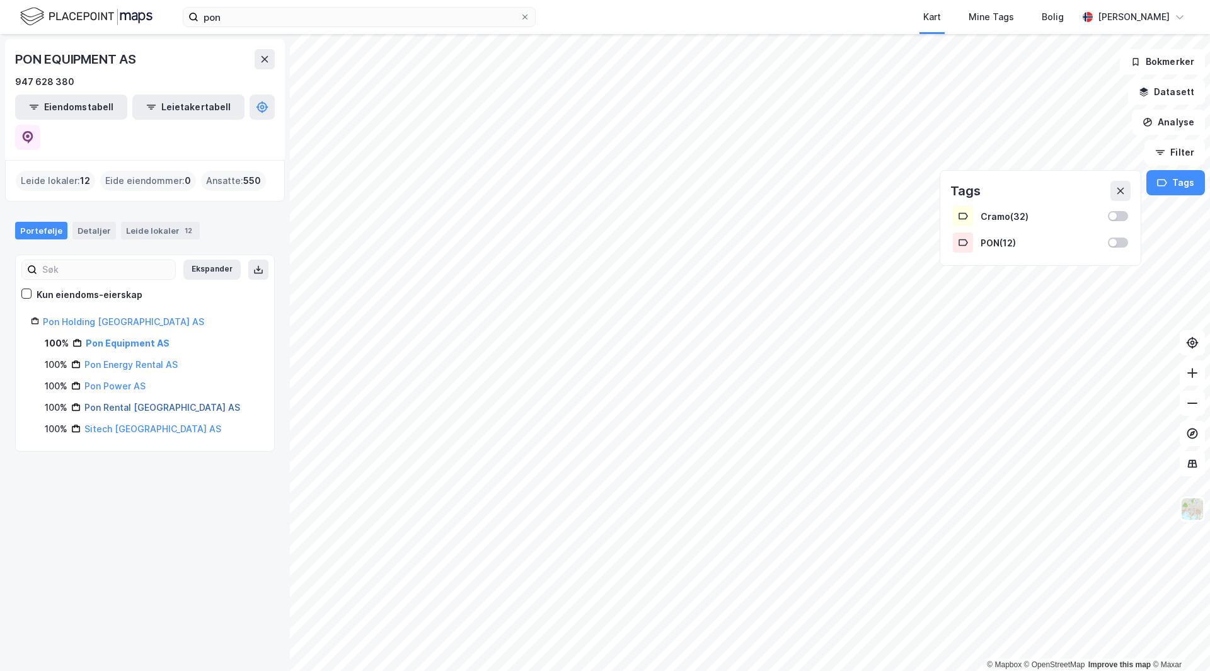
click at [128, 402] on link "Pon Rental Norway AS" at bounding box center [162, 407] width 156 height 11
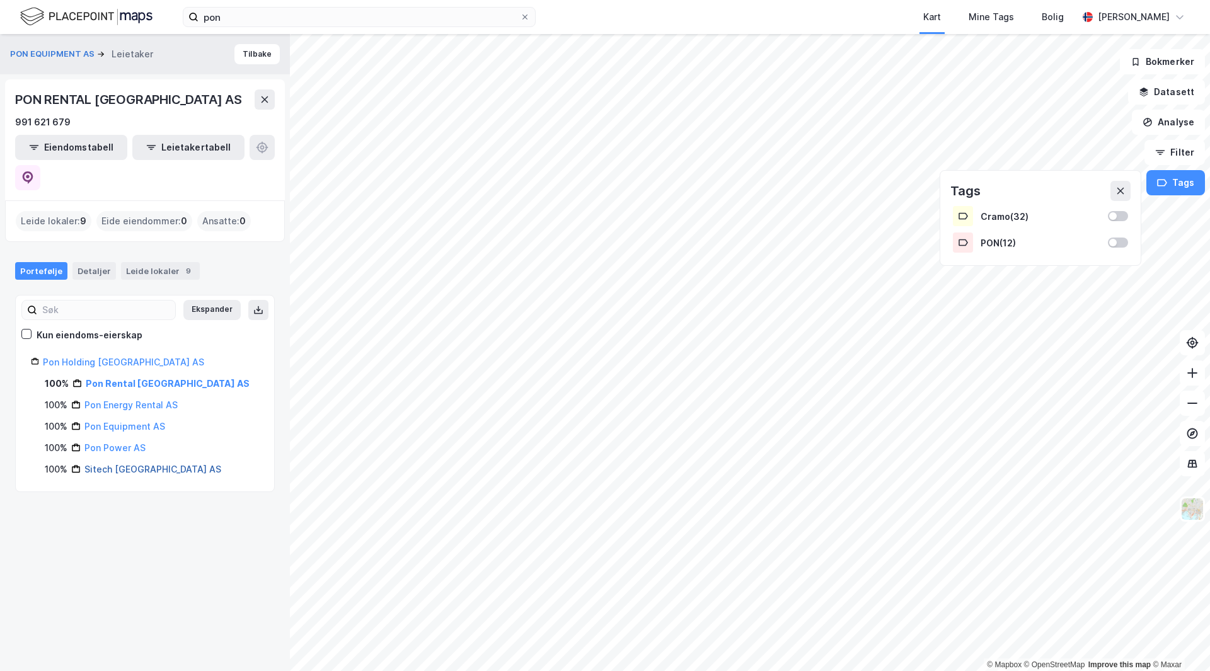
click at [117, 464] on link "Sitech Norway AS" at bounding box center [152, 469] width 137 height 11
click at [131, 421] on link "Pon Equipment AS" at bounding box center [124, 426] width 81 height 11
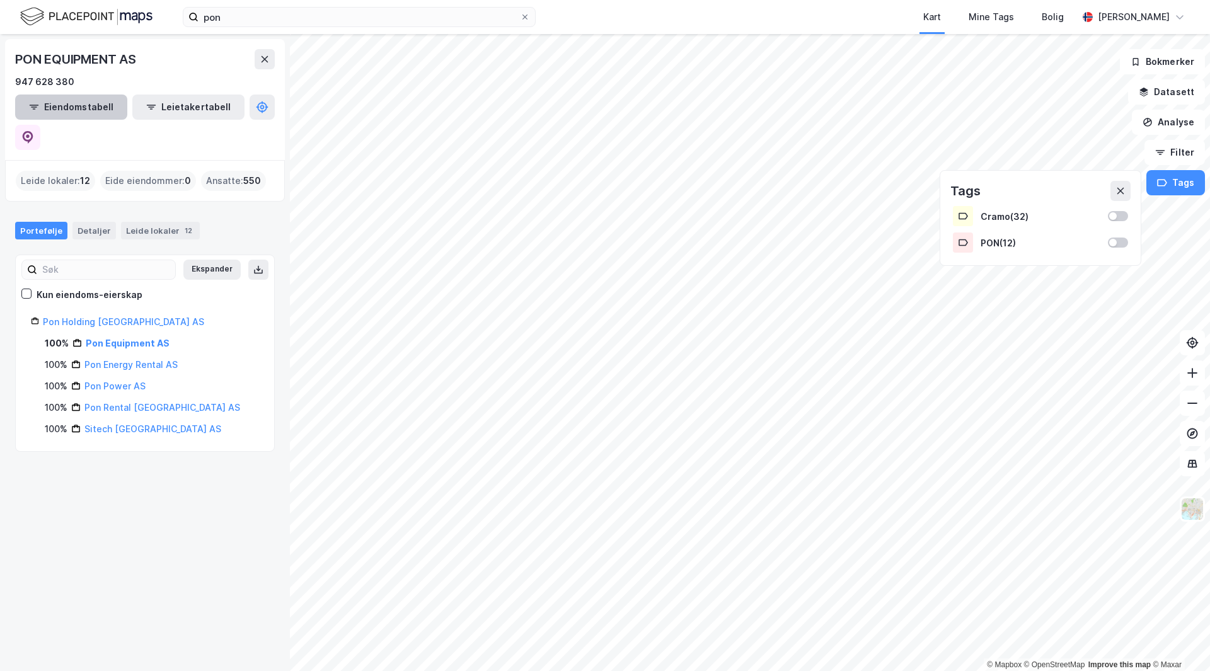
click at [59, 108] on button "Eiendomstabell" at bounding box center [71, 107] width 112 height 25
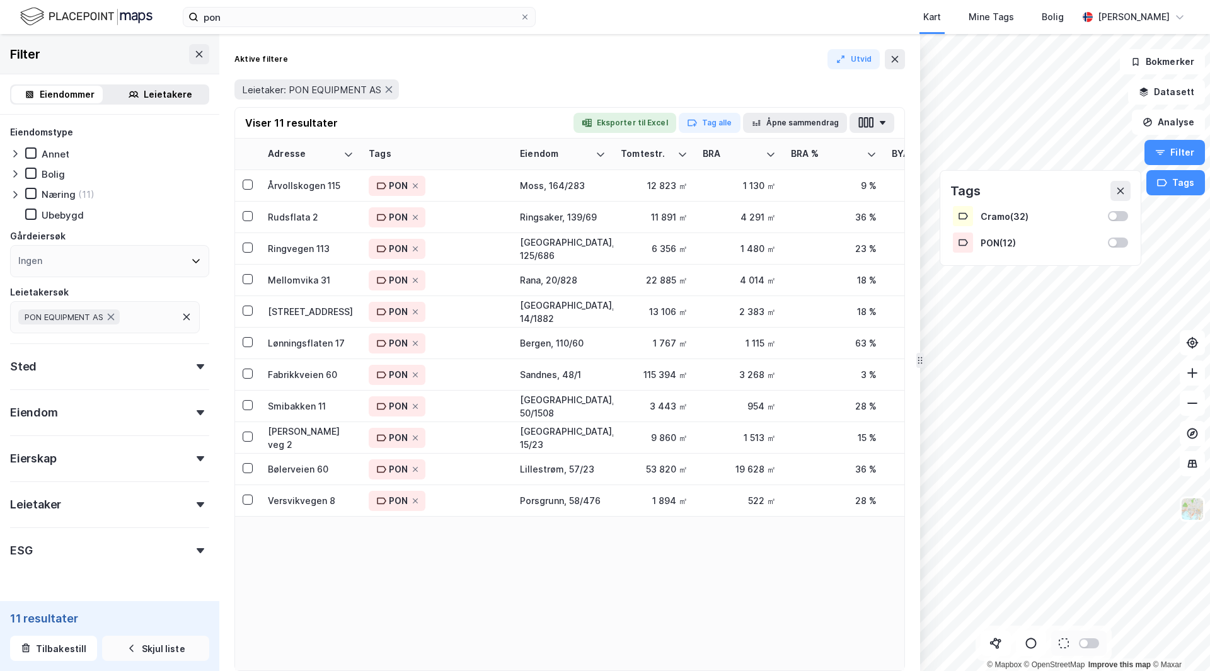
click at [127, 649] on icon "button" at bounding box center [132, 648] width 10 height 10
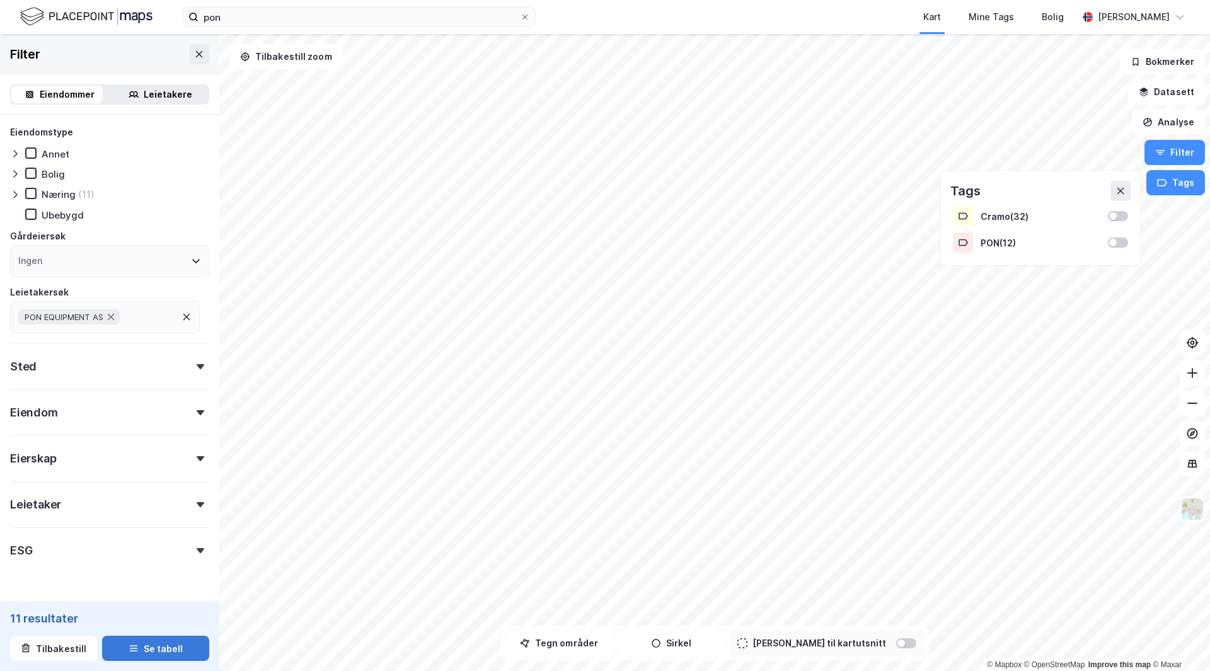
click at [129, 649] on icon "button" at bounding box center [134, 648] width 10 height 10
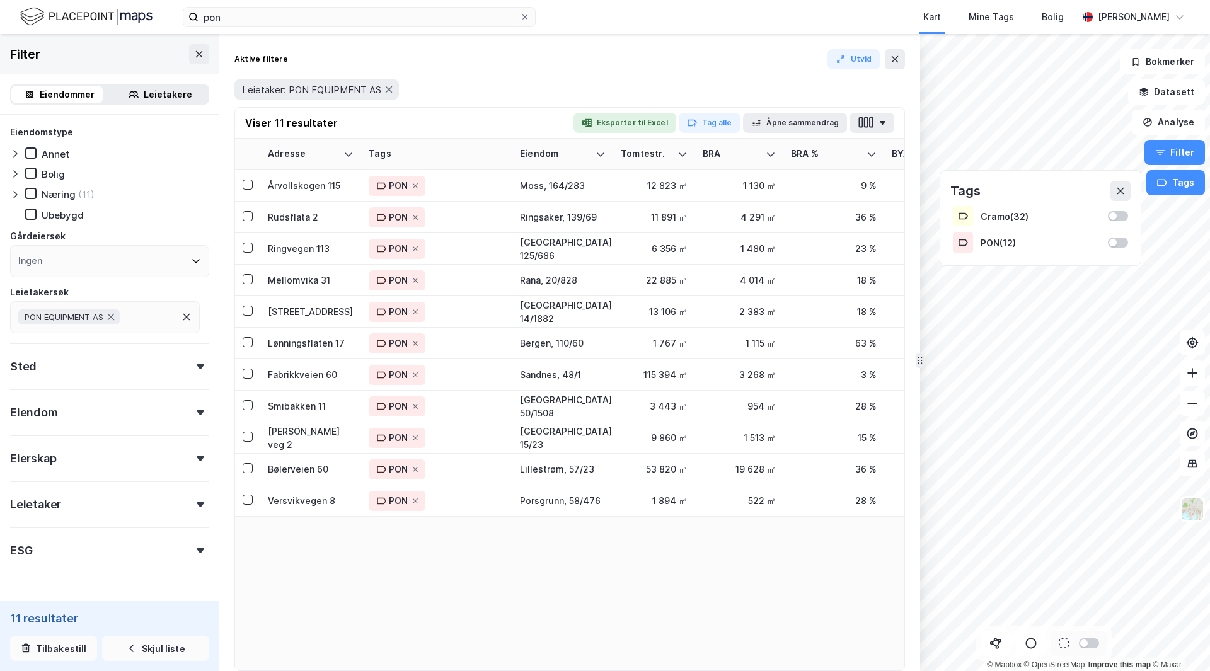
click at [64, 648] on button "Tilbakestill" at bounding box center [53, 648] width 87 height 25
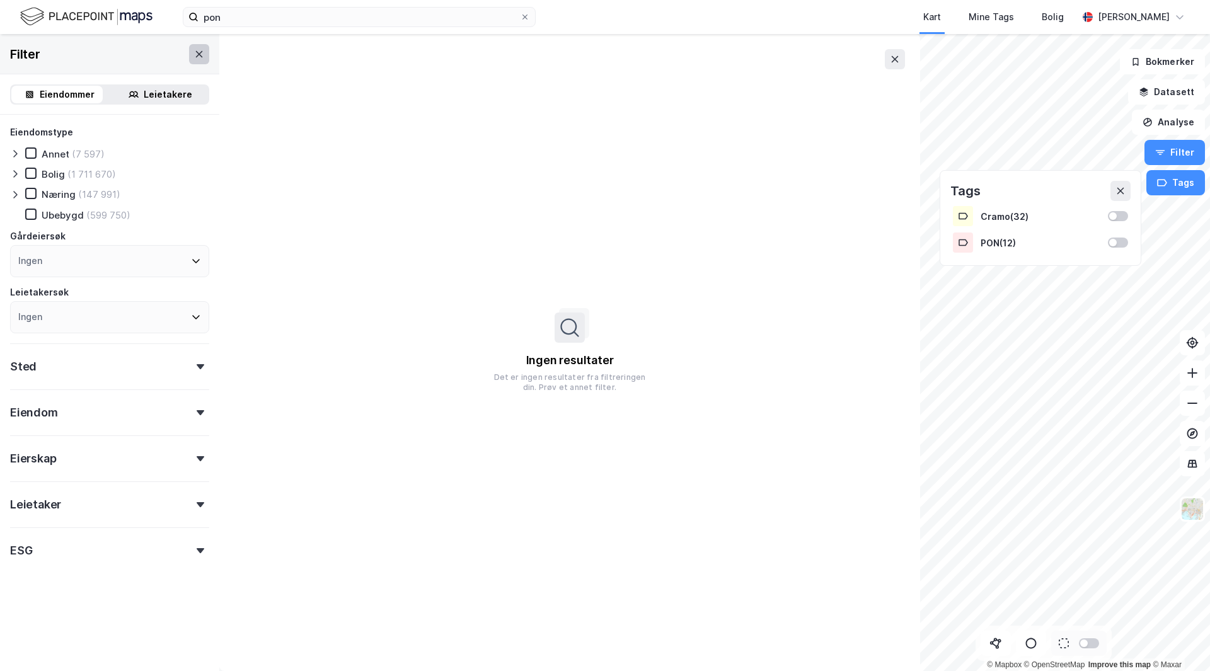
click at [194, 57] on icon at bounding box center [199, 54] width 10 height 10
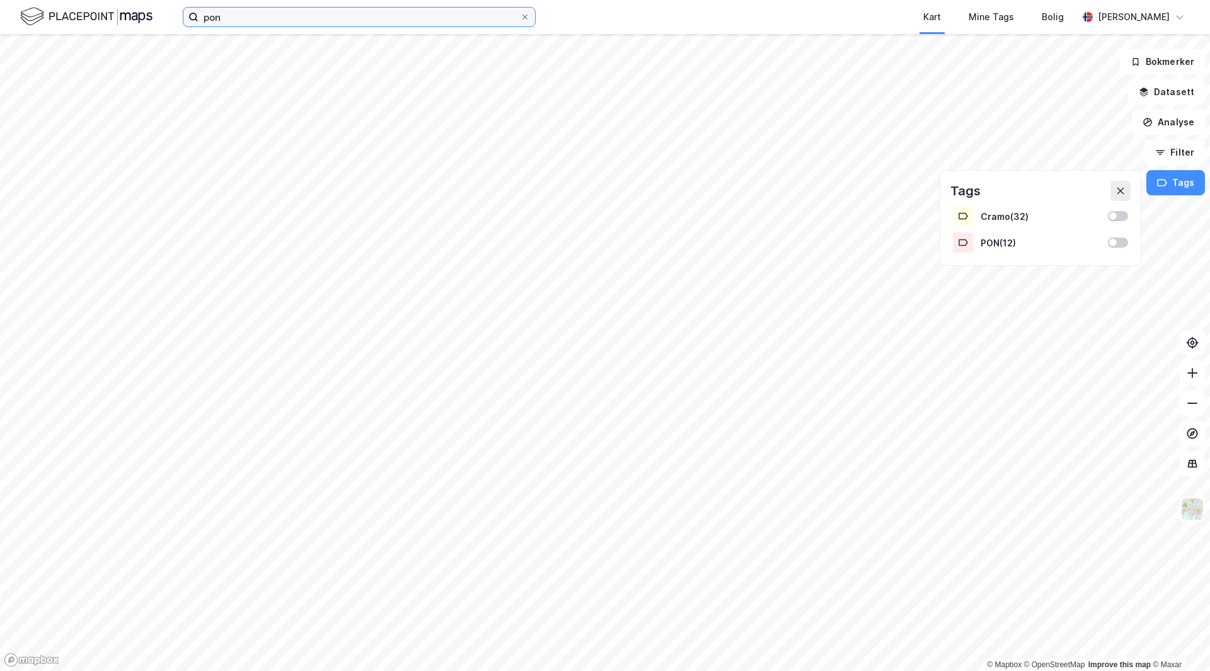
click at [233, 25] on input "pon" at bounding box center [359, 17] width 321 height 19
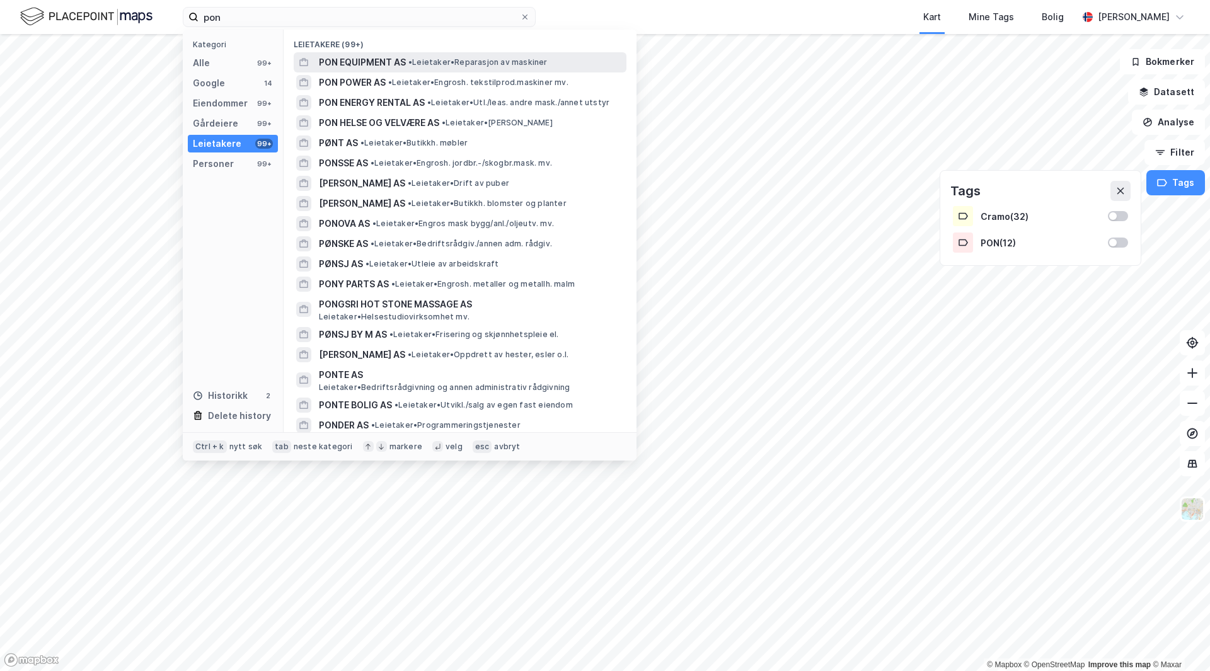
click at [369, 61] on span "PON EQUIPMENT AS" at bounding box center [362, 62] width 87 height 15
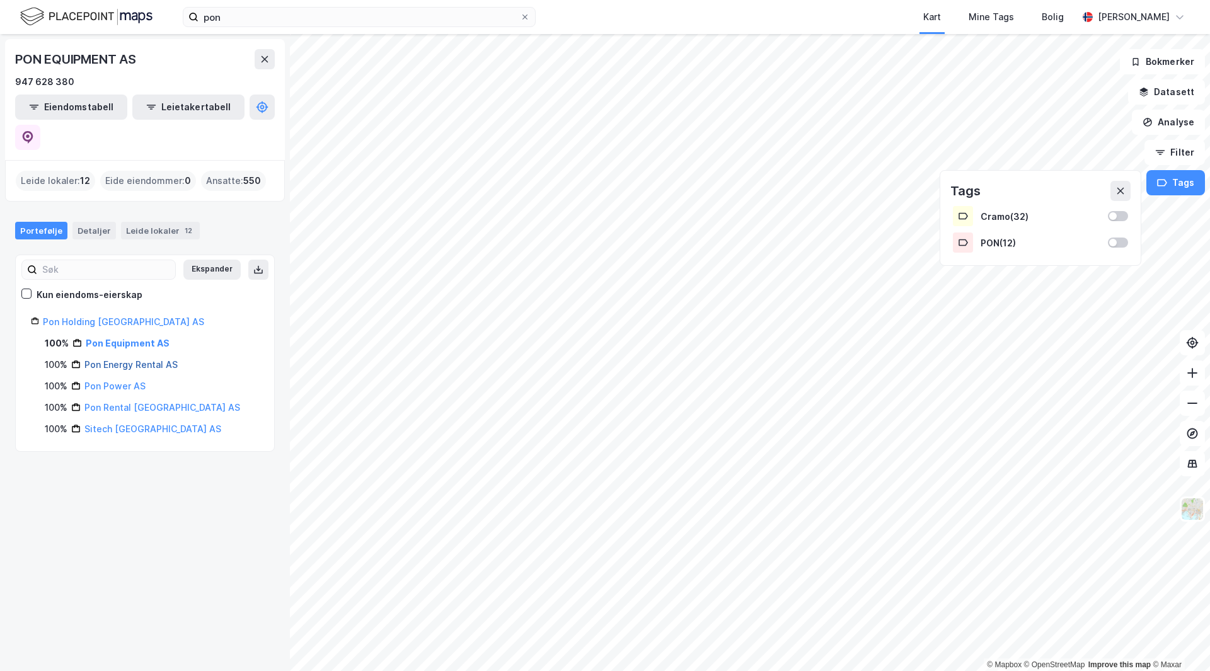
click at [124, 359] on link "Pon Energy Rental AS" at bounding box center [130, 364] width 93 height 11
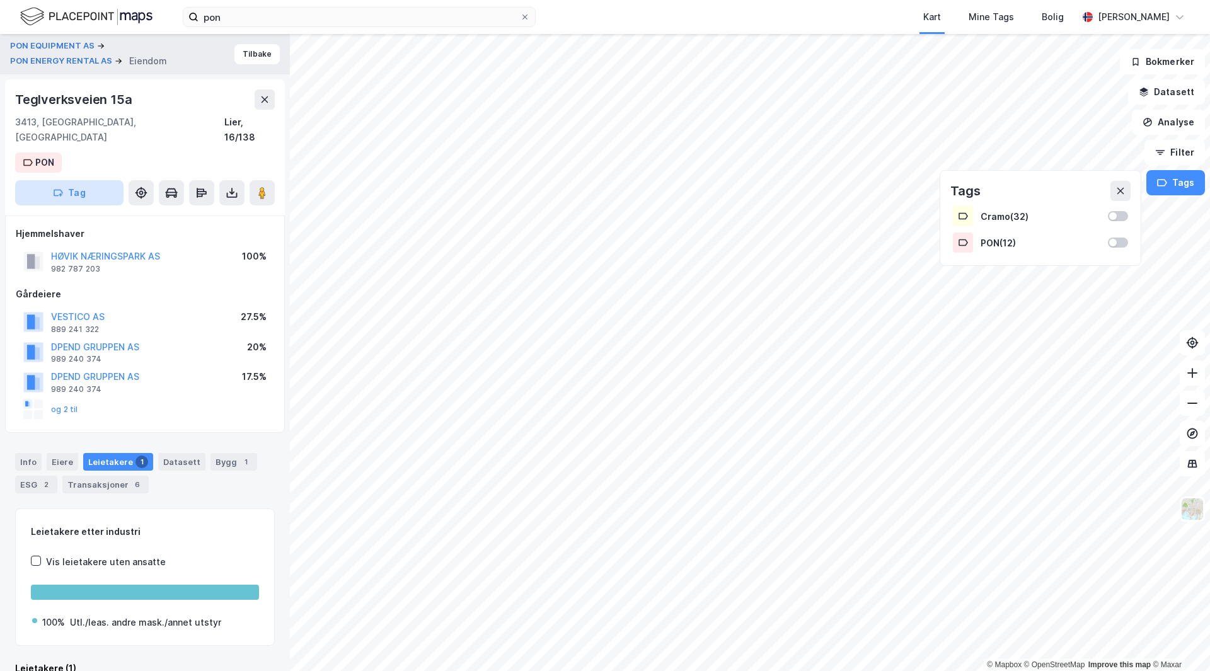
click at [88, 182] on button "Tag" at bounding box center [69, 192] width 108 height 25
click at [200, 226] on div "Hjemmelshaver" at bounding box center [145, 233] width 258 height 15
click at [1119, 244] on div at bounding box center [1118, 243] width 20 height 10
click at [1124, 251] on div "PON ( 12 )" at bounding box center [1040, 242] width 180 height 25
click at [1119, 242] on div at bounding box center [1118, 243] width 20 height 10
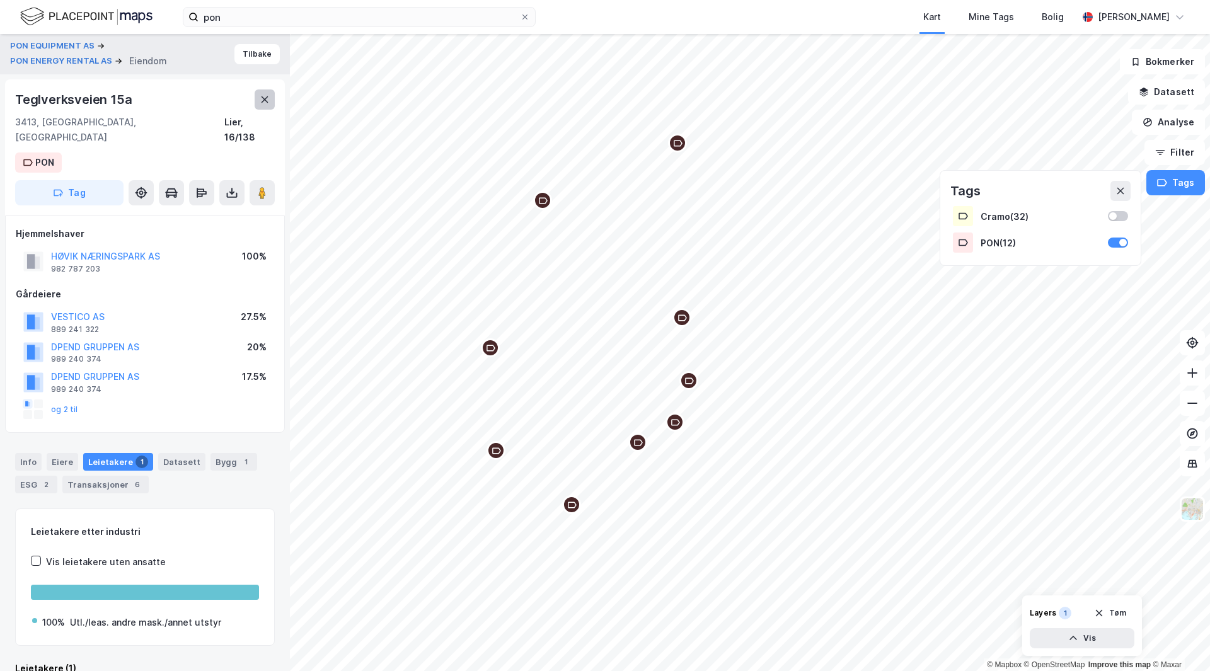
click at [264, 94] on button at bounding box center [265, 99] width 20 height 20
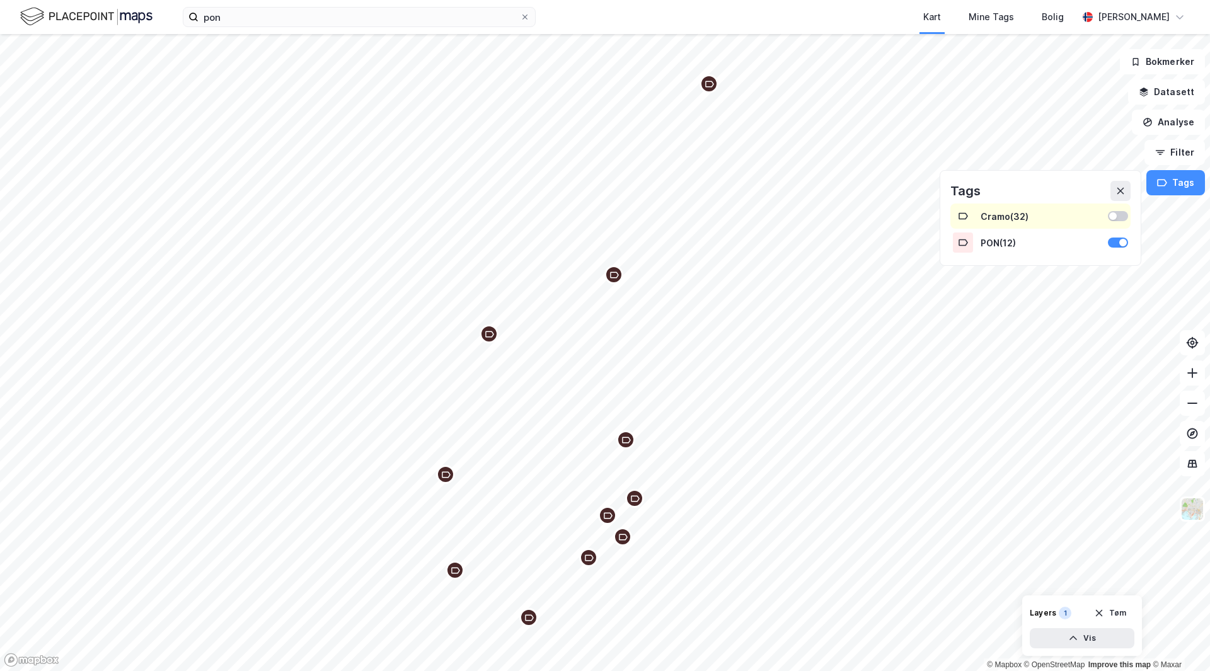
click at [1124, 217] on div at bounding box center [1118, 216] width 20 height 10
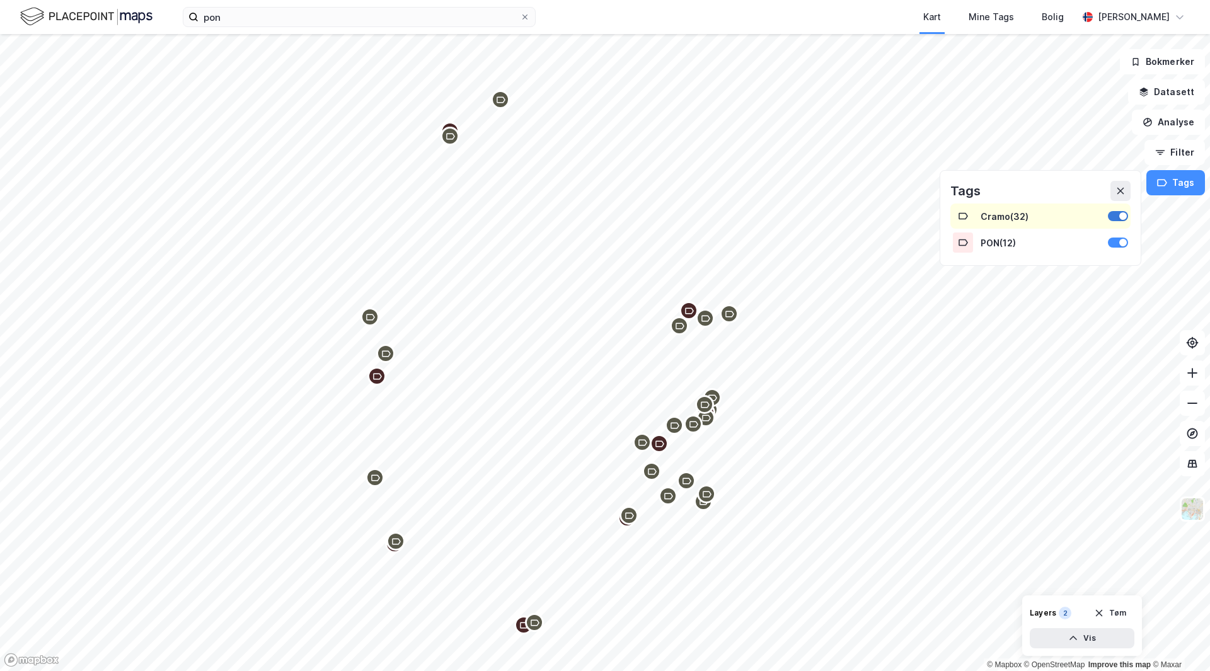
click at [1115, 215] on div at bounding box center [1118, 216] width 20 height 10
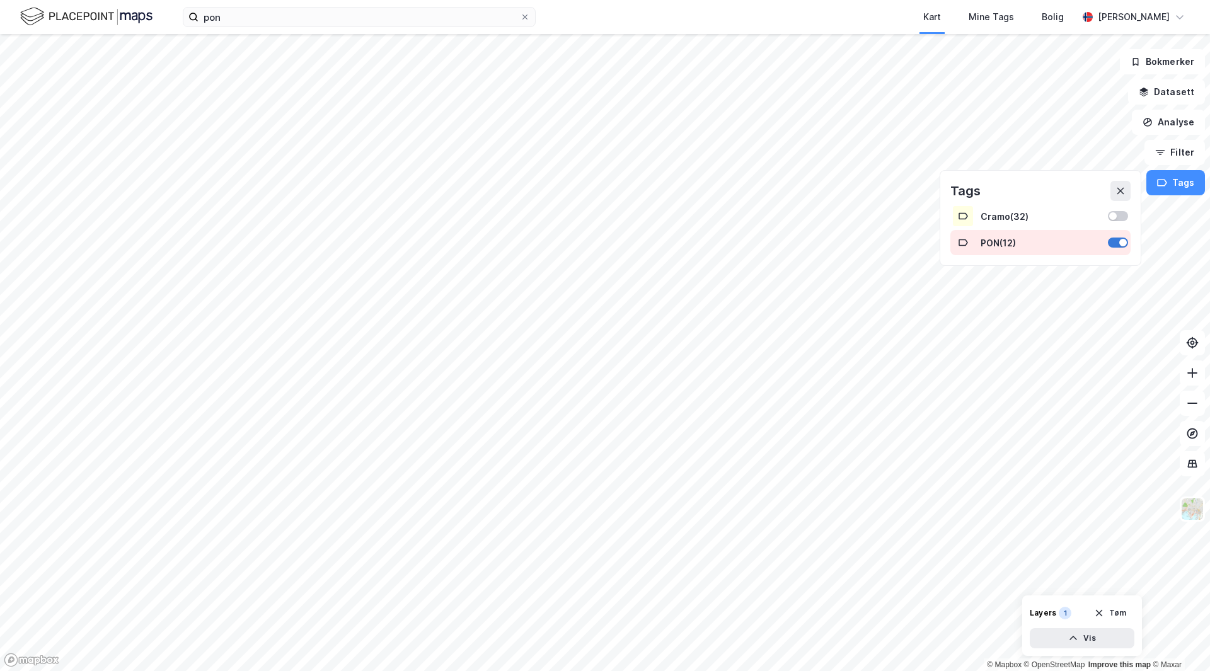
click at [1118, 241] on div at bounding box center [1118, 243] width 20 height 10
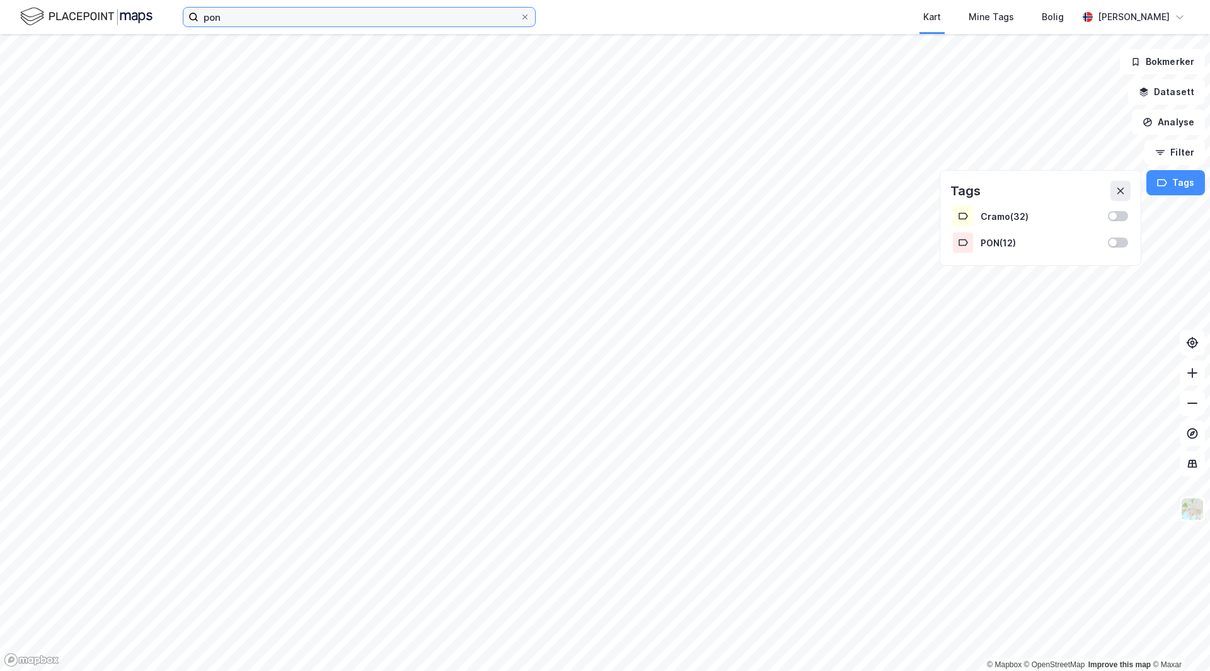
click at [326, 18] on input "pon" at bounding box center [359, 17] width 321 height 19
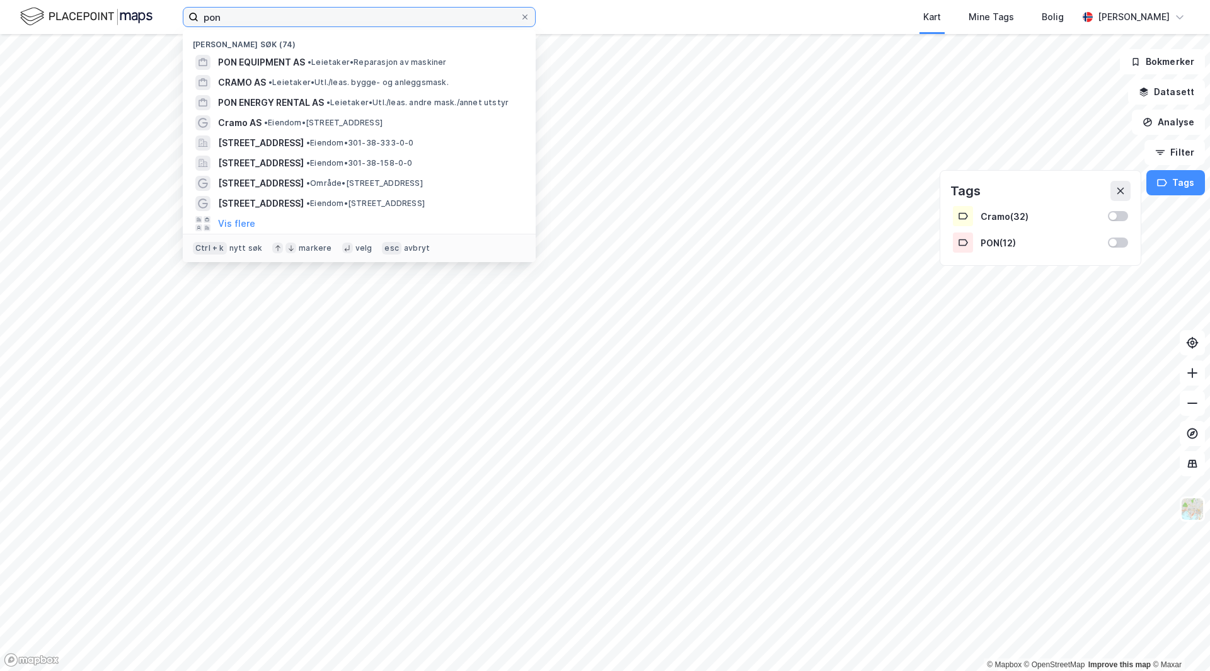
drag, startPoint x: 323, startPoint y: 18, endPoint x: 190, endPoint y: 19, distance: 133.6
click at [190, 19] on label "pon" at bounding box center [359, 17] width 353 height 20
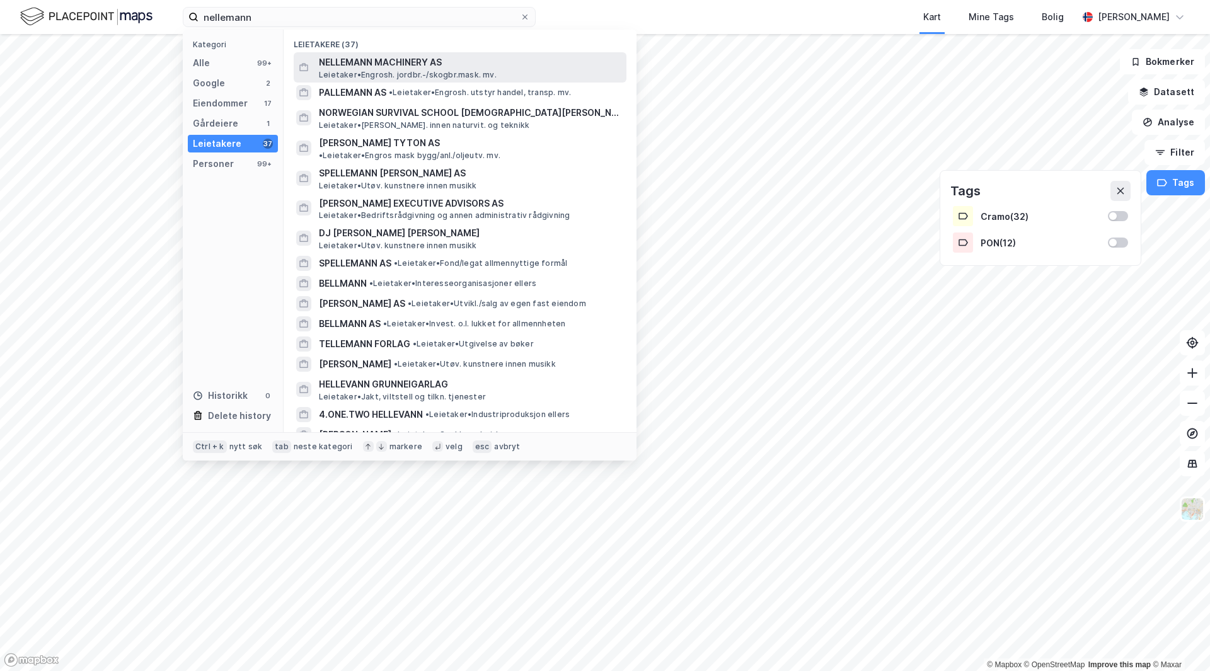
click at [389, 67] on span "NELLEMANN MACHINERY AS" at bounding box center [470, 62] width 303 height 15
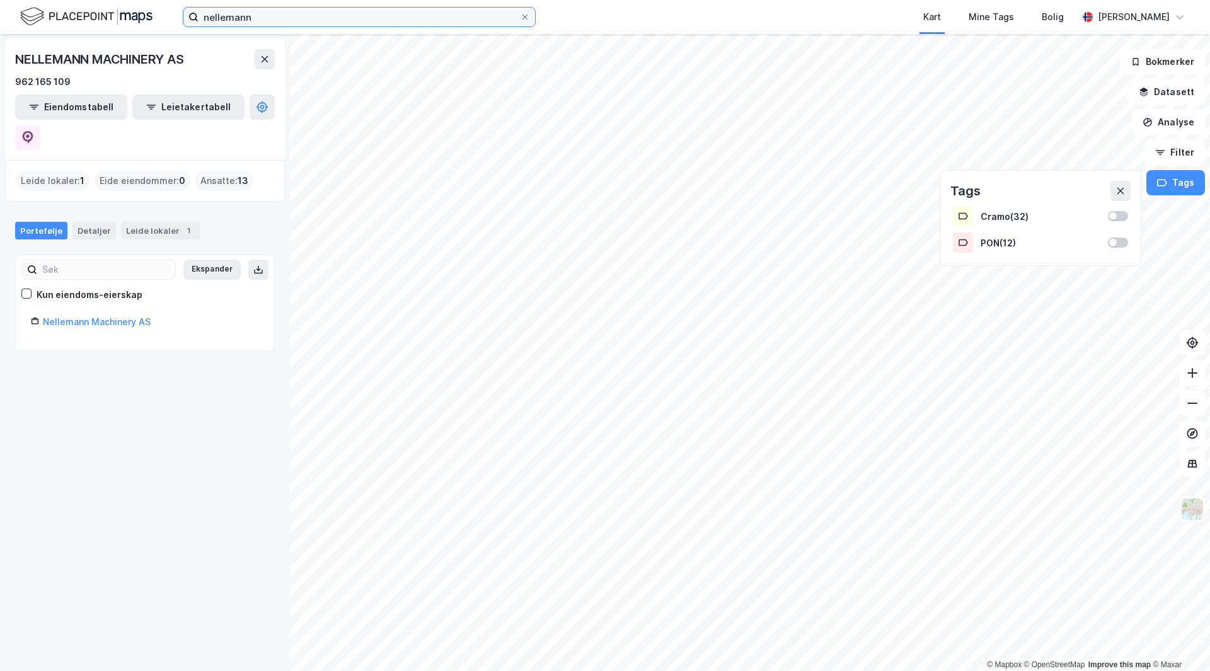
click at [302, 18] on input "nellemann" at bounding box center [359, 17] width 321 height 19
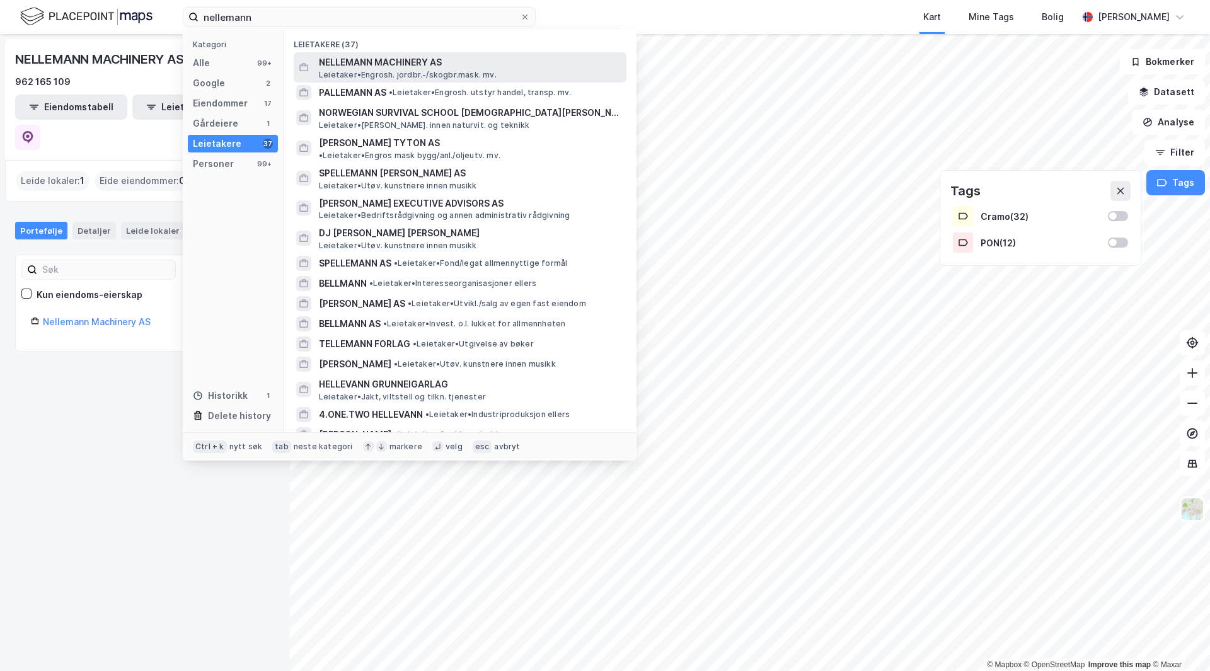
click at [400, 70] on span "Leietaker • Engrosh. jordbr.-/skogbr.mask. mv." at bounding box center [408, 75] width 178 height 10
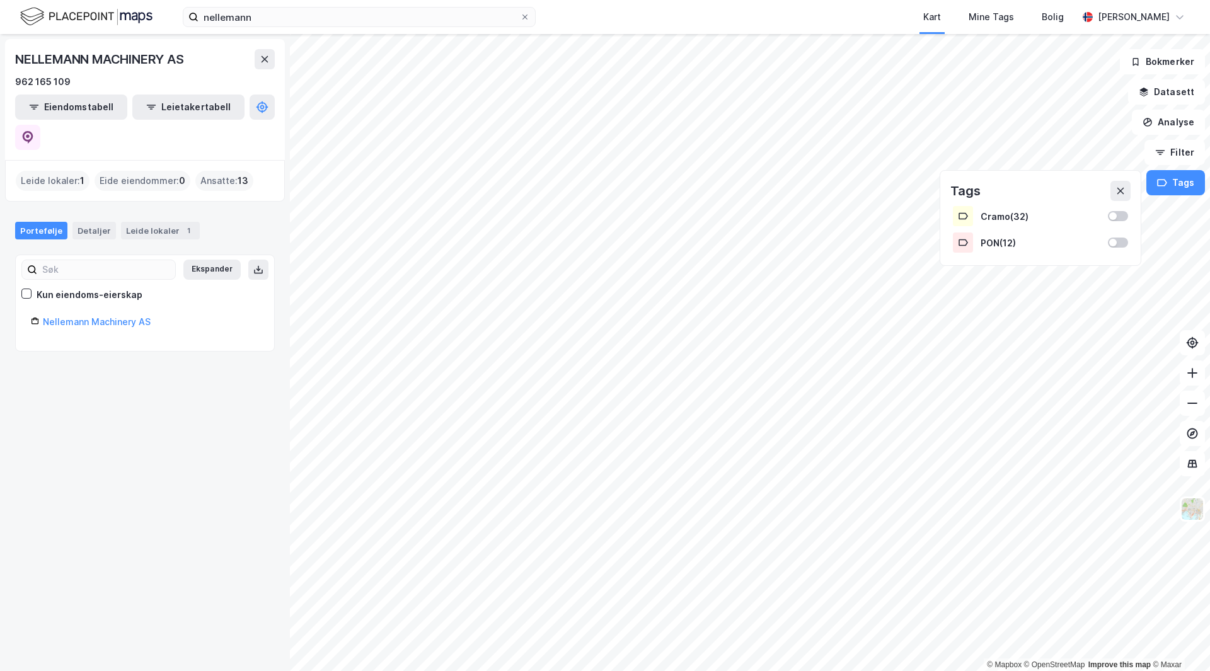
click at [274, 27] on div "nellemann Kart Mine Tags Bolig Andrine Nygaard" at bounding box center [605, 17] width 1210 height 34
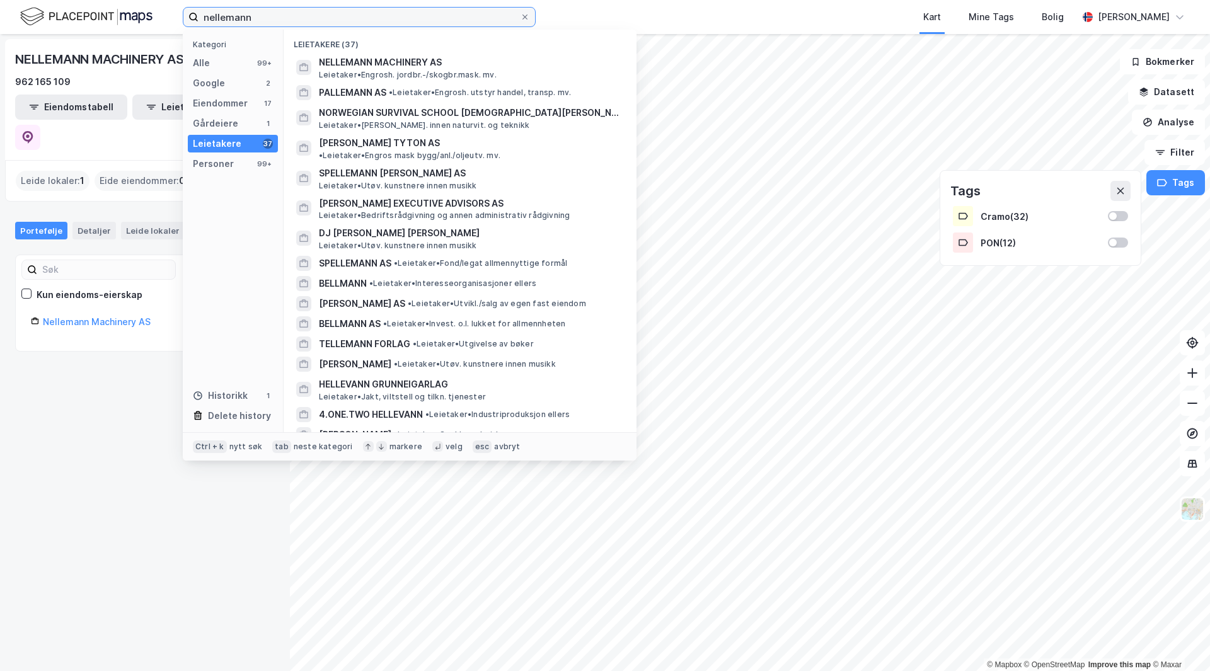
drag, startPoint x: 269, startPoint y: 18, endPoint x: 175, endPoint y: 23, distance: 94.7
click at [175, 23] on div "nellemann Kategori Alle 99+ Google 2 Eiendommer 17 Gårdeiere 1 Leietakere 37 Pe…" at bounding box center [605, 17] width 1210 height 34
type input "bestdrive"
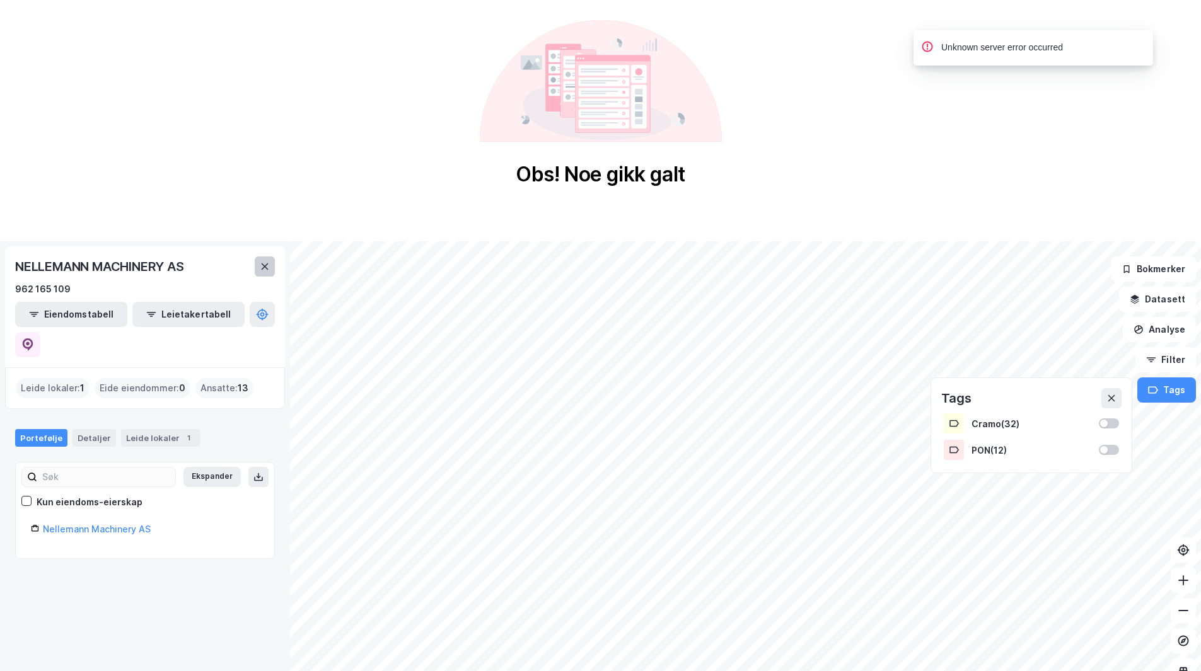
click at [269, 260] on button at bounding box center [265, 266] width 20 height 20
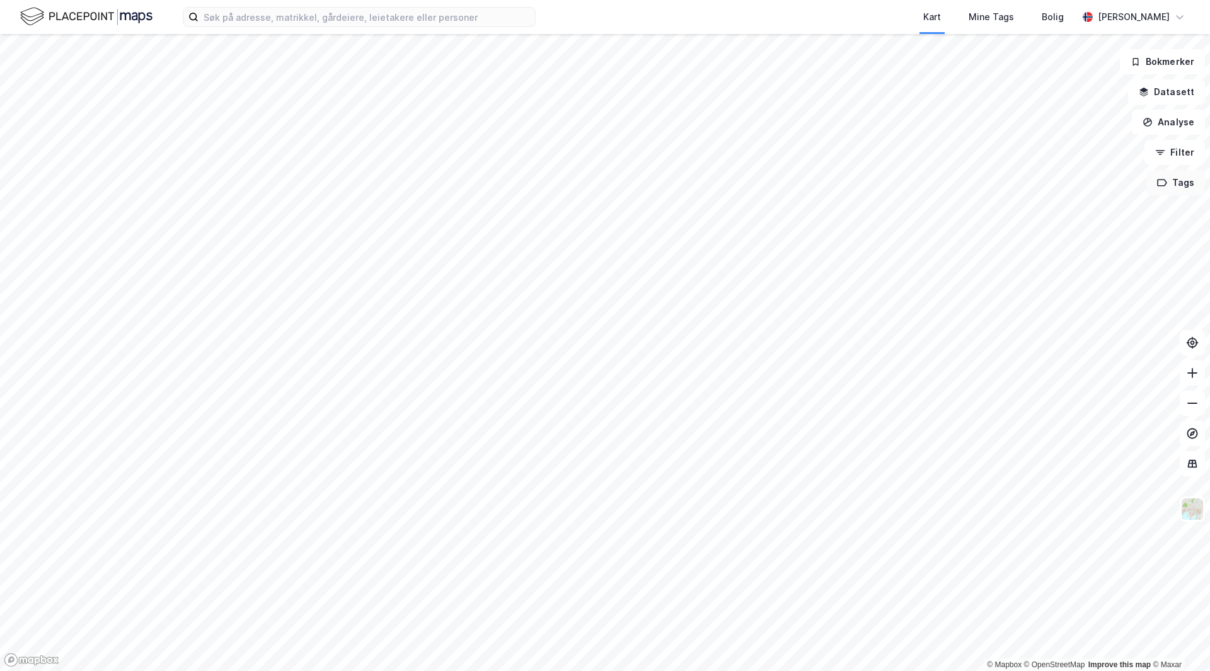
click at [1164, 192] on button "Tags" at bounding box center [1175, 182] width 59 height 25
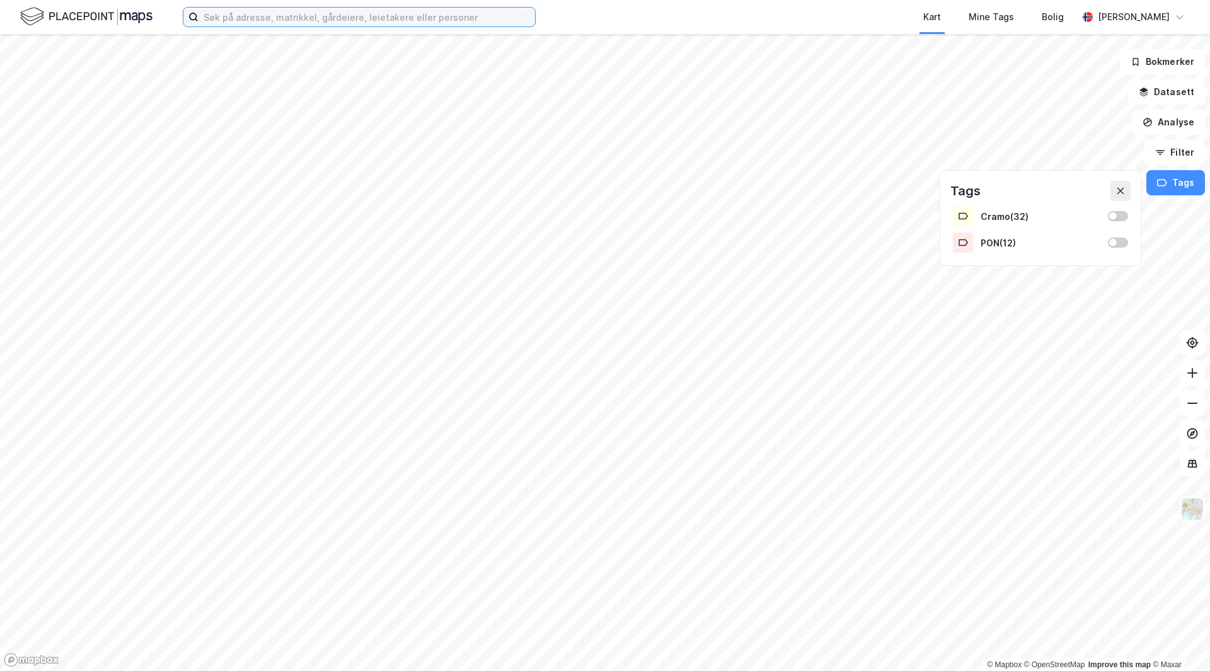
click at [314, 25] on input at bounding box center [367, 17] width 337 height 19
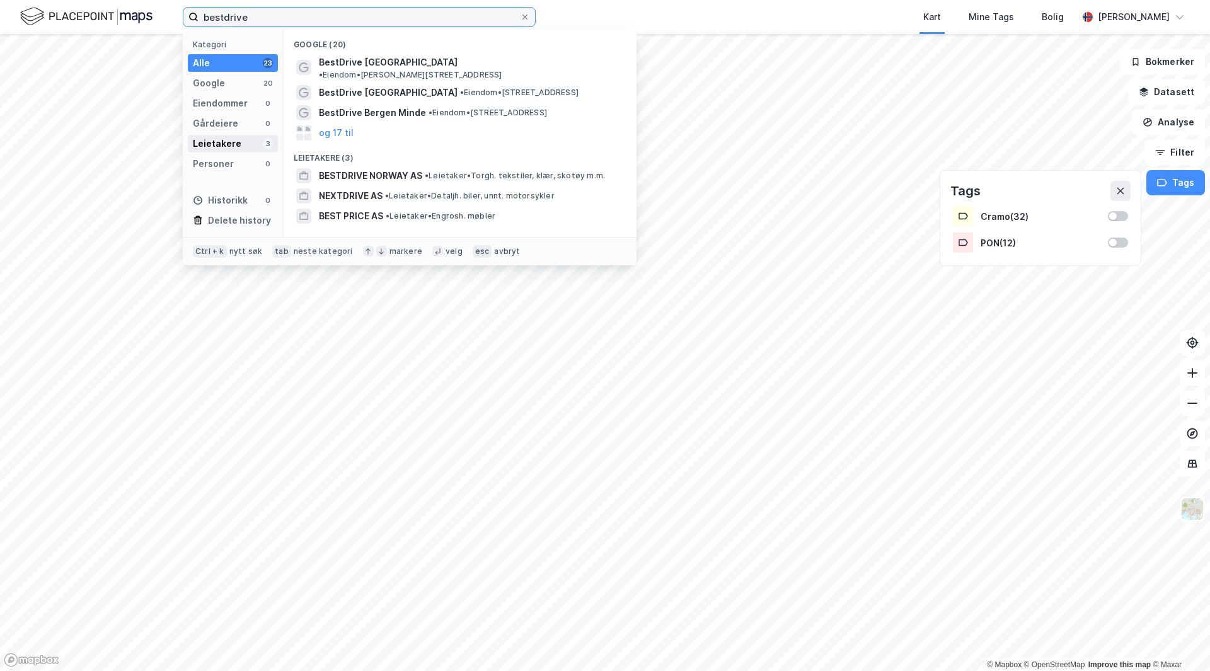
type input "bestdrive"
click at [254, 143] on div "Leietakere 3" at bounding box center [233, 144] width 90 height 18
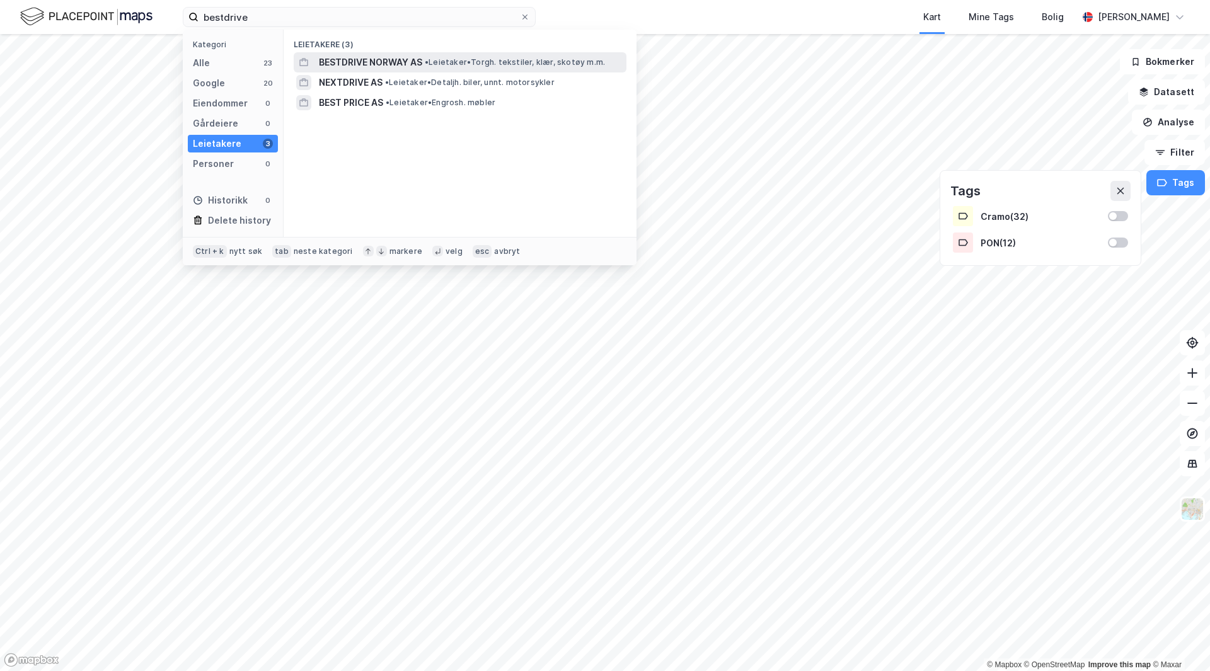
click at [414, 64] on span "BESTDRIVE NORWAY AS" at bounding box center [370, 62] width 103 height 15
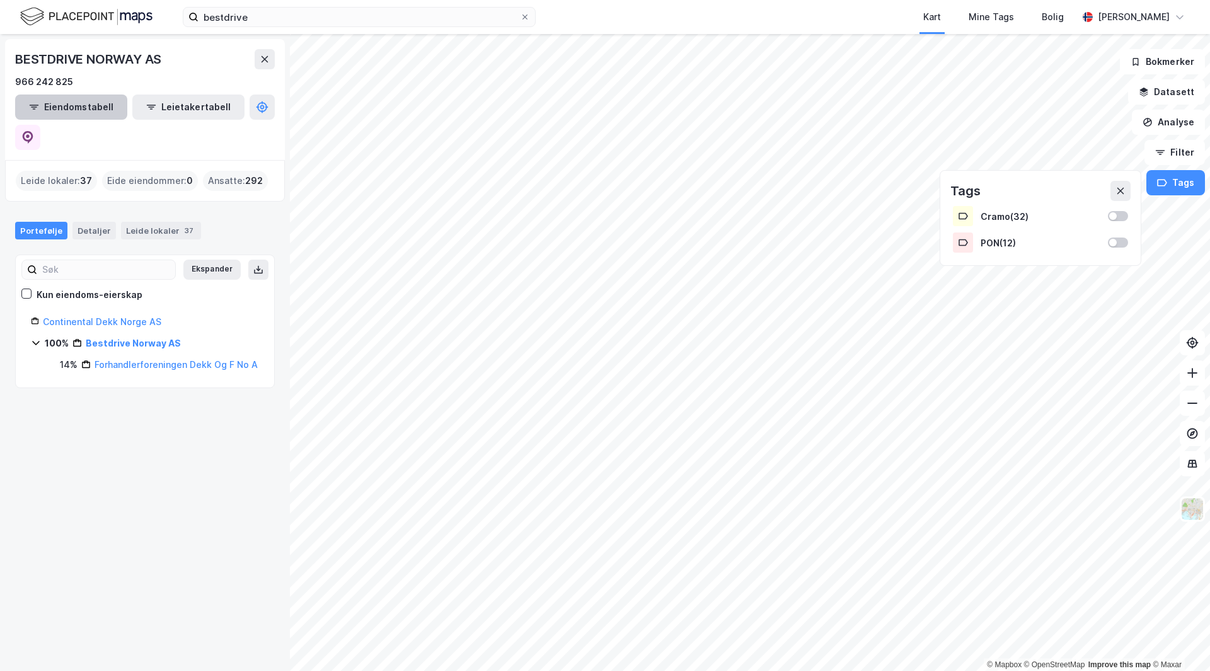
click at [88, 109] on button "Eiendomstabell" at bounding box center [71, 107] width 112 height 25
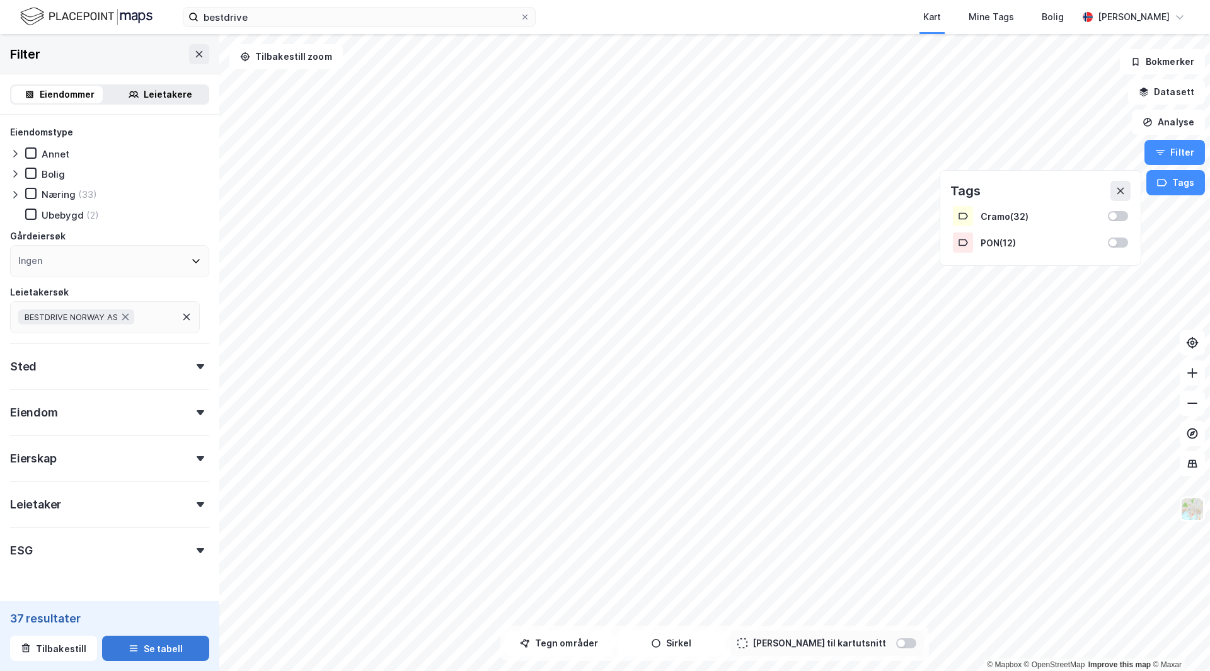
click at [146, 647] on button "Se tabell" at bounding box center [155, 648] width 107 height 25
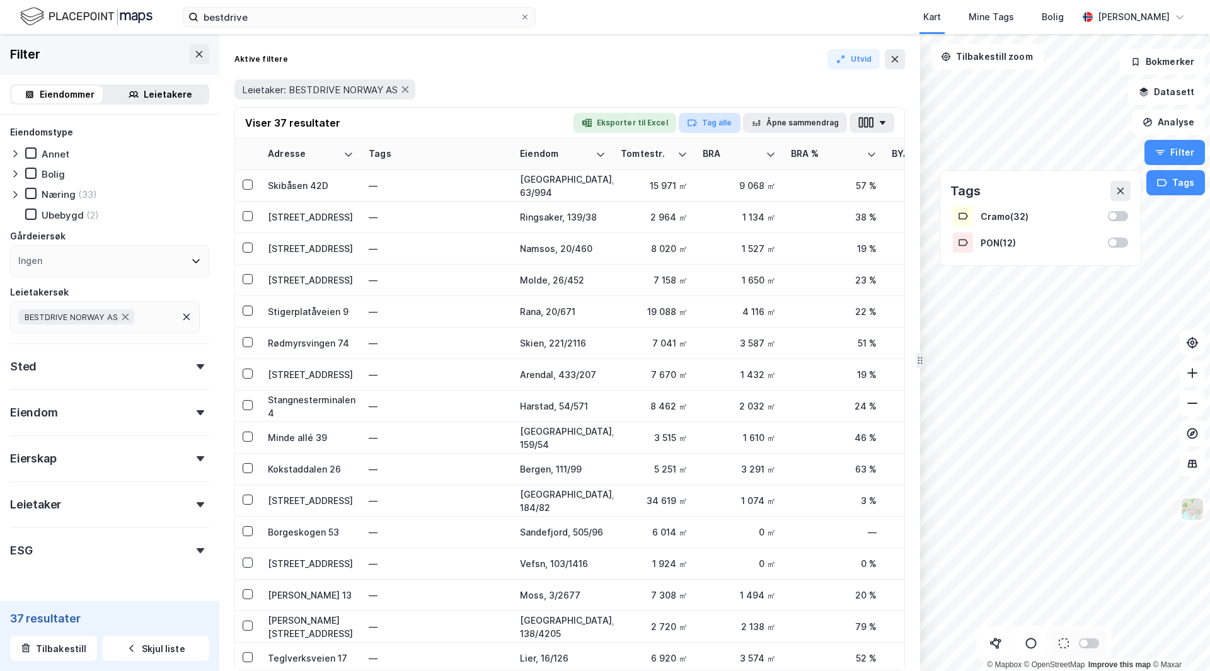
click at [708, 117] on button "Tag alle" at bounding box center [710, 123] width 62 height 20
type input "BestDrive"
click at [746, 170] on div "BestDrive" at bounding box center [763, 170] width 43 height 15
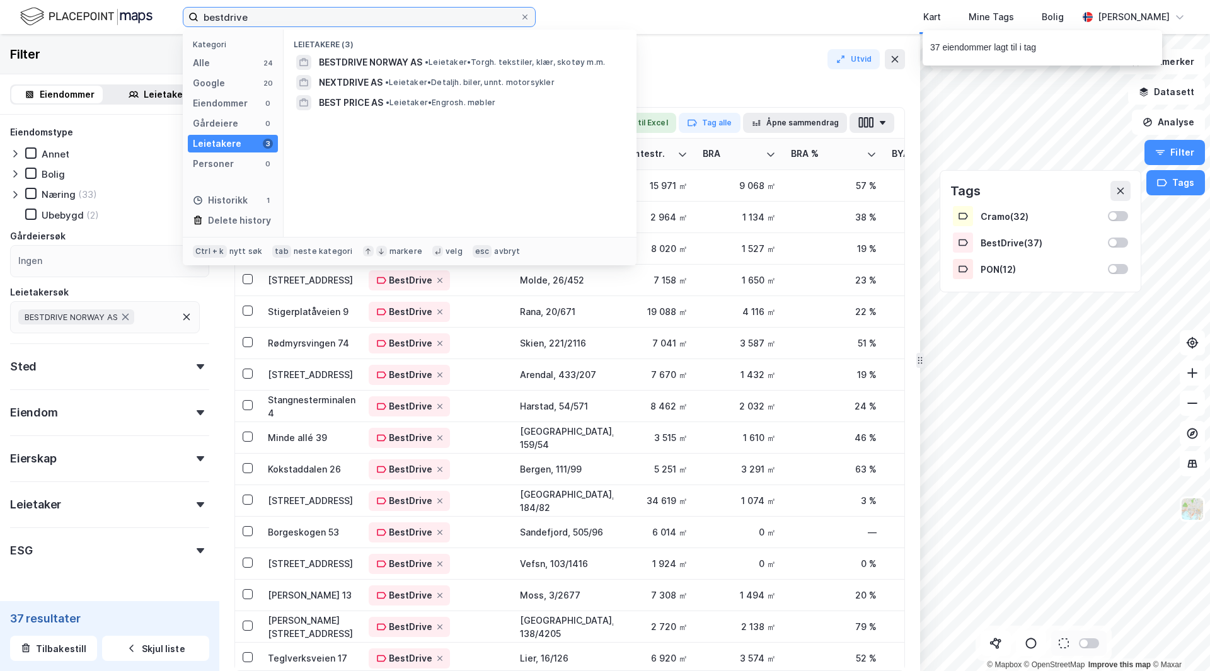
drag, startPoint x: 262, startPoint y: 16, endPoint x: 170, endPoint y: 2, distance: 93.8
click at [159, 12] on div "bestdrive Kategori Alle 24 Google 20 Eiendommer 0 Gårdeiere 0 Leietakere 3 Pers…" at bounding box center [605, 17] width 1210 height 34
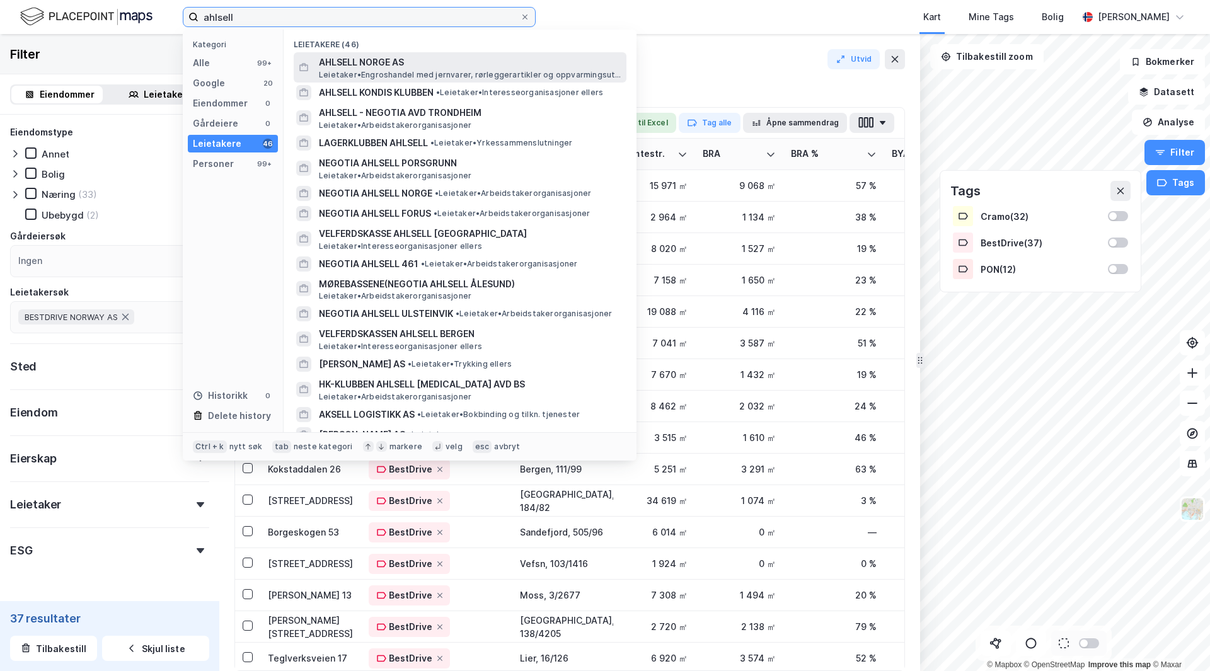
type input "ahlsell"
click at [413, 67] on span "AHLSELL NORGE AS" at bounding box center [470, 62] width 303 height 15
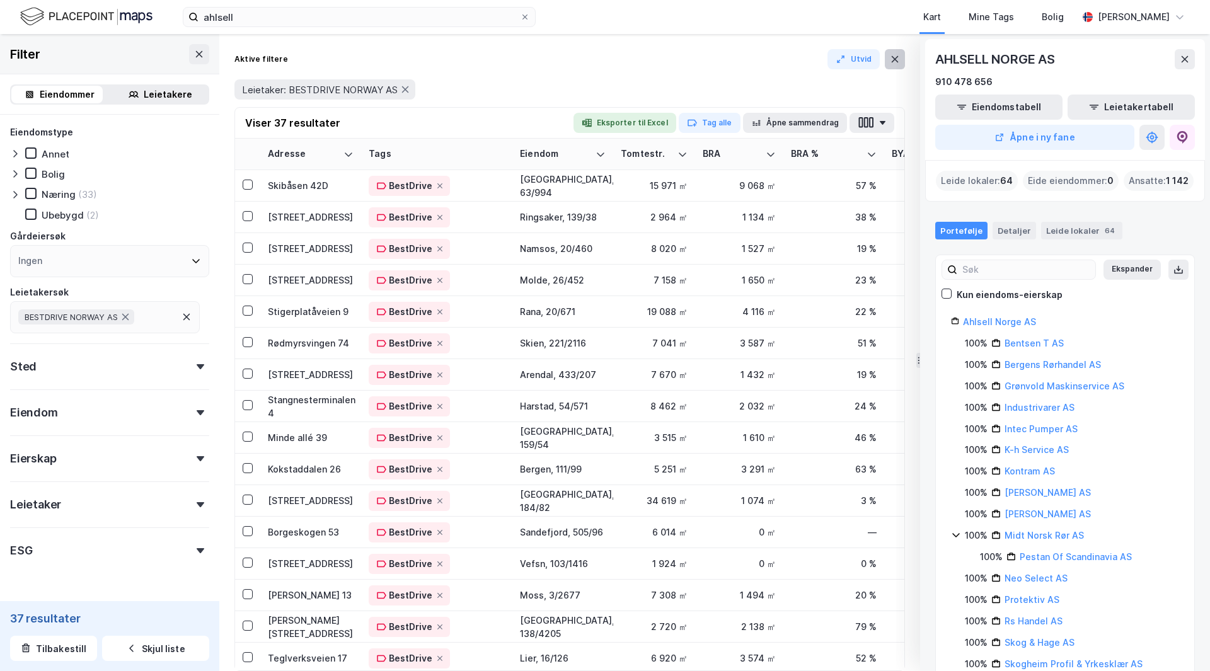
click at [892, 57] on icon at bounding box center [895, 59] width 7 height 6
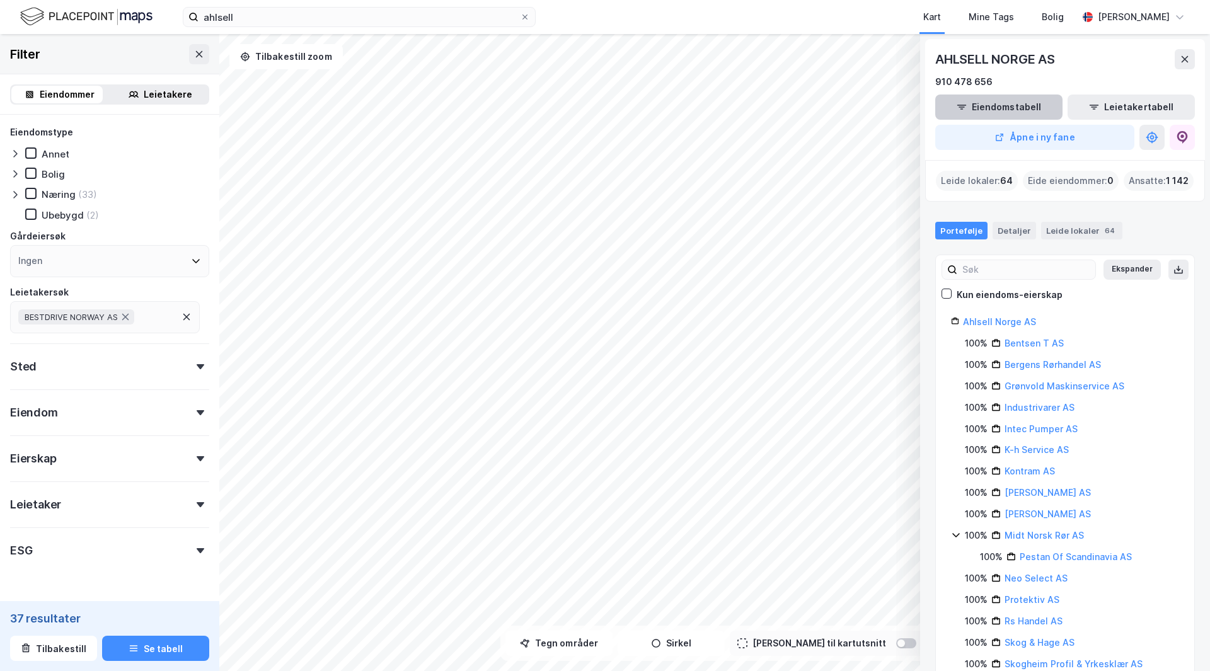
click at [999, 106] on button "Eiendomstabell" at bounding box center [998, 107] width 127 height 25
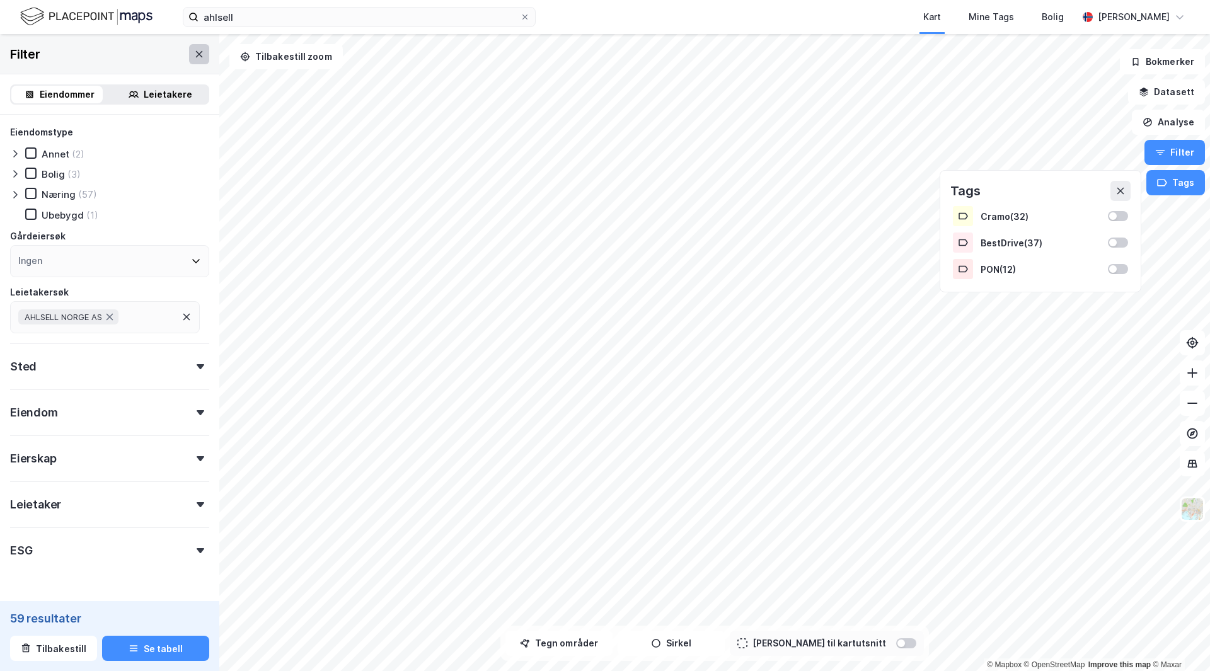
click at [194, 52] on icon at bounding box center [199, 54] width 10 height 10
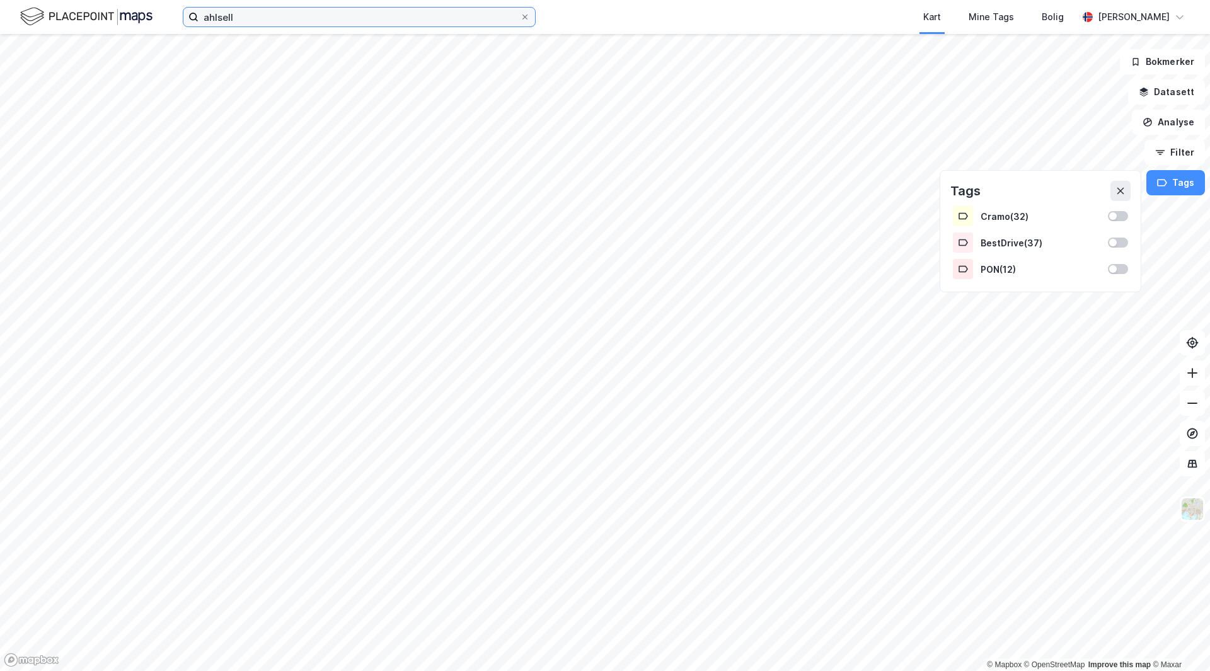
click at [254, 22] on input "ahlsell" at bounding box center [359, 17] width 321 height 19
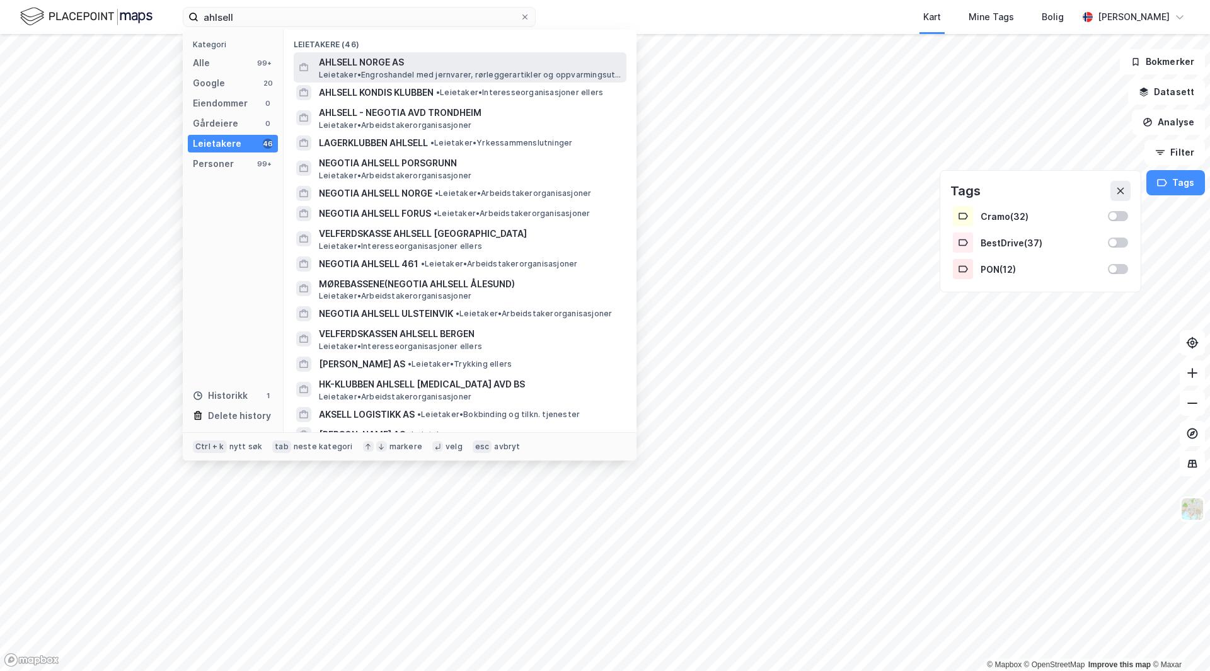
click at [456, 72] on span "Leietaker • Engroshandel med jernvarer, rørleggerartikler og oppvarmingsutstyr" at bounding box center [471, 75] width 305 height 10
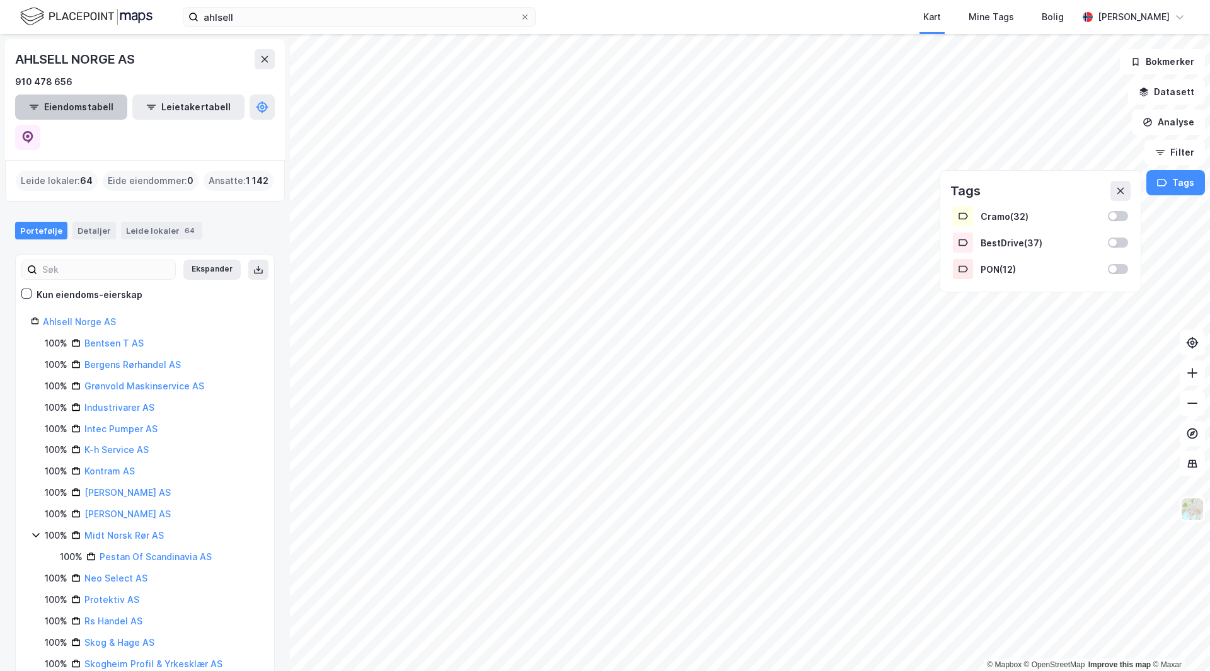
click at [94, 105] on button "Eiendomstabell" at bounding box center [71, 107] width 112 height 25
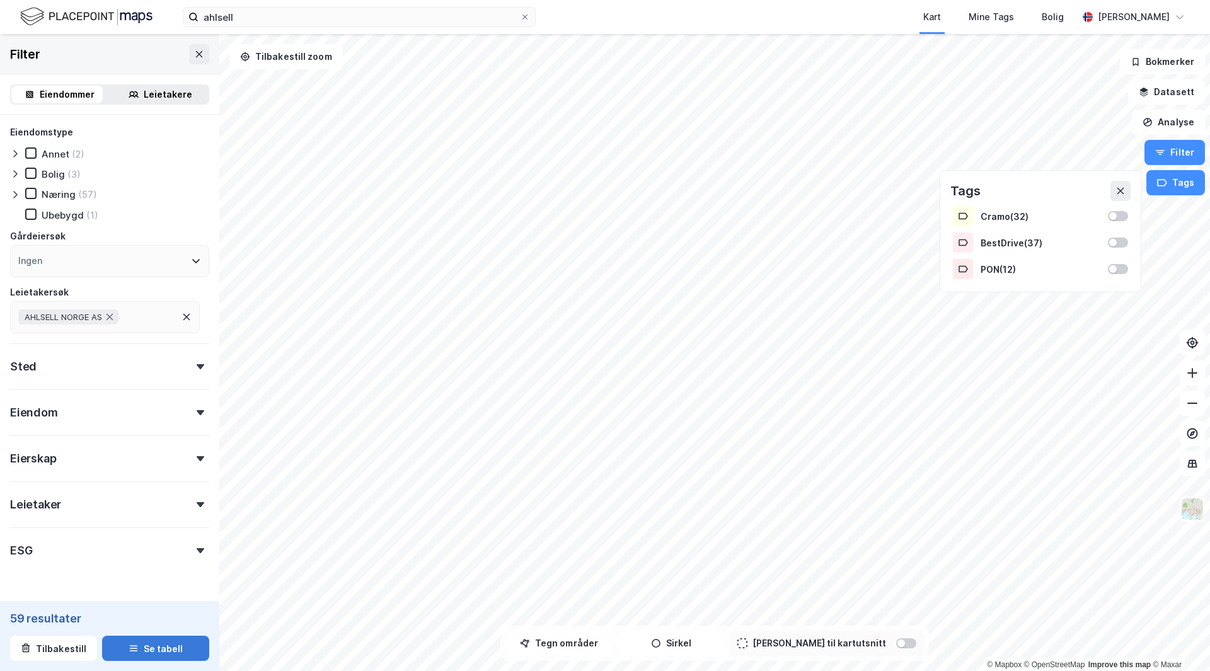
click at [154, 648] on button "Se tabell" at bounding box center [155, 648] width 107 height 25
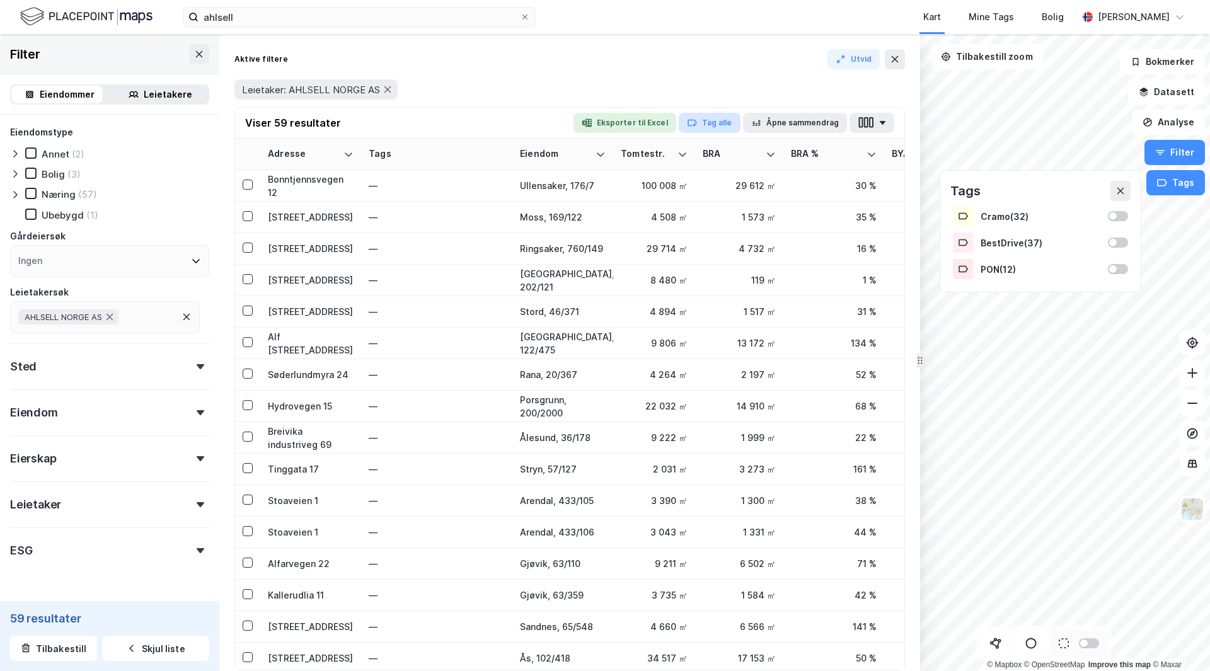
click at [716, 129] on button "Tag alle" at bounding box center [710, 123] width 62 height 20
type input "Ahlsell"
click at [760, 170] on div "Ahlsell" at bounding box center [757, 170] width 30 height 15
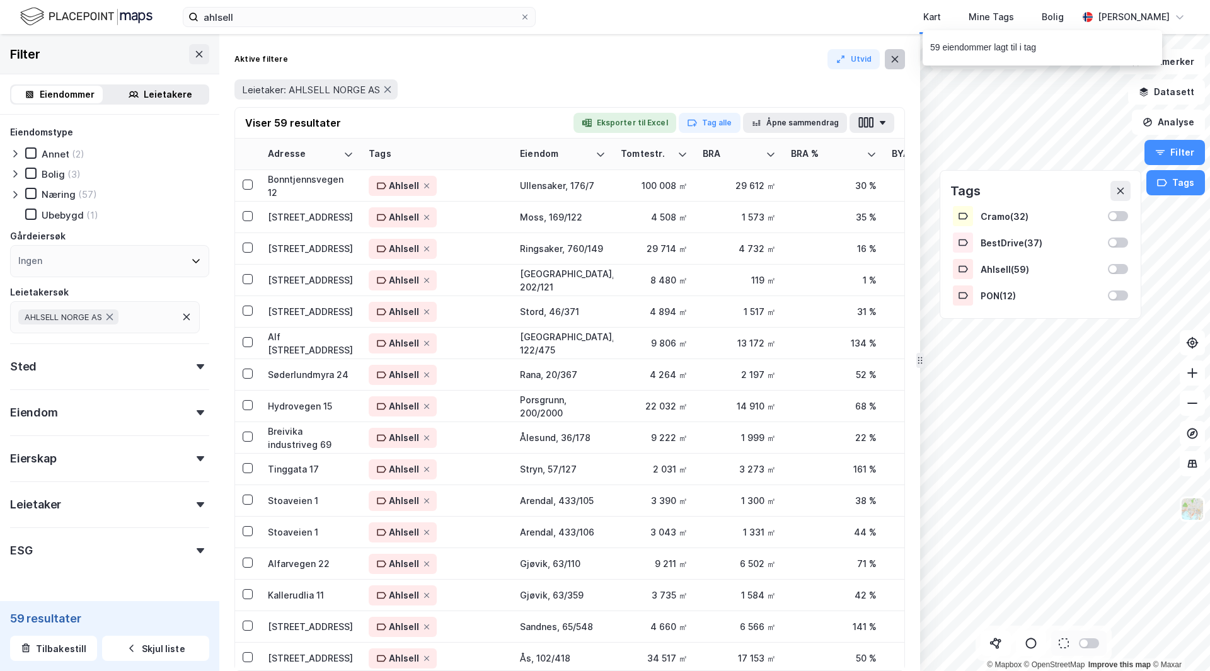
click at [895, 55] on icon at bounding box center [895, 59] width 10 height 10
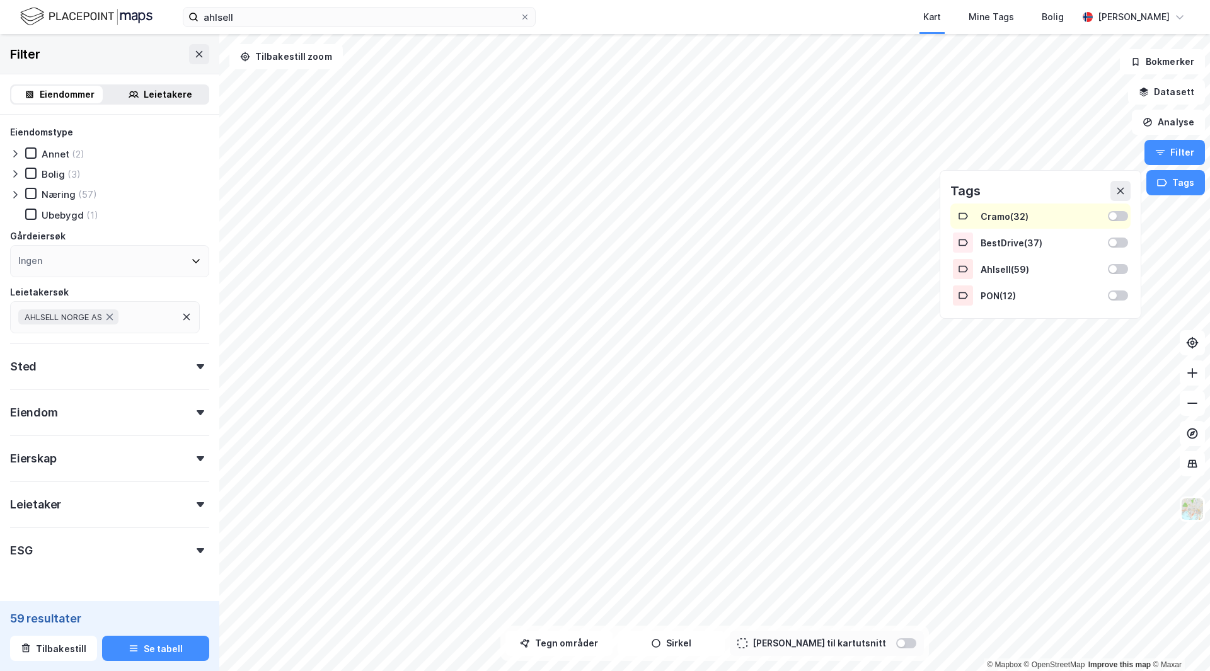
click at [1116, 212] on div at bounding box center [1113, 216] width 8 height 8
click at [1122, 236] on div "BestDrive ( 37 )" at bounding box center [1040, 242] width 180 height 25
click at [1117, 264] on div at bounding box center [1118, 269] width 20 height 10
click at [1119, 292] on div at bounding box center [1118, 296] width 20 height 10
click at [641, 512] on div "Map marker" at bounding box center [636, 505] width 19 height 19
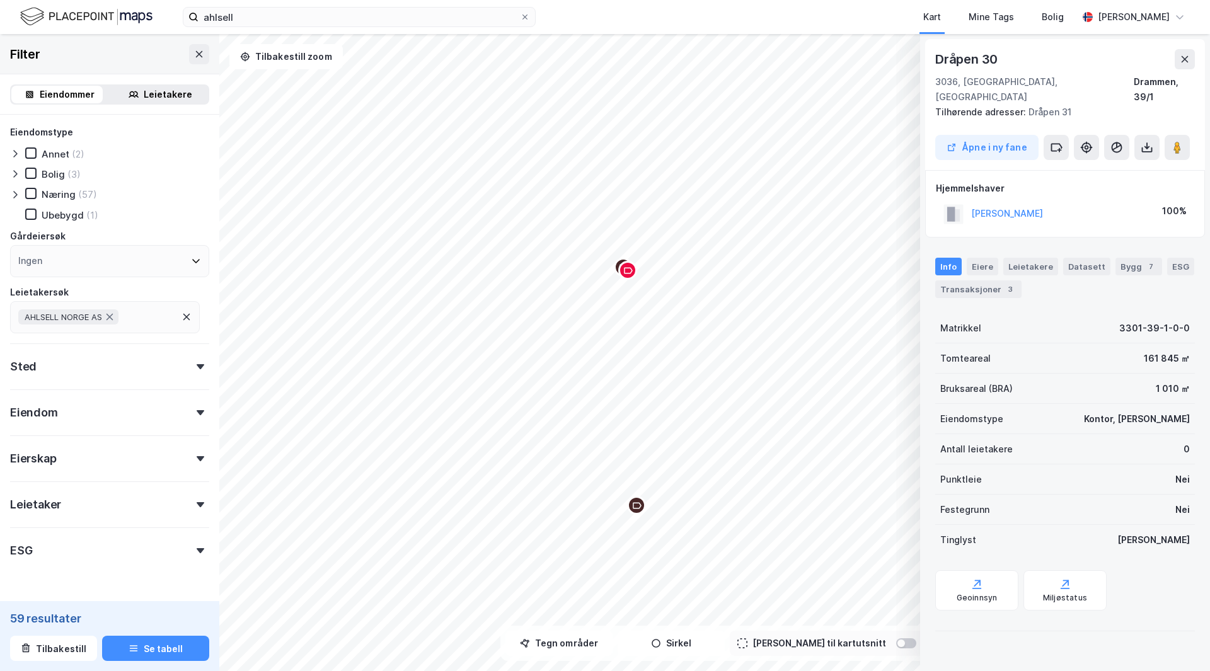
click at [641, 510] on icon "Map marker" at bounding box center [636, 505] width 9 height 9
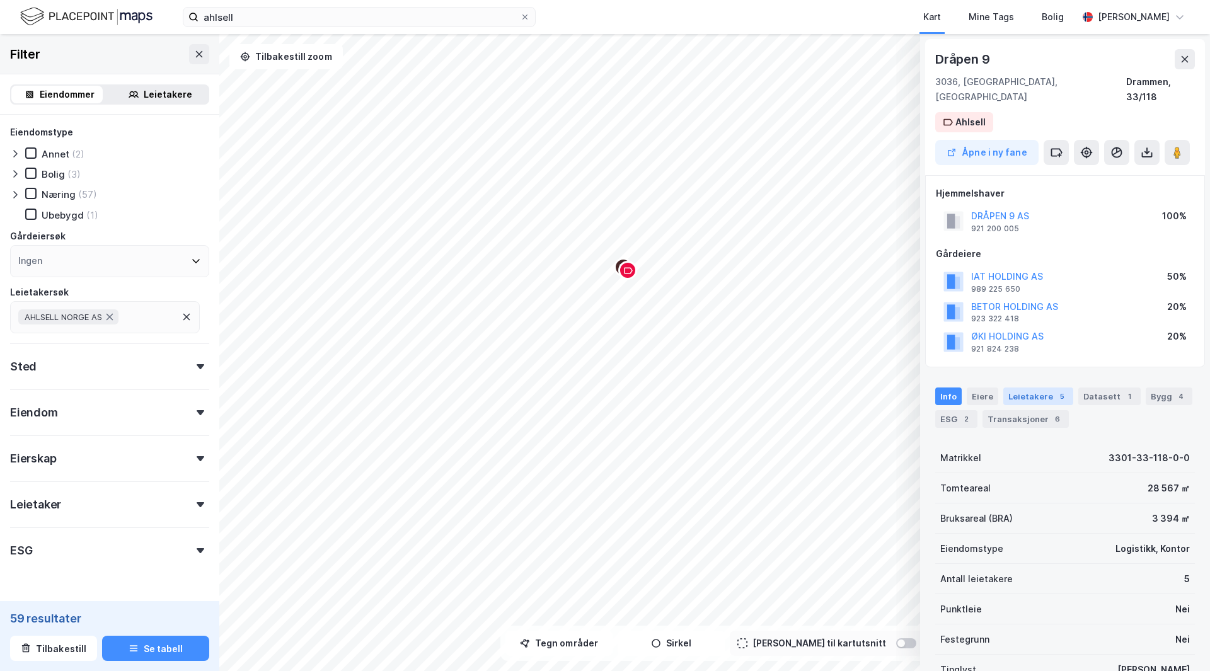
click at [1024, 388] on div "Leietakere 5" at bounding box center [1038, 397] width 70 height 18
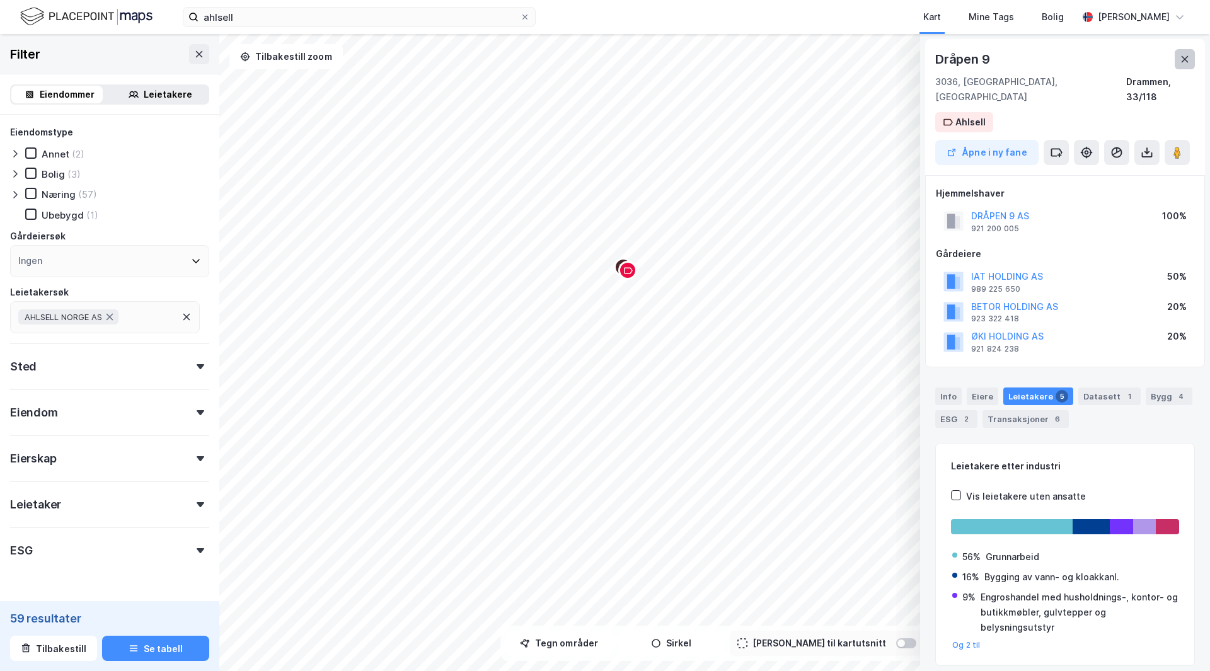
click at [1187, 64] on icon at bounding box center [1185, 59] width 10 height 10
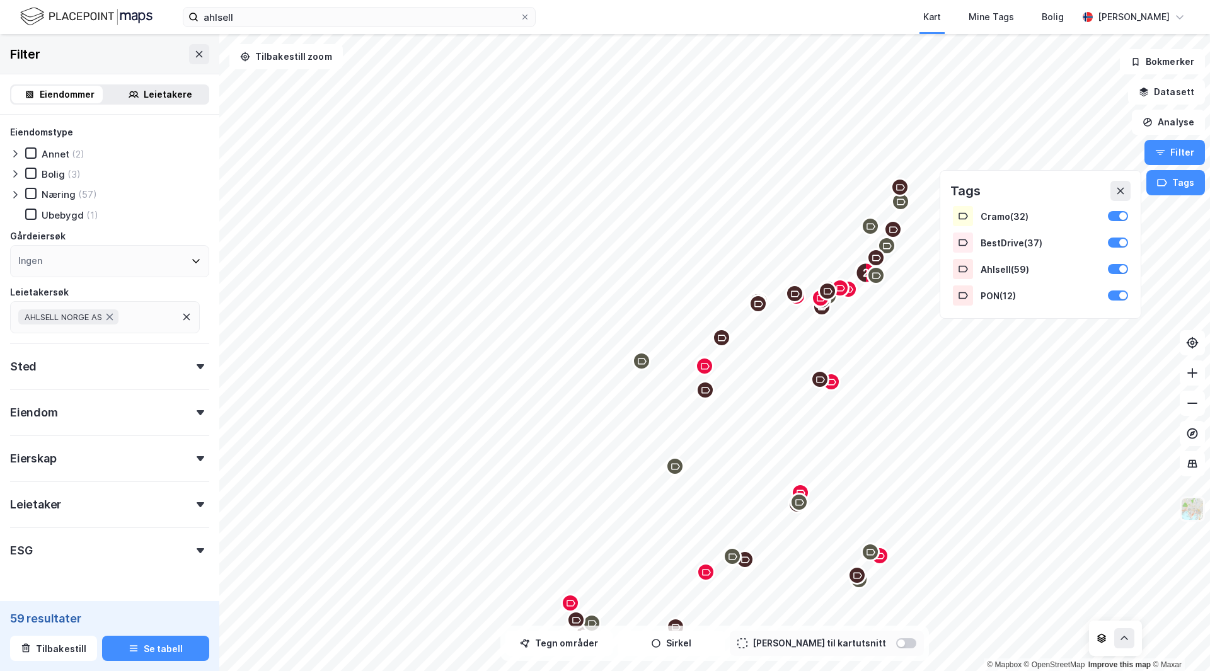
click at [1194, 512] on img at bounding box center [1192, 509] width 24 height 24
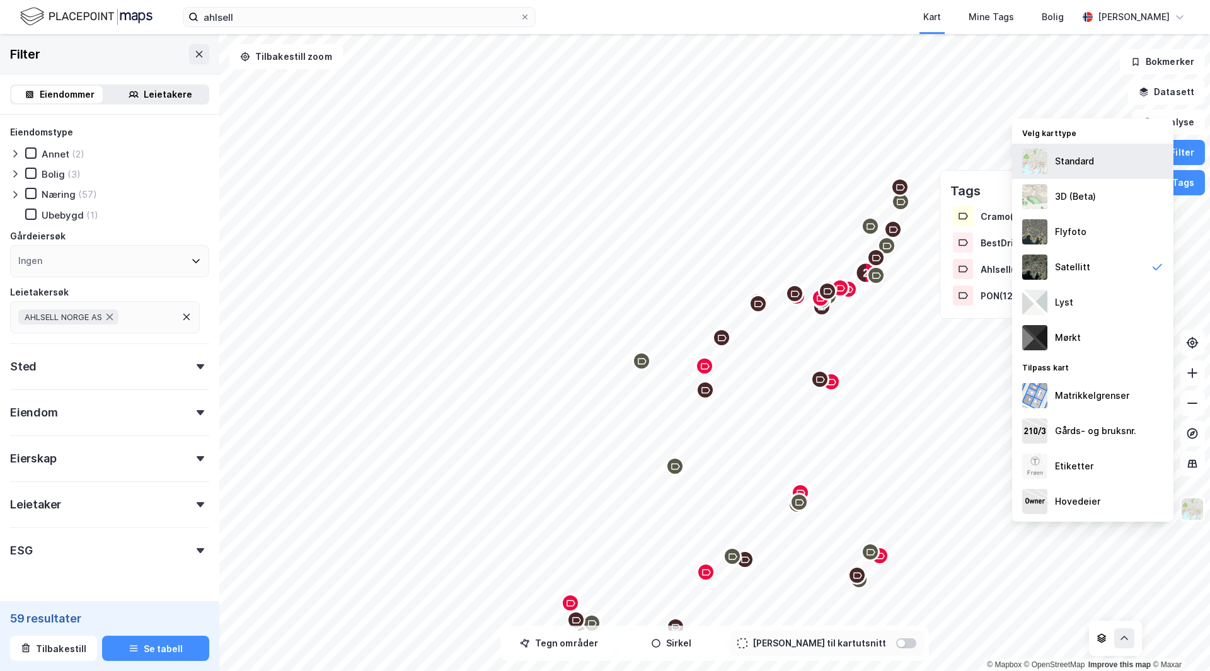
click at [1095, 166] on div "Standard" at bounding box center [1092, 161] width 161 height 35
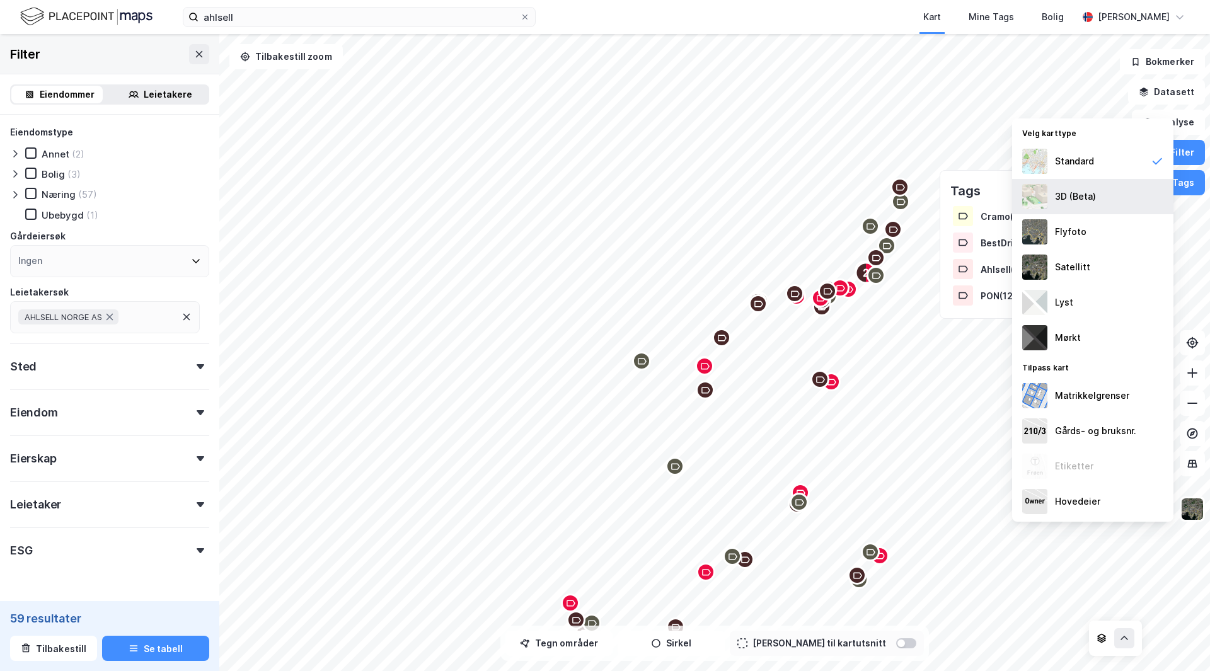
click at [1099, 200] on div "3D (Beta)" at bounding box center [1092, 196] width 161 height 35
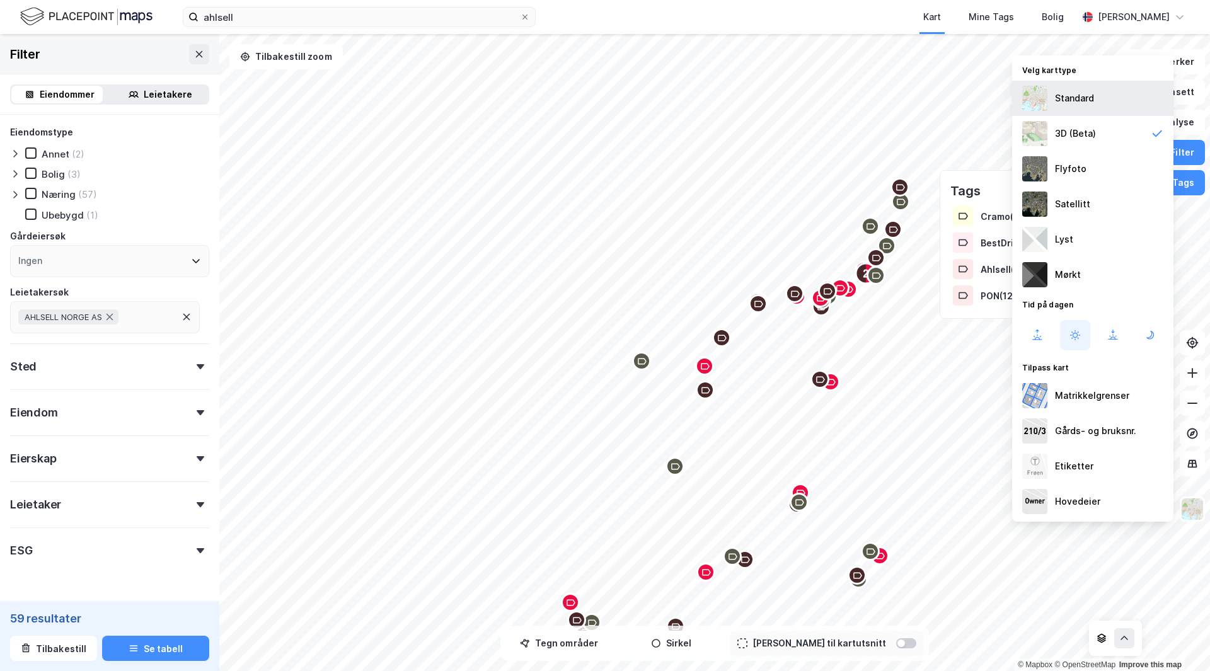
click at [1082, 102] on div "Standard" at bounding box center [1074, 98] width 39 height 15
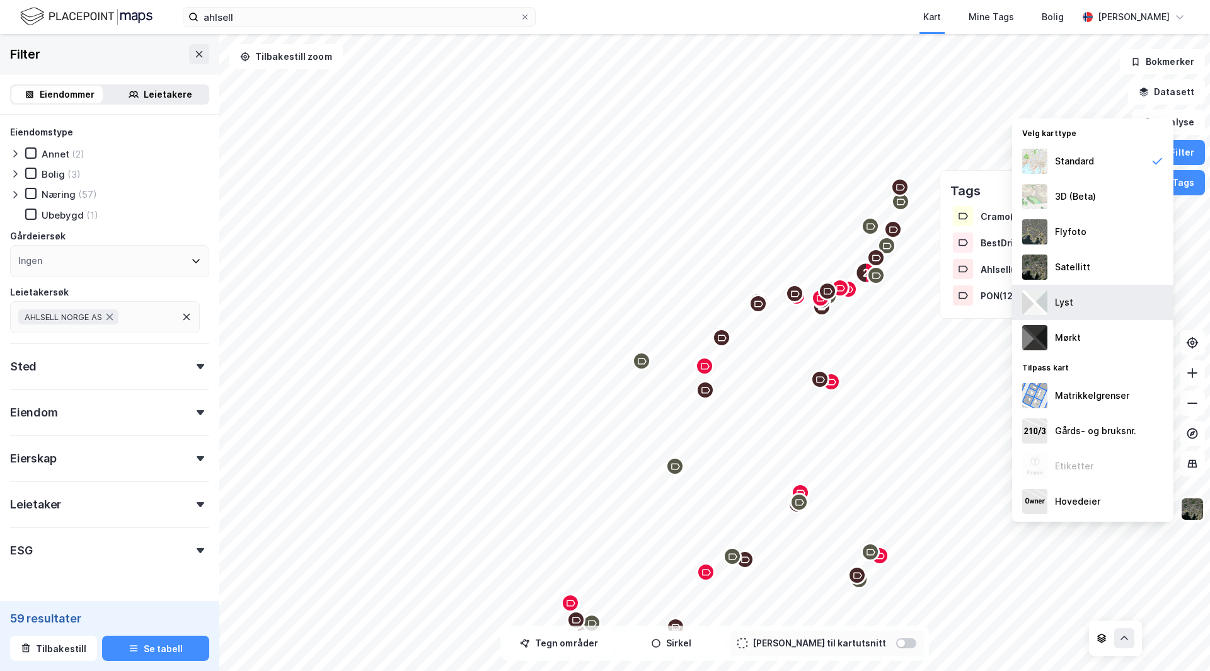
click at [1085, 303] on div "Lyst" at bounding box center [1092, 302] width 161 height 35
click at [1006, 20] on div "Mine Tags" at bounding box center [991, 16] width 45 height 15
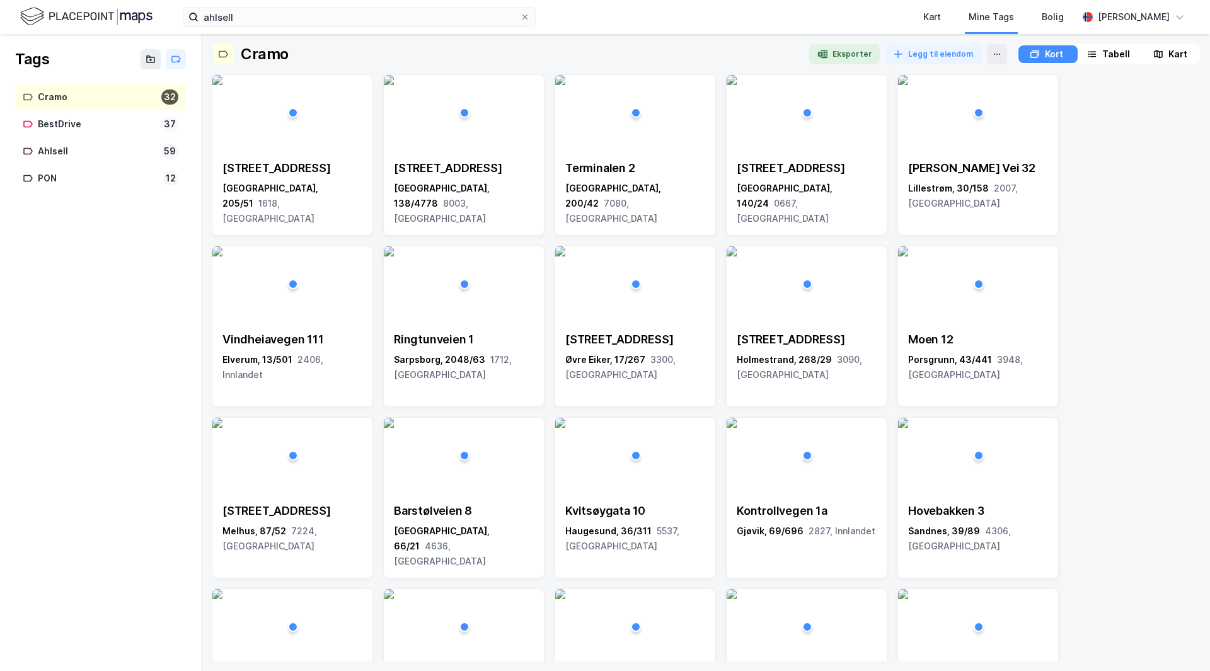
click at [54, 98] on div "Cramo" at bounding box center [97, 97] width 118 height 16
click at [167, 93] on div "32" at bounding box center [169, 96] width 17 height 15
click at [52, 98] on div "Cramo" at bounding box center [97, 97] width 118 height 16
click at [299, 54] on icon at bounding box center [301, 53] width 8 height 8
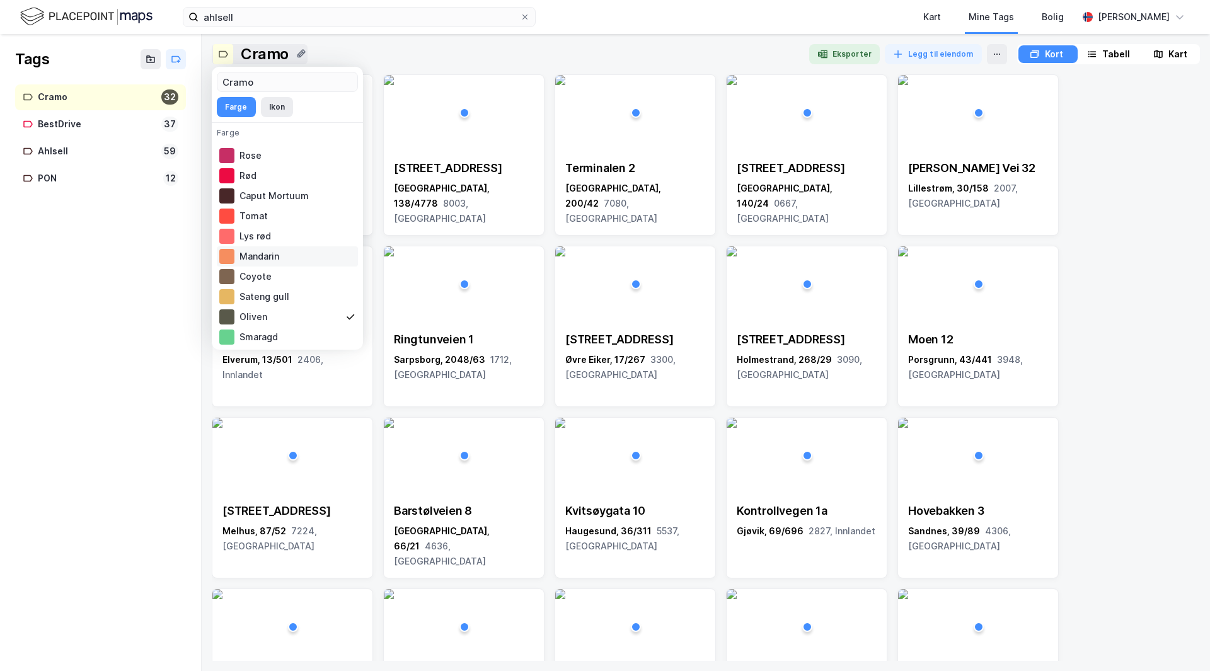
scroll to position [189, 0]
click at [231, 164] on div at bounding box center [226, 165] width 15 height 15
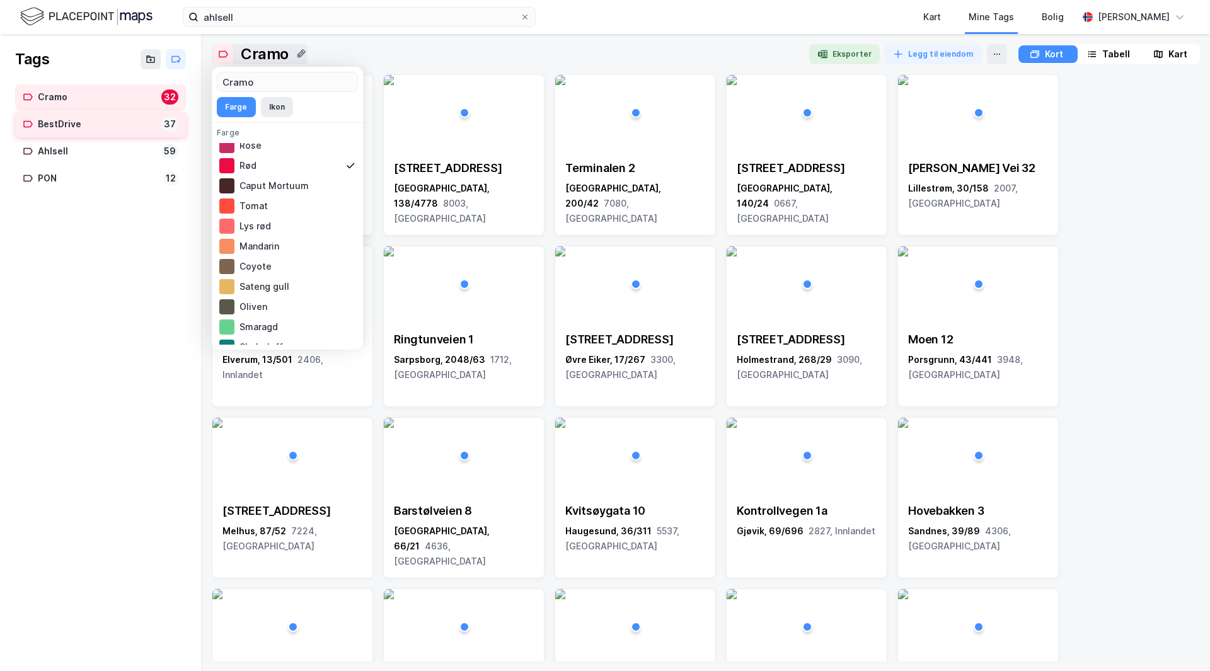
click at [76, 118] on div "BestDrive" at bounding box center [97, 125] width 118 height 16
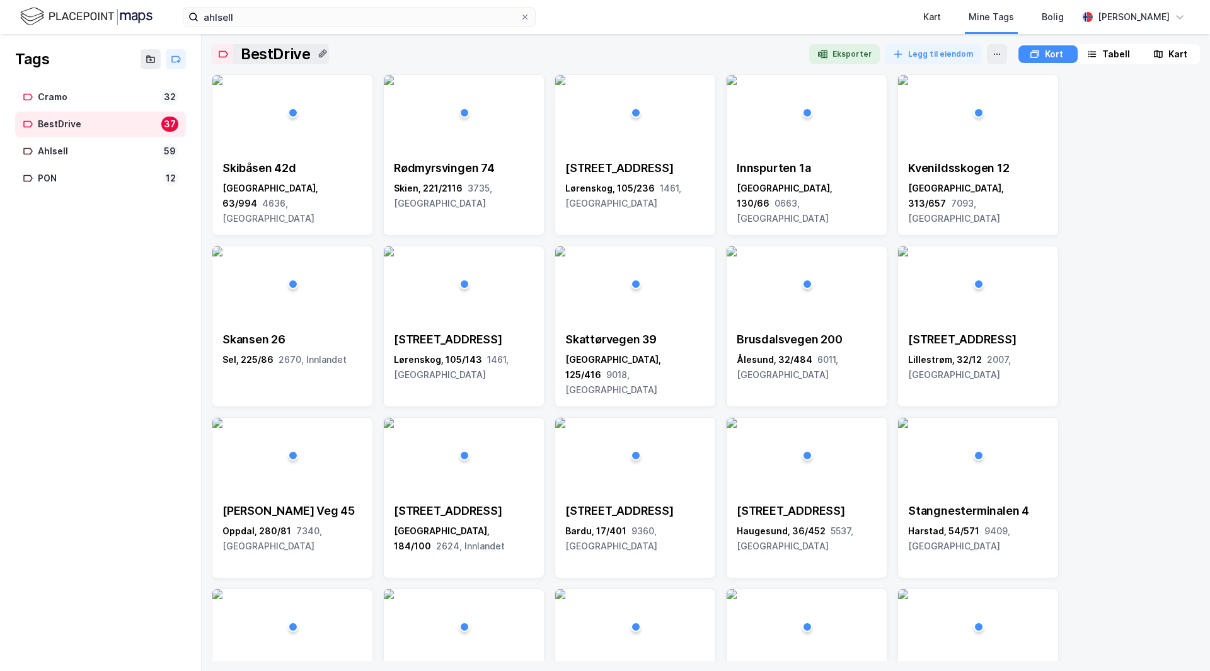
click at [259, 53] on div "BestDrive" at bounding box center [275, 54] width 69 height 20
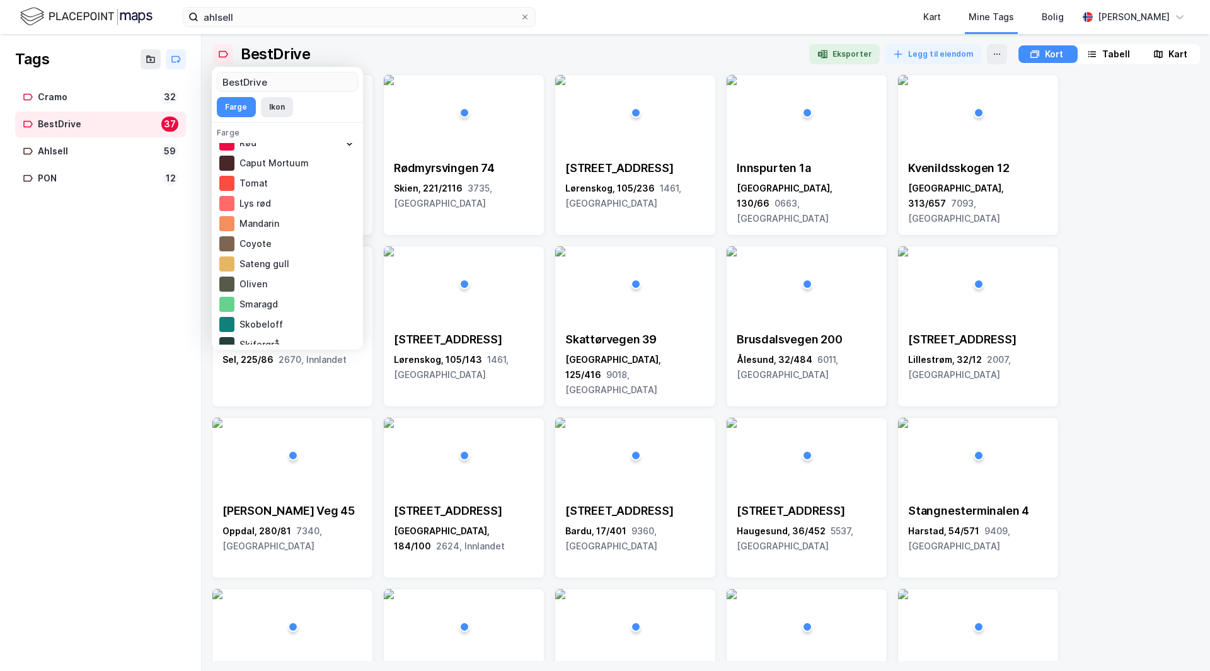
scroll to position [222, 0]
click at [264, 253] on div "Sateng gull" at bounding box center [287, 254] width 141 height 20
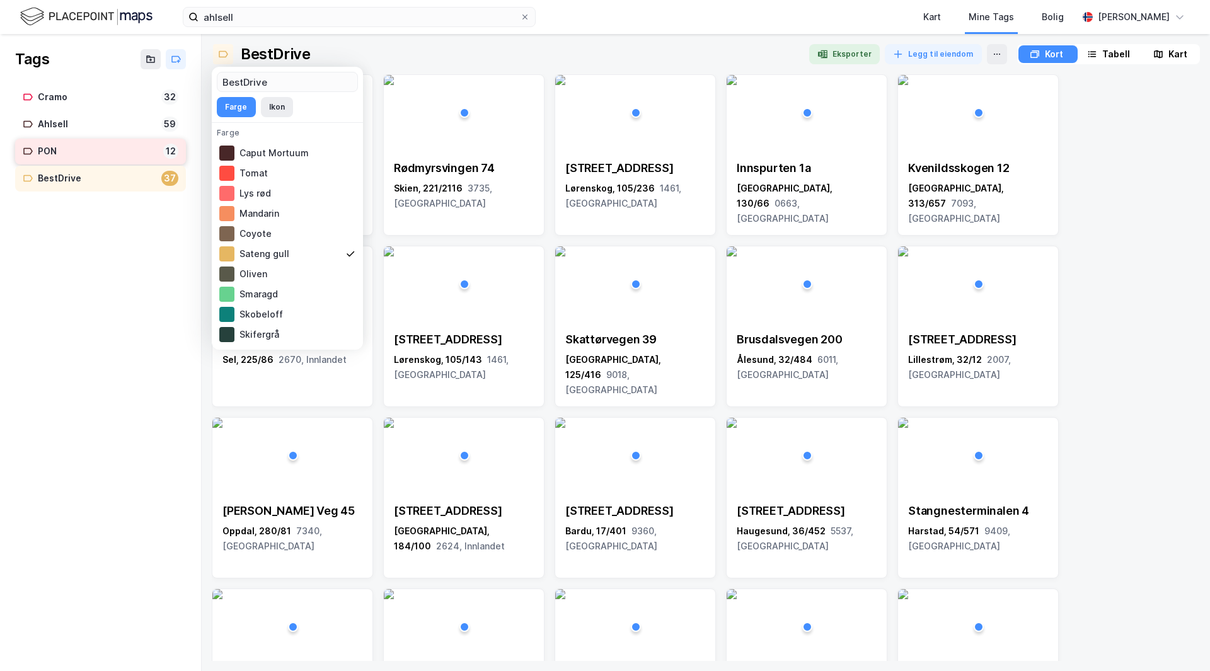
click at [82, 151] on div "PON" at bounding box center [98, 152] width 120 height 16
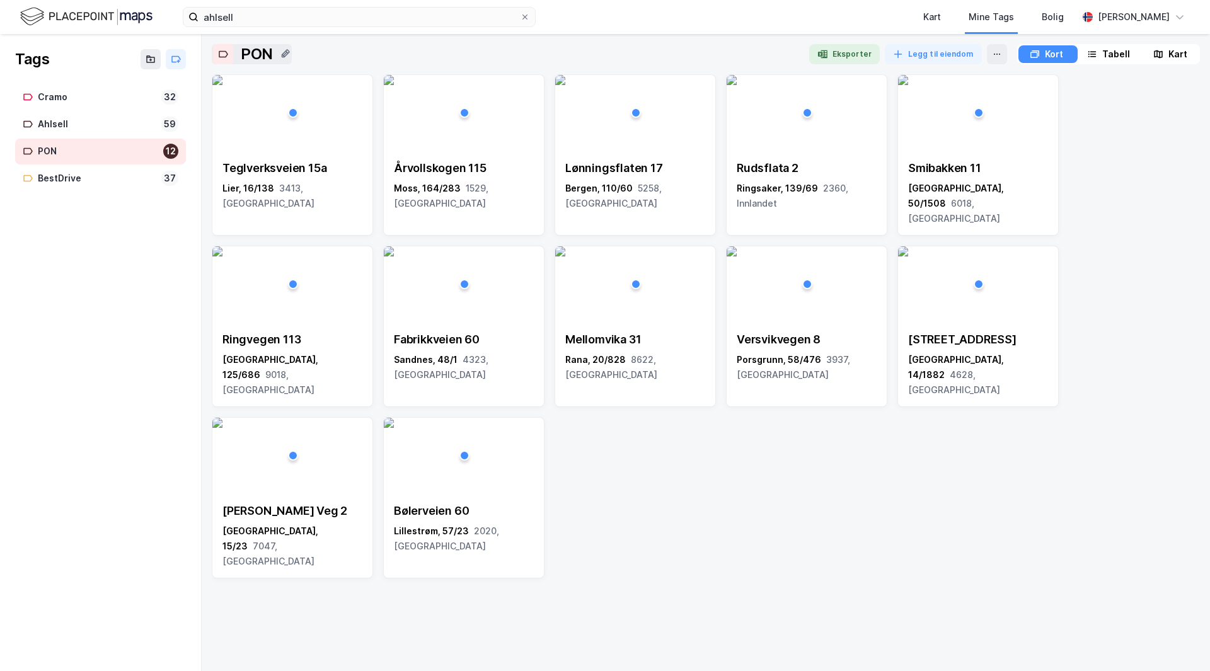
click at [287, 55] on icon at bounding box center [285, 54] width 10 height 10
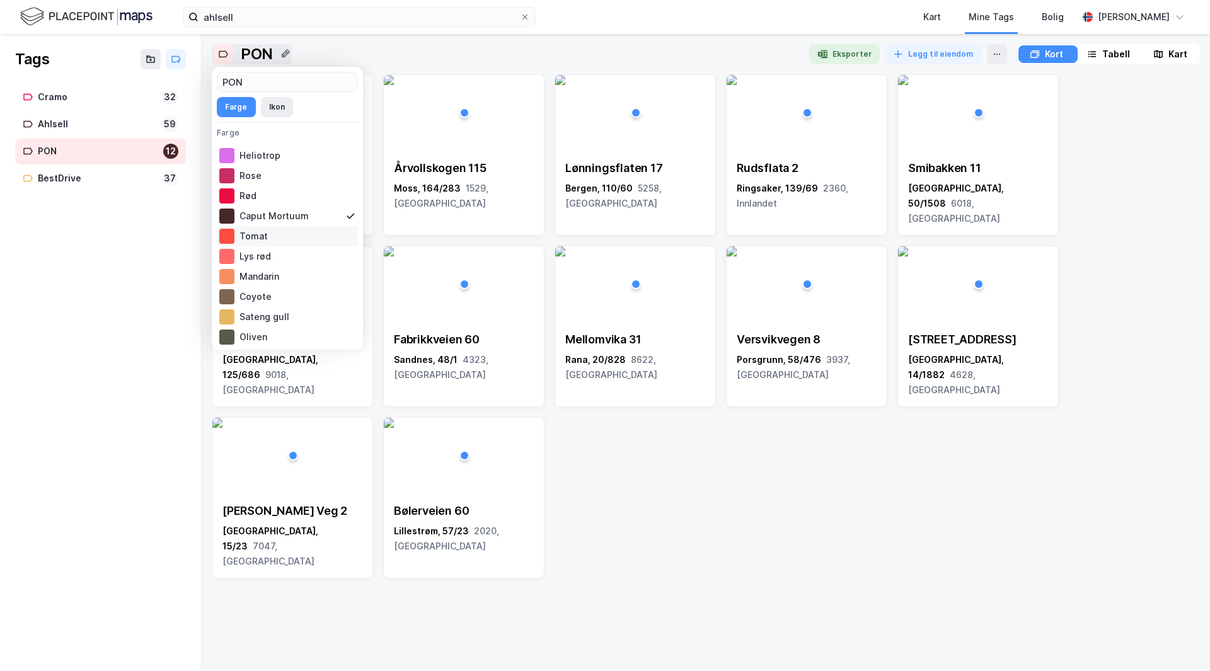
scroll to position [96, 0]
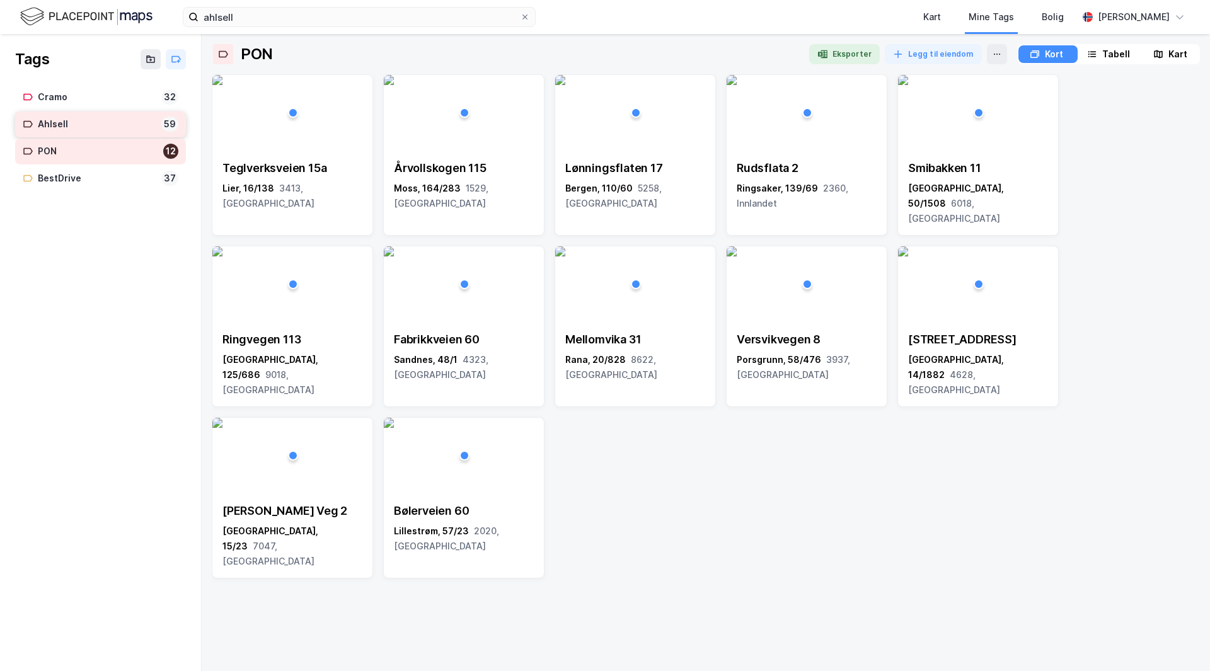
click at [93, 125] on div "Ahlsell" at bounding box center [97, 125] width 118 height 16
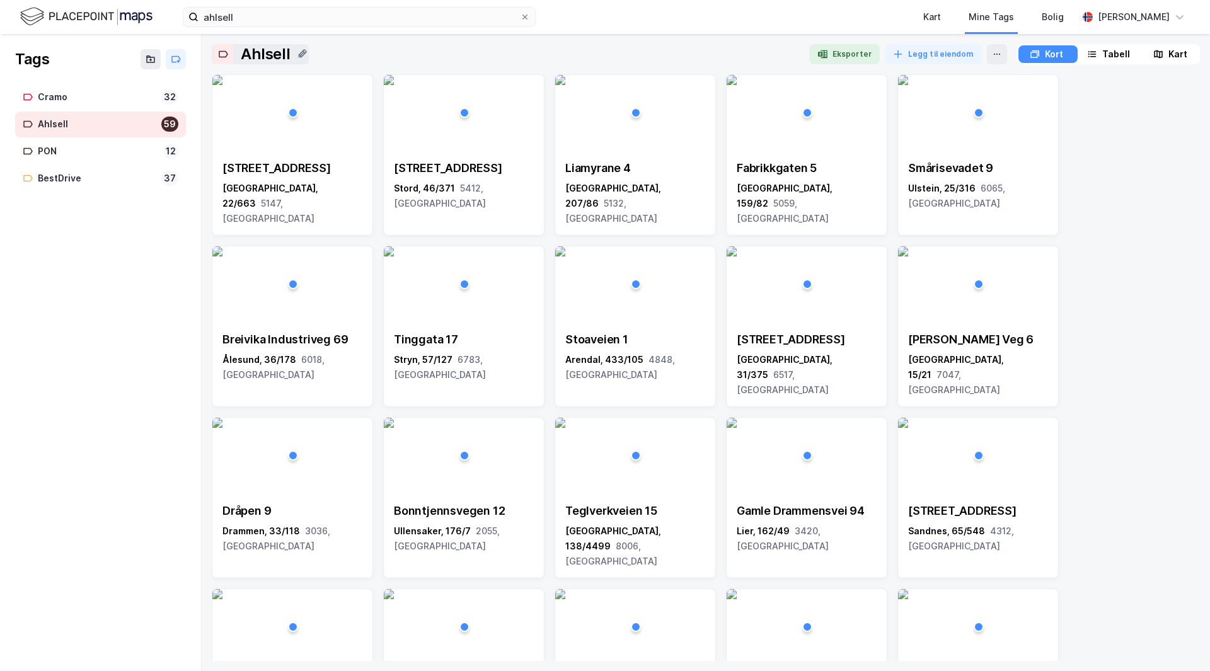
click at [301, 52] on icon at bounding box center [303, 53] width 8 height 8
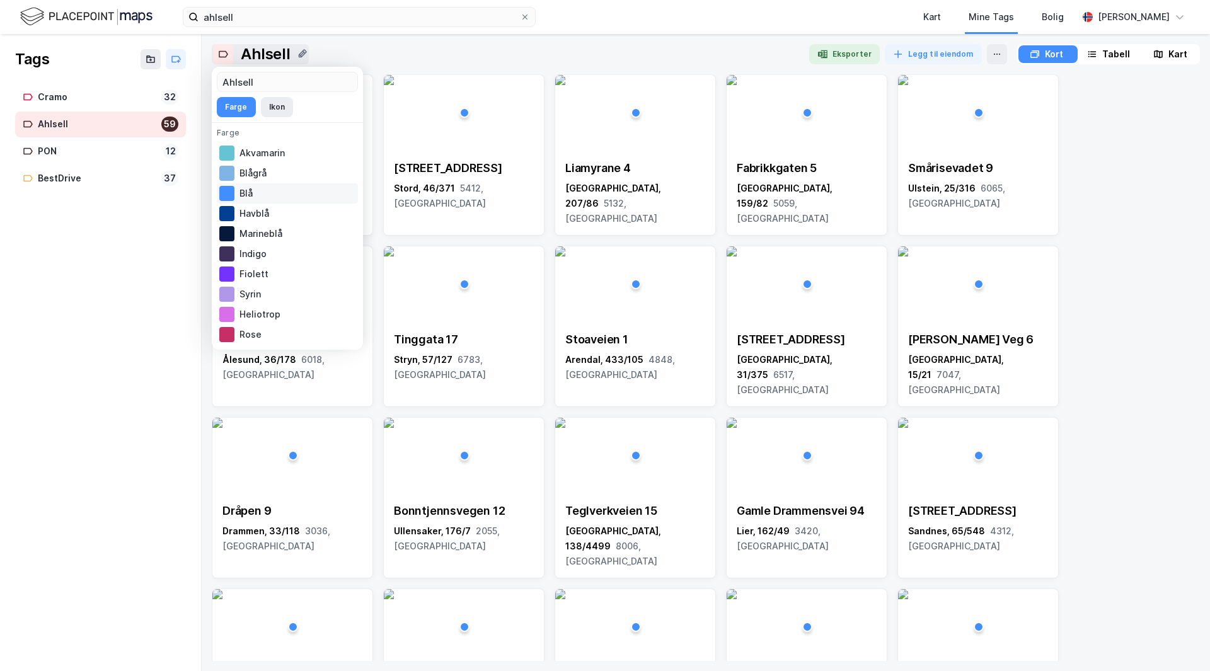
click at [238, 192] on div "Blå" at bounding box center [287, 193] width 141 height 20
click at [103, 255] on div "Tags Cramo 32 Ahlsell 59 PON 12 BestDrive 37" at bounding box center [101, 352] width 202 height 637
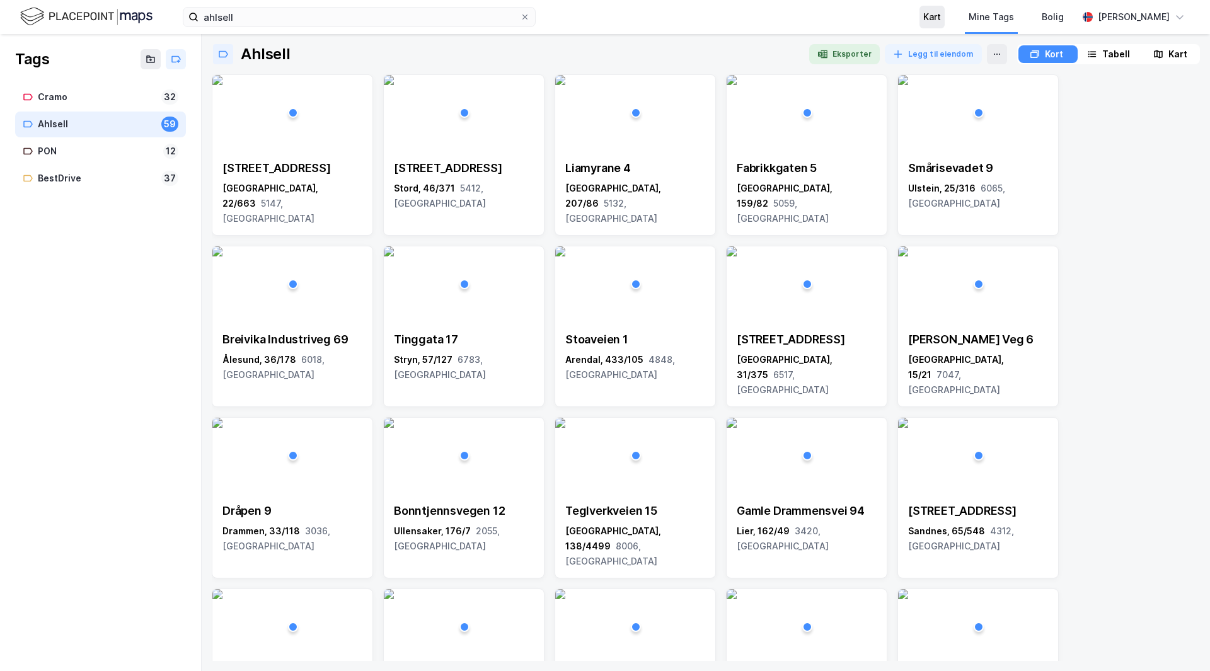
click at [933, 11] on div "Kart" at bounding box center [932, 16] width 18 height 15
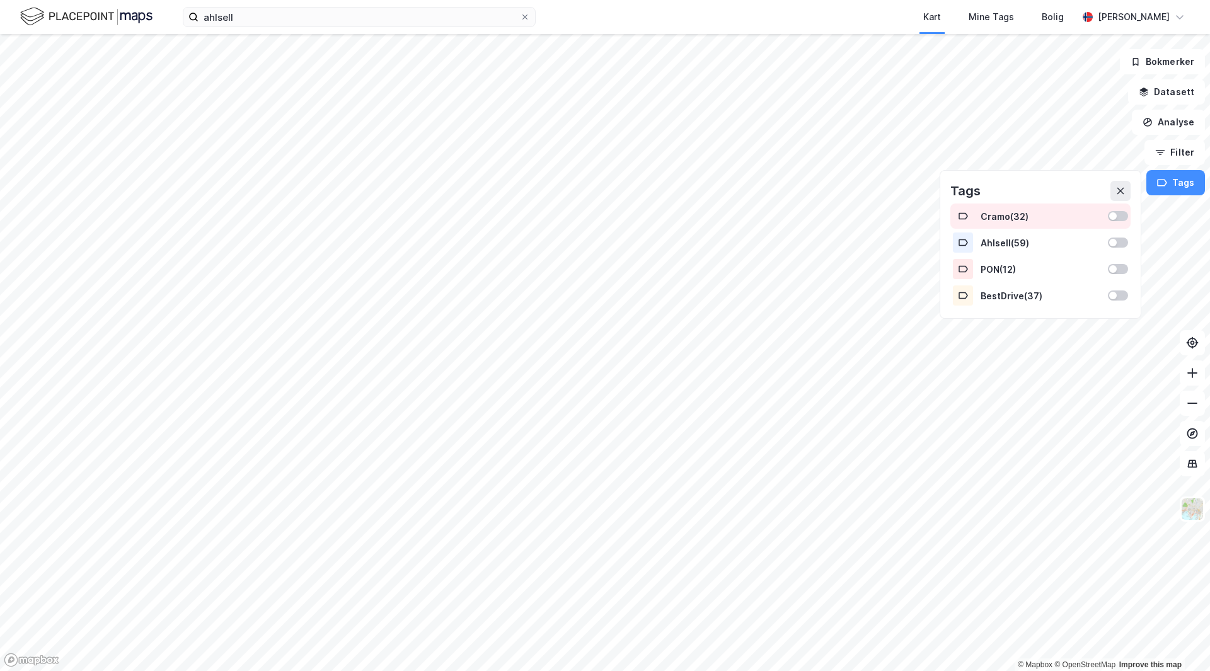
click at [1118, 212] on div at bounding box center [1118, 216] width 20 height 10
click at [1120, 239] on div at bounding box center [1118, 243] width 20 height 10
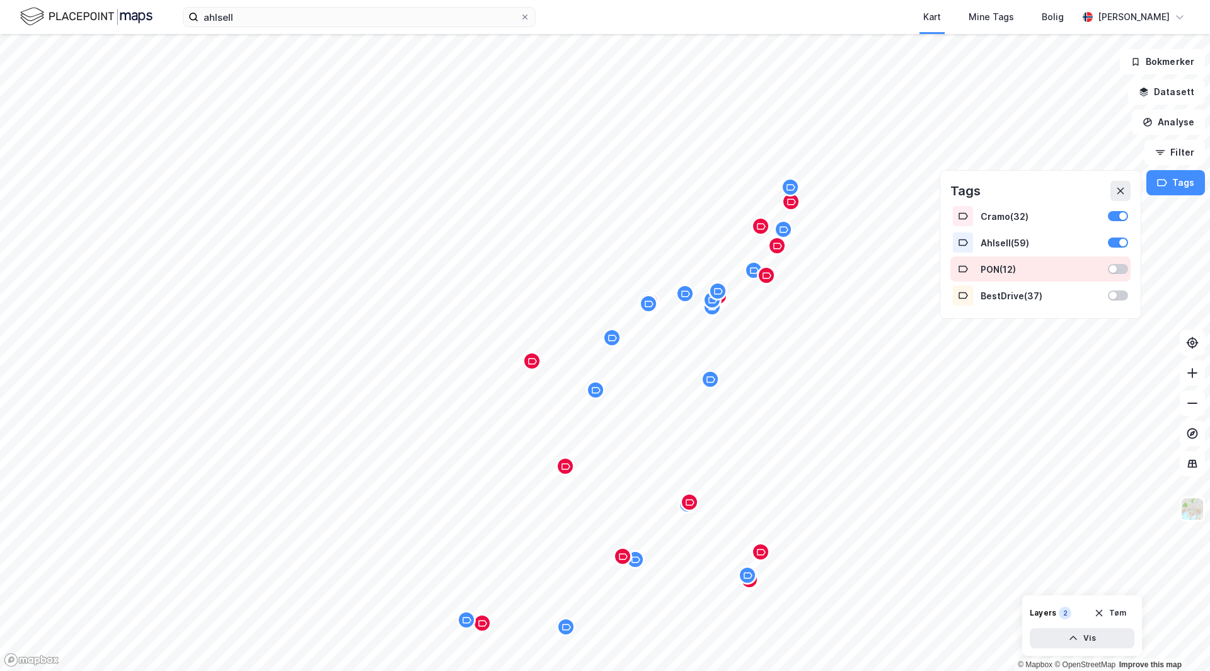
click at [1121, 263] on div "PON ( 12 )" at bounding box center [1040, 268] width 180 height 25
click at [1120, 294] on div at bounding box center [1118, 296] width 20 height 10
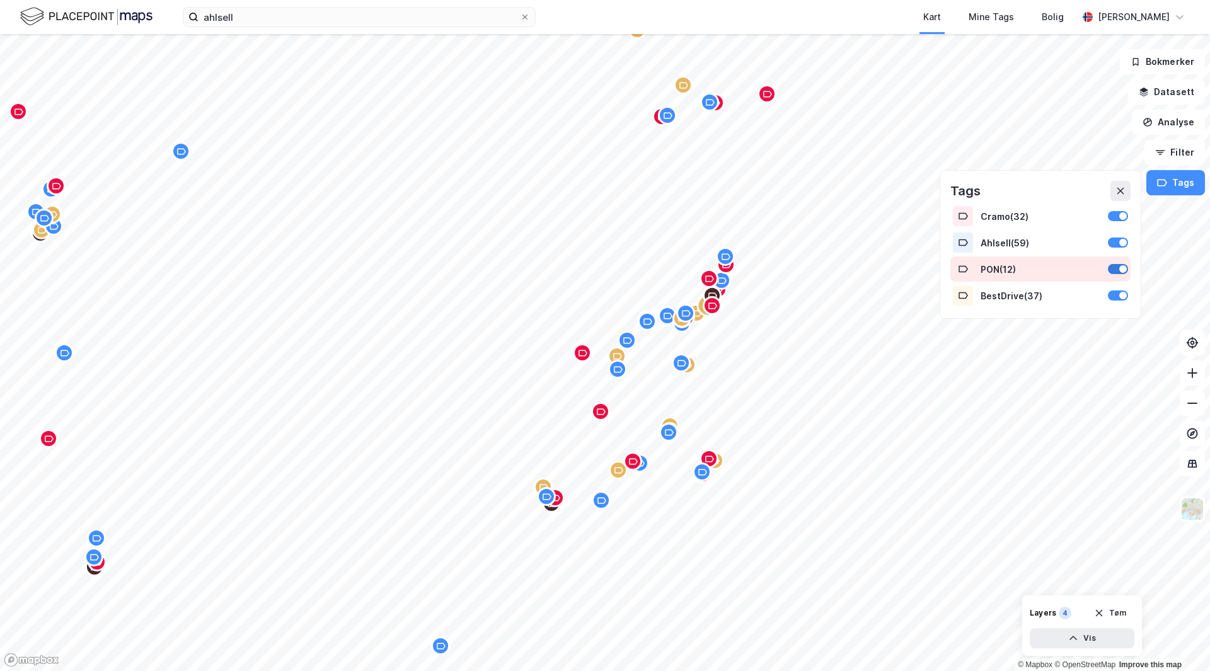
click at [1123, 266] on div at bounding box center [1123, 269] width 8 height 8
click at [1121, 268] on div at bounding box center [1118, 269] width 20 height 10
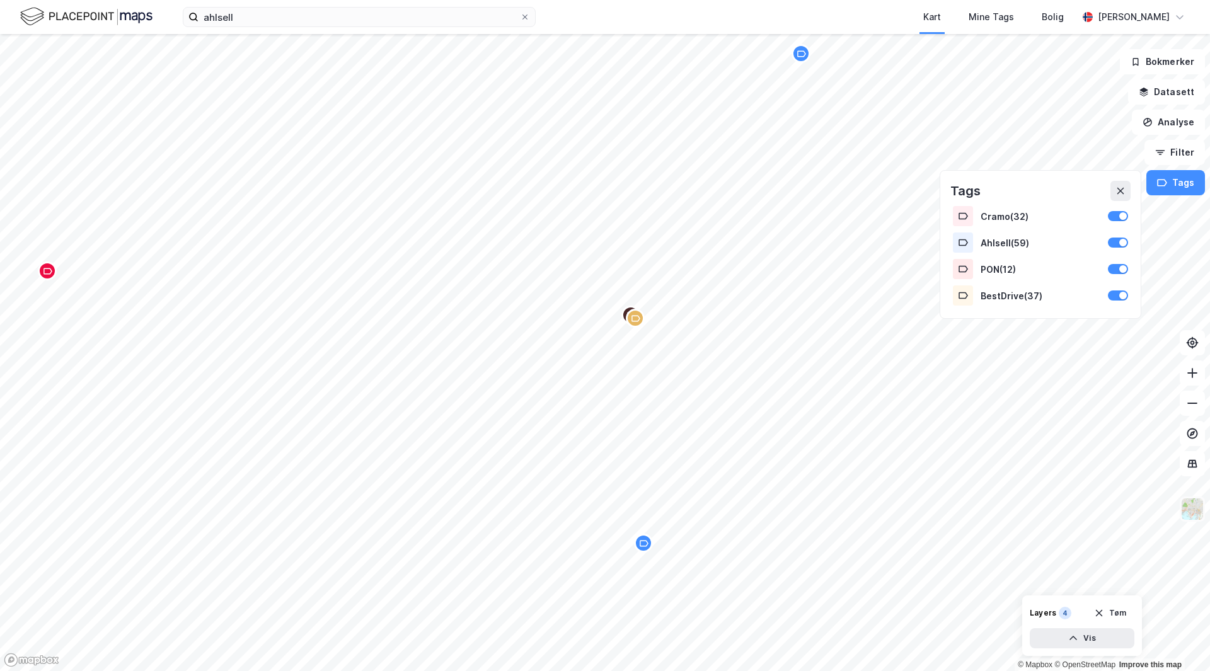
click at [1190, 510] on img at bounding box center [1192, 509] width 24 height 24
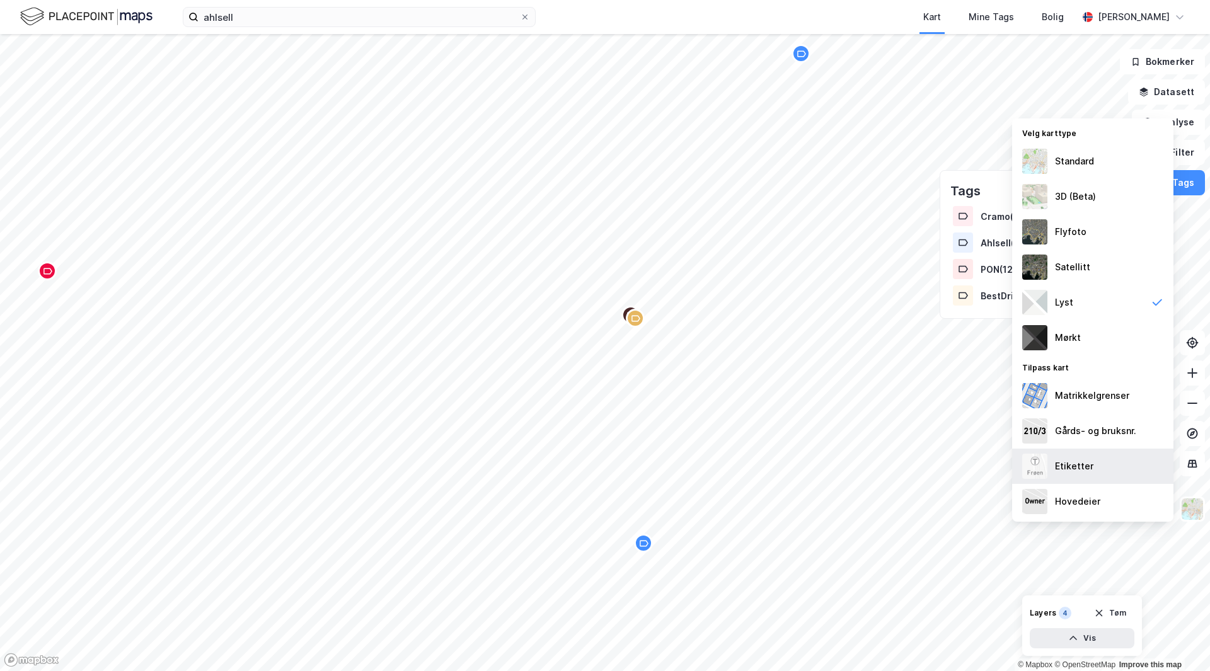
click at [1092, 470] on div "Etiketter" at bounding box center [1092, 466] width 161 height 35
click at [1192, 513] on img at bounding box center [1192, 509] width 24 height 24
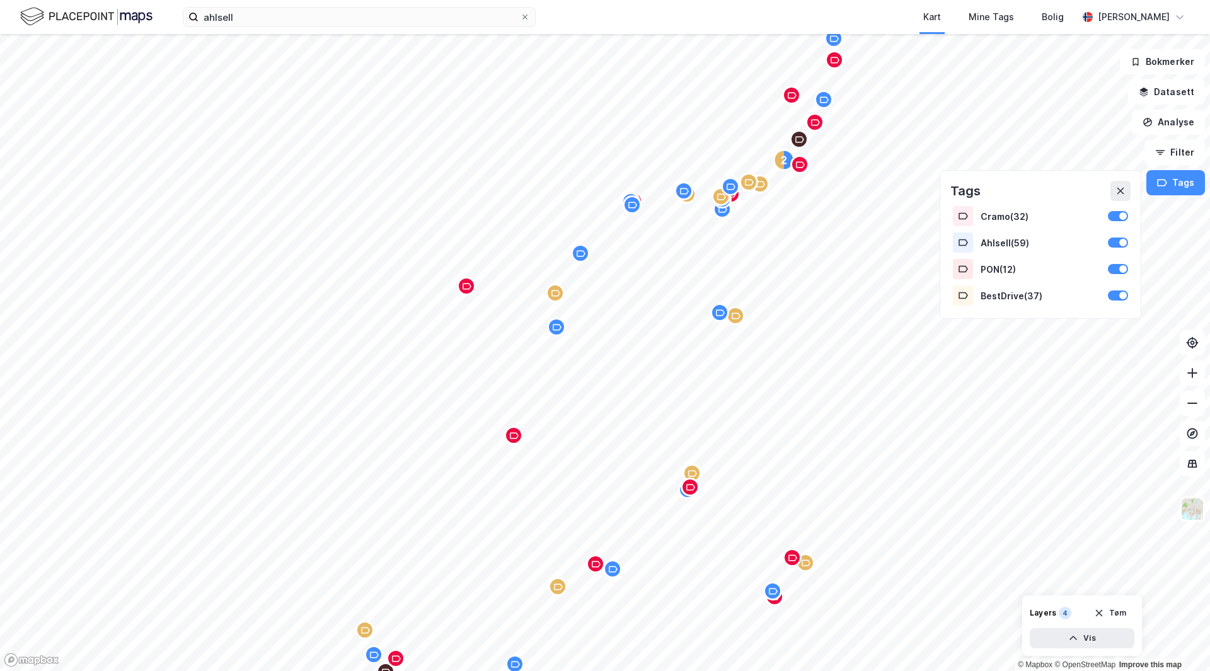
click at [560, 328] on icon "Map marker" at bounding box center [557, 327] width 9 height 6
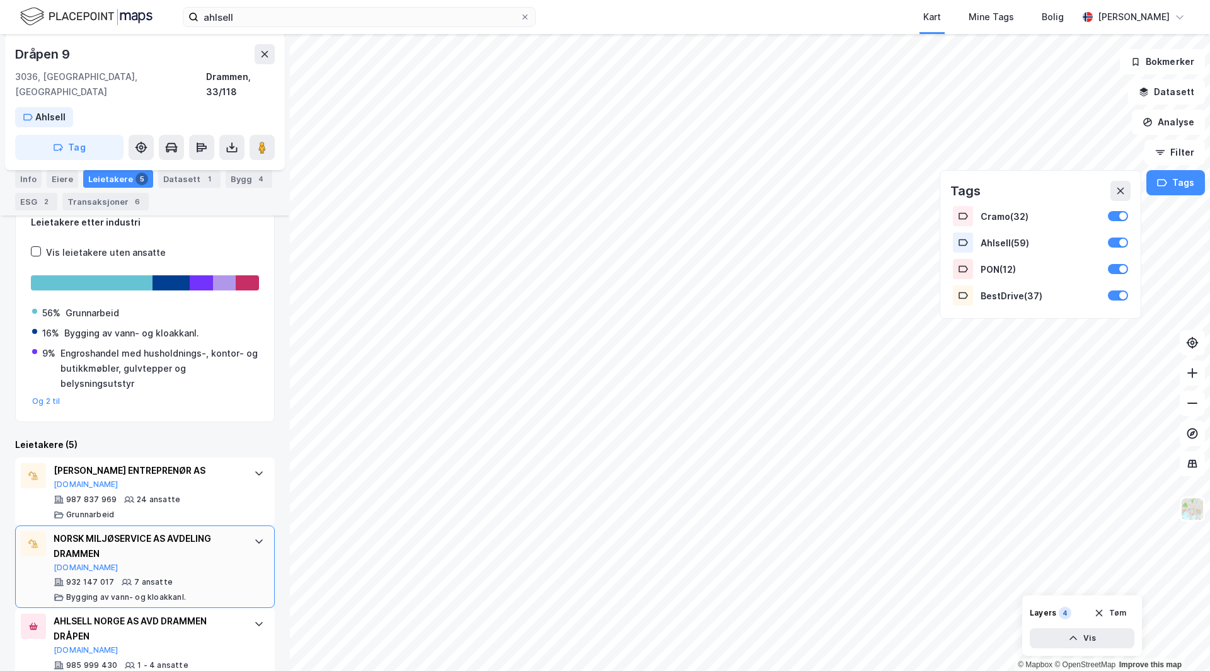
scroll to position [222, 0]
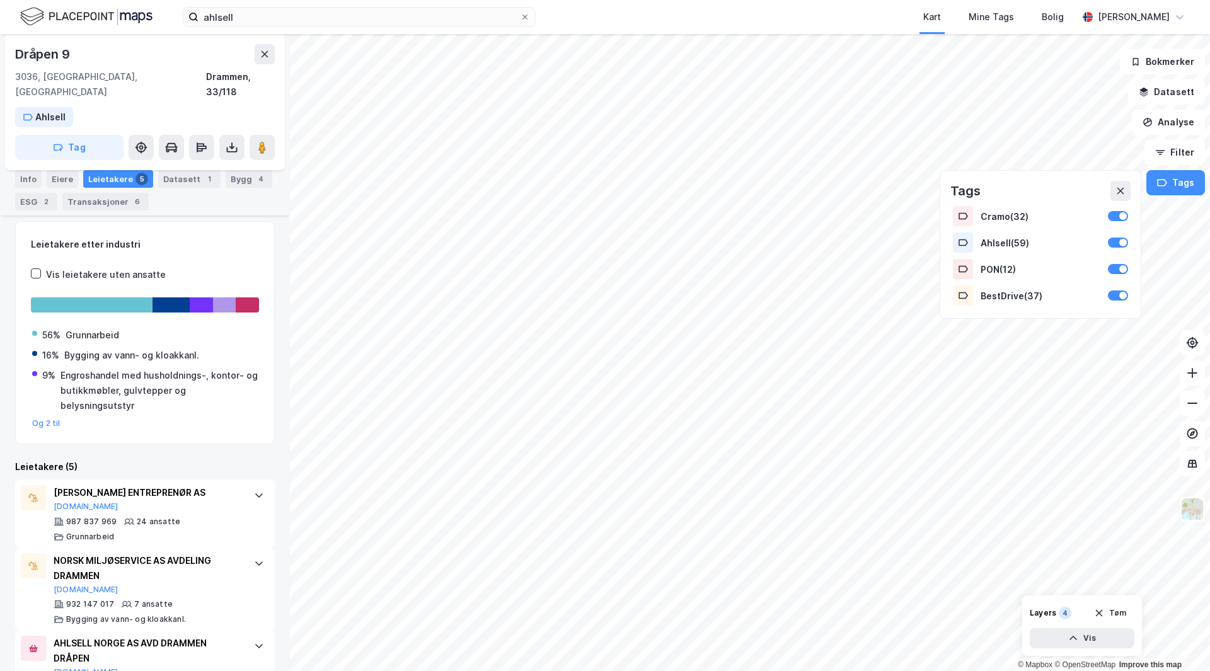
click at [362, 190] on div "© Mapbox © OpenStreetMap Improve this map [STREET_ADDRESS] Ahlsell Tag Hjemmels…" at bounding box center [605, 352] width 1210 height 637
click at [863, 347] on div "© Mapbox © OpenStreetMap Improve this map [STREET_ADDRESS] Ahlsell Tag Hjemmels…" at bounding box center [605, 352] width 1210 height 637
click at [270, 53] on button at bounding box center [265, 54] width 20 height 20
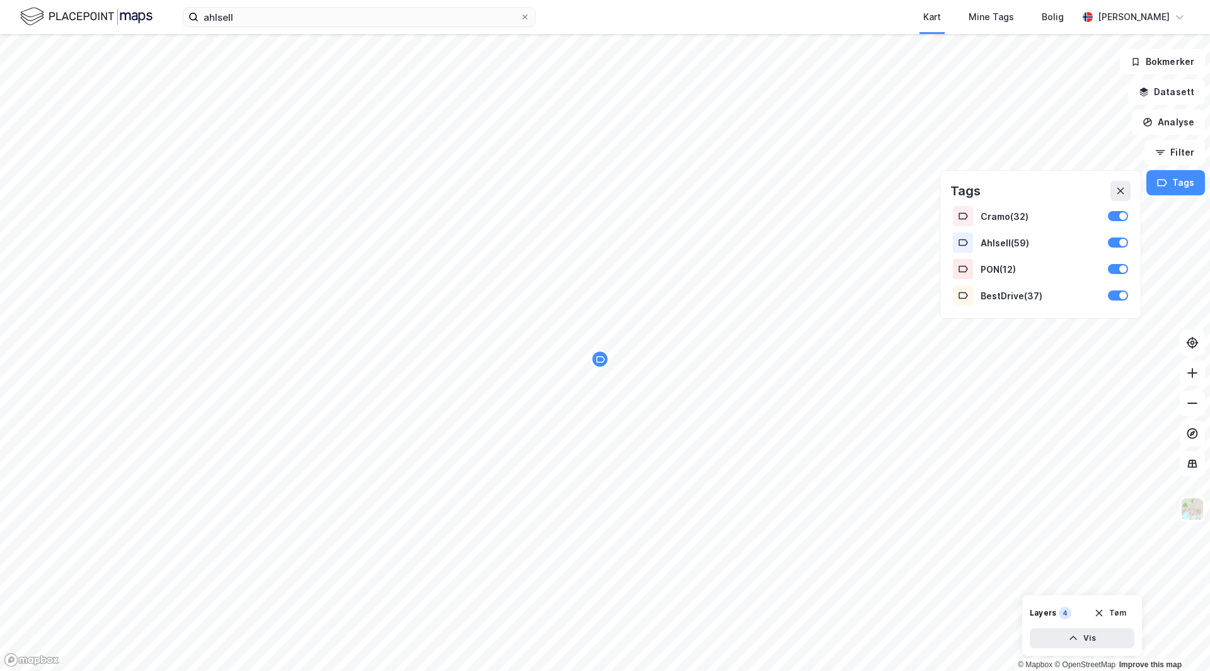
click at [81, 15] on img at bounding box center [86, 17] width 132 height 22
click at [1105, 637] on button "Vis" at bounding box center [1082, 638] width 105 height 20
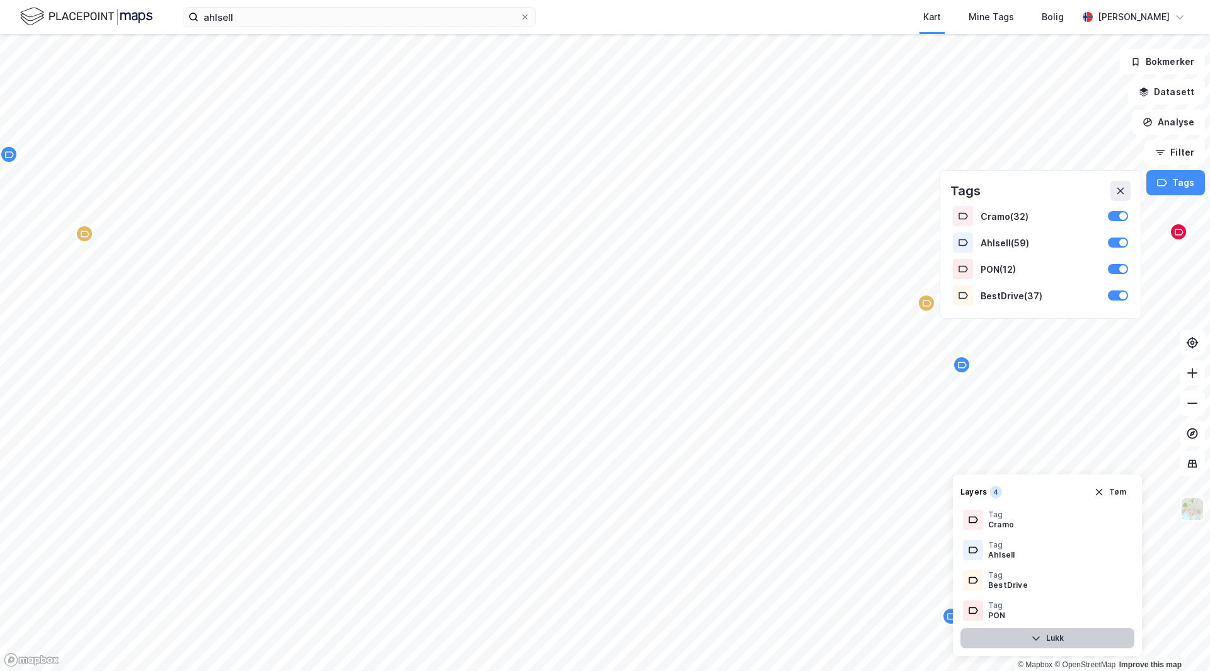
click at [1105, 637] on button "Lukk" at bounding box center [1047, 638] width 174 height 20
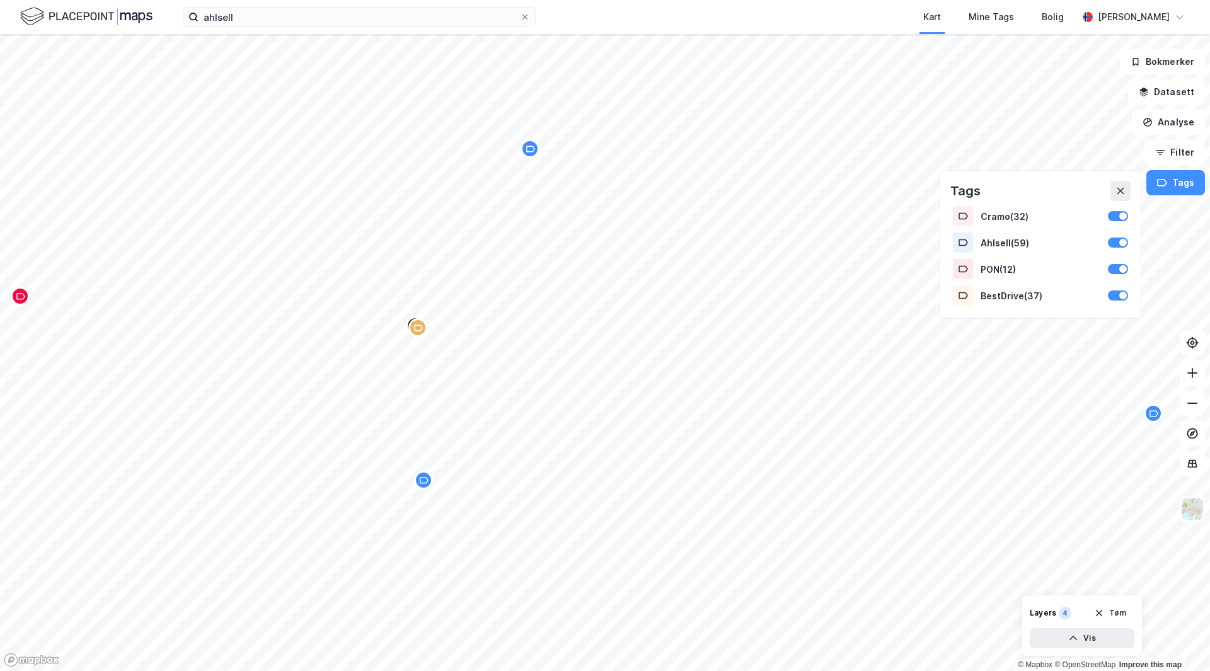
click at [428, 485] on icon "Map marker" at bounding box center [423, 480] width 9 height 9
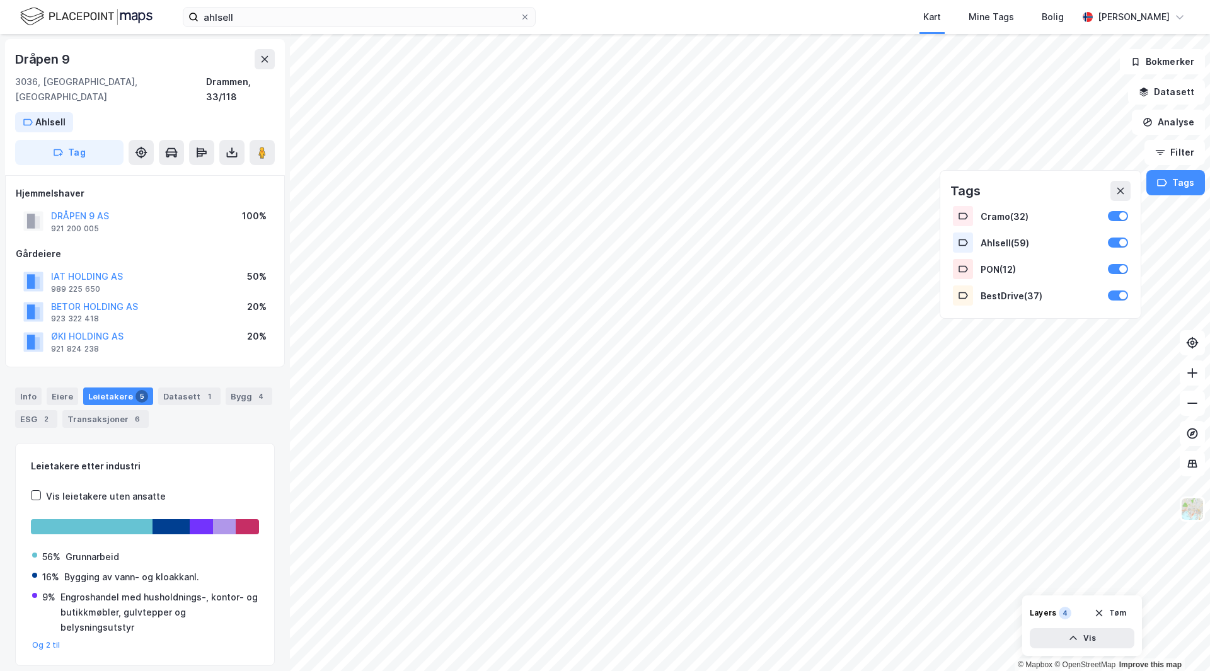
scroll to position [30, 0]
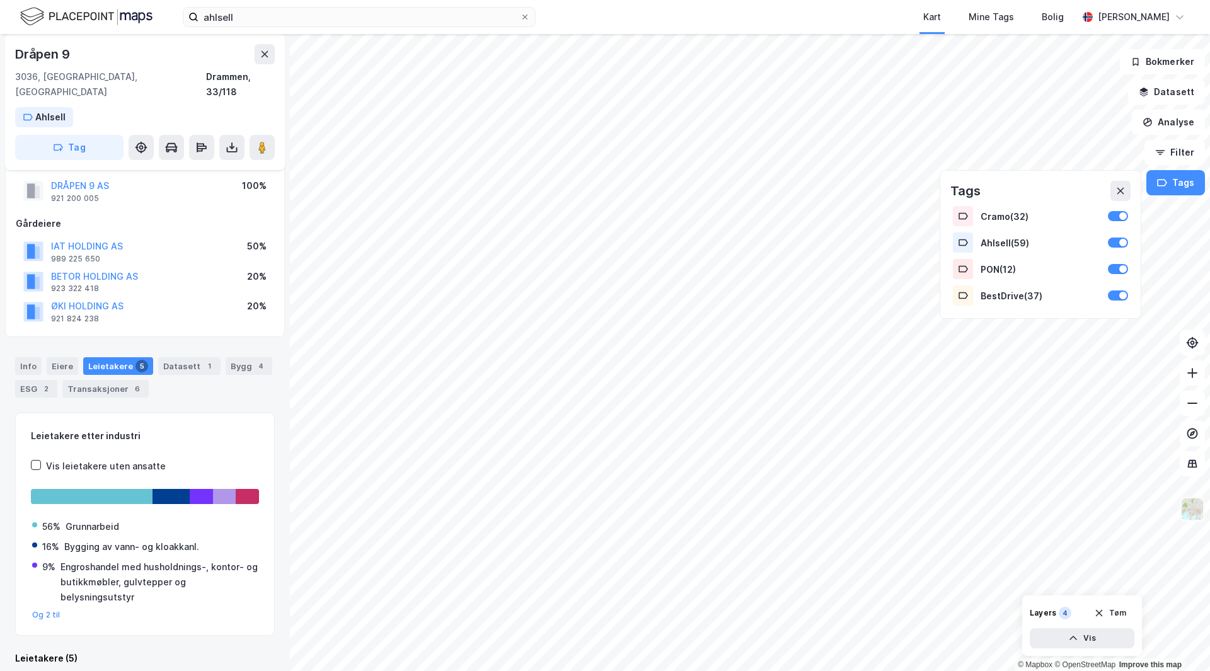
click at [1190, 510] on img at bounding box center [1192, 509] width 24 height 24
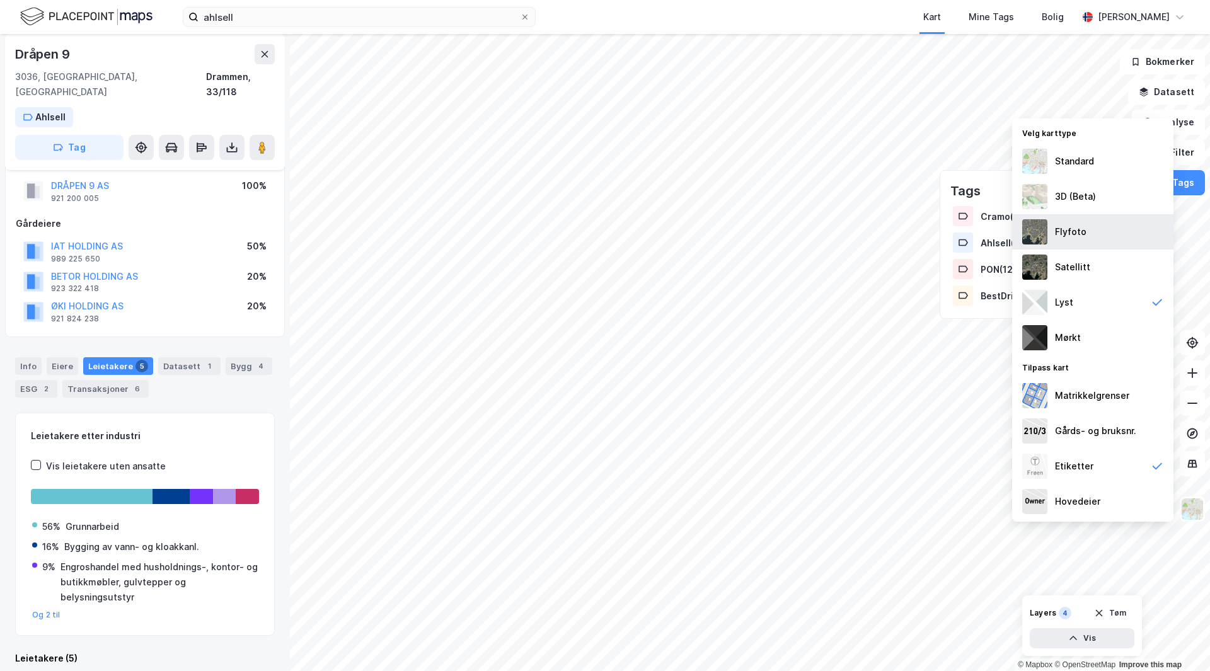
click at [1086, 228] on div "Flyfoto" at bounding box center [1092, 231] width 161 height 35
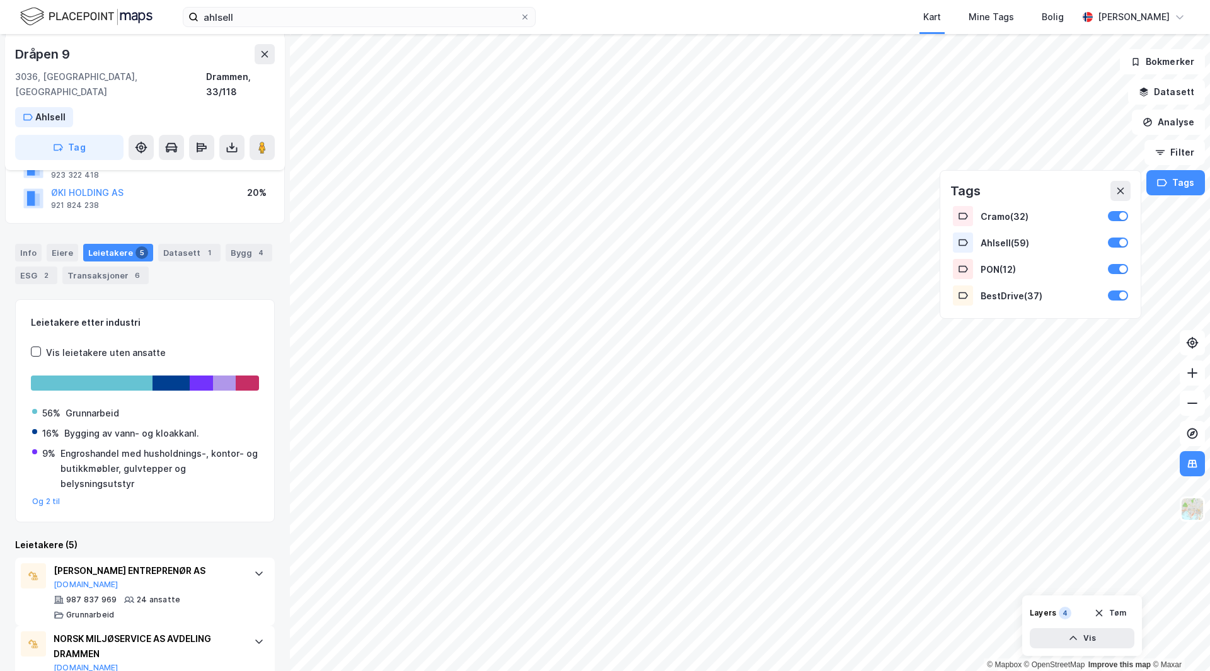
scroll to position [93, 0]
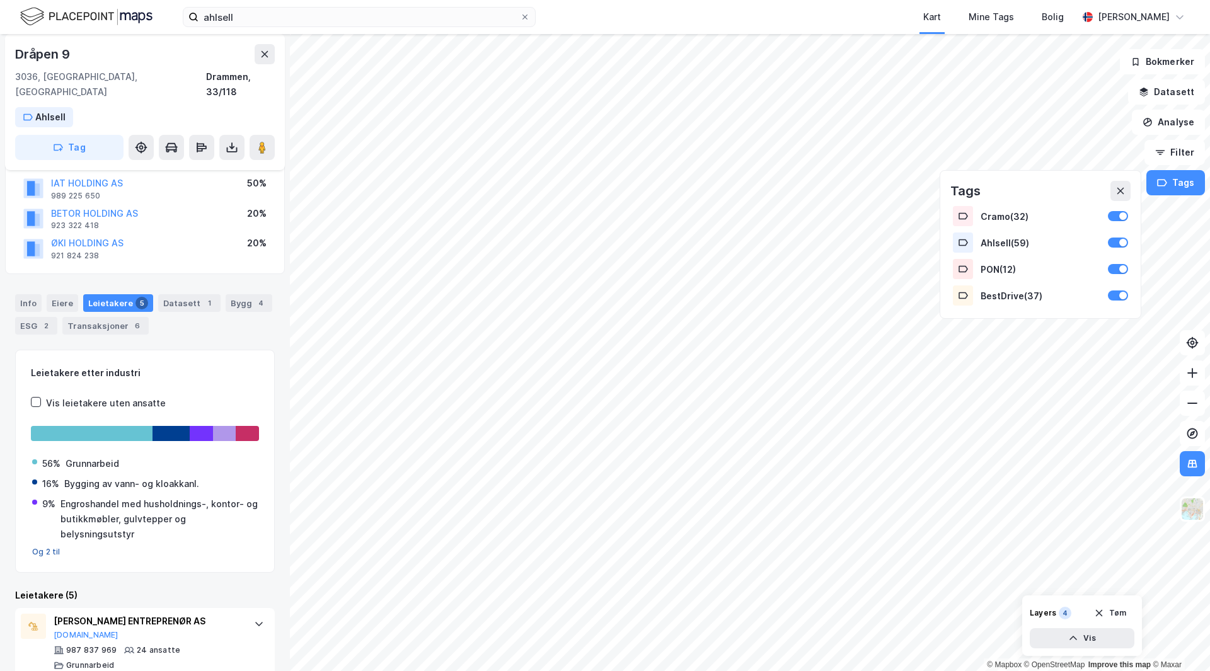
click at [45, 535] on div "56% Grunnarbeid 16% Bygging av vann- og kloakkanl. 9% Engroshandel med husholdn…" at bounding box center [145, 501] width 228 height 111
click at [45, 547] on button "Og 2 til" at bounding box center [46, 552] width 28 height 10
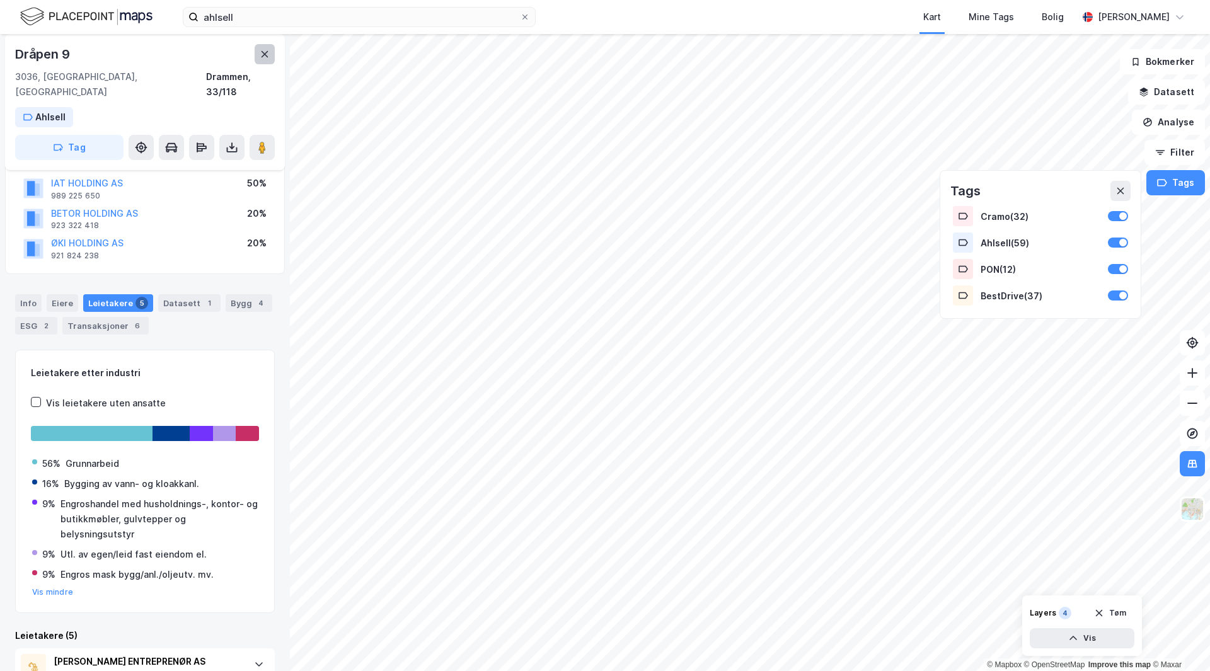
click at [263, 53] on icon at bounding box center [265, 54] width 7 height 6
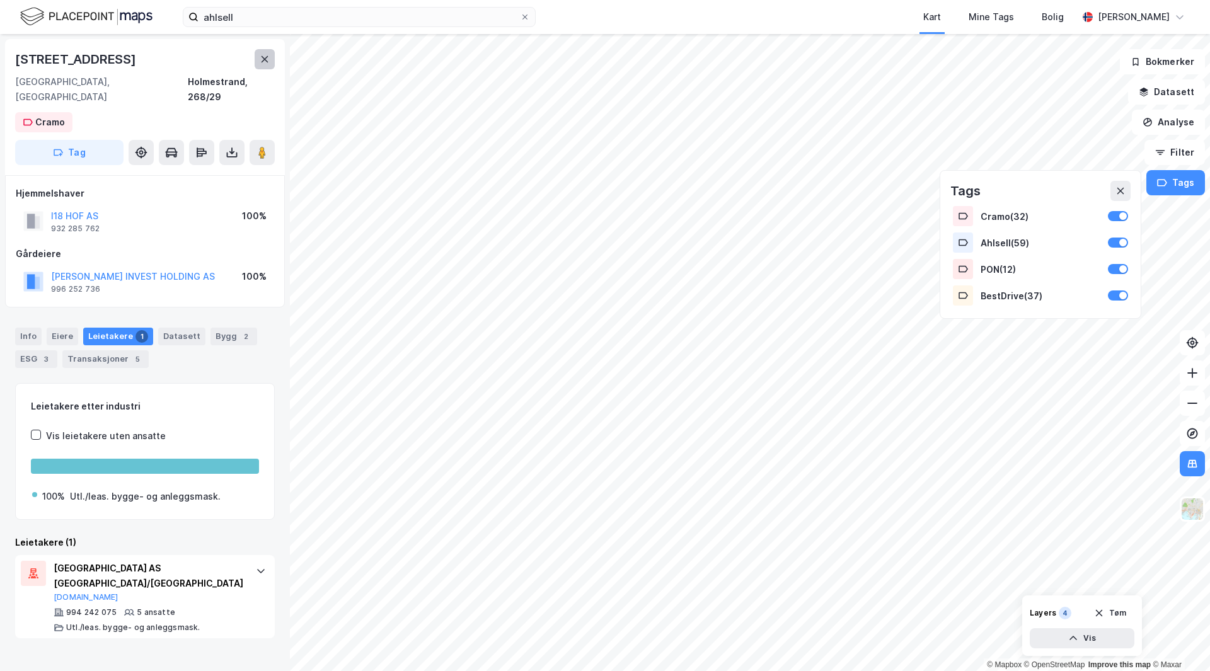
click at [262, 57] on icon at bounding box center [265, 59] width 7 height 6
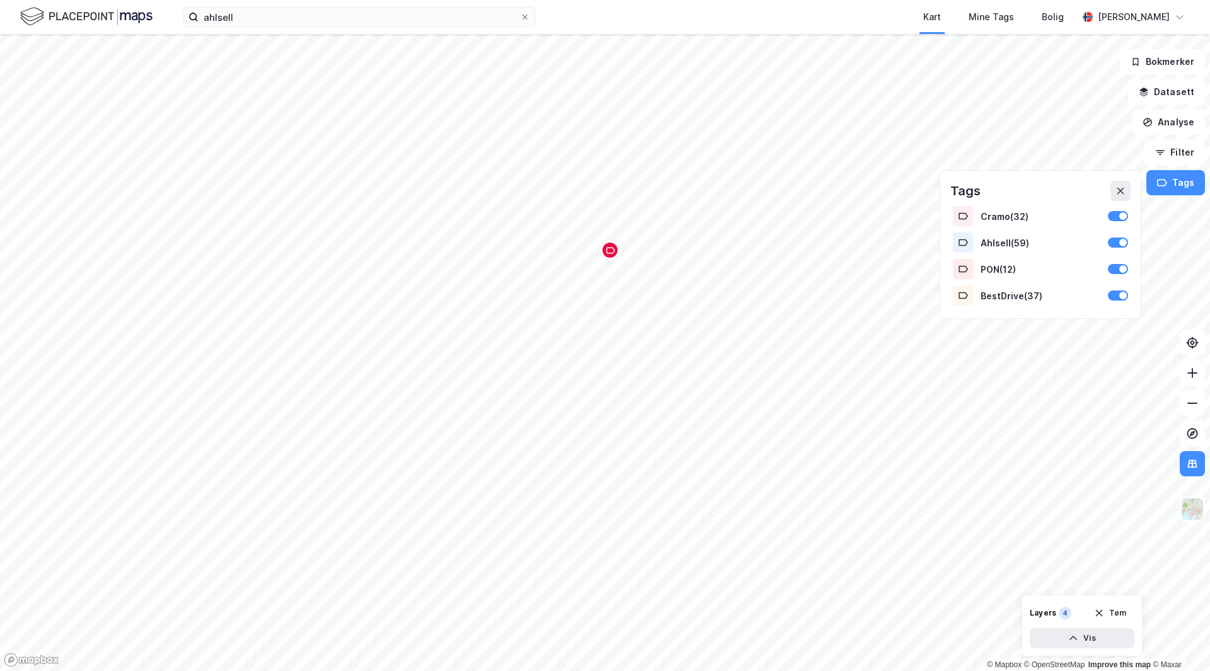
click at [614, 255] on icon "Map marker" at bounding box center [610, 250] width 9 height 9
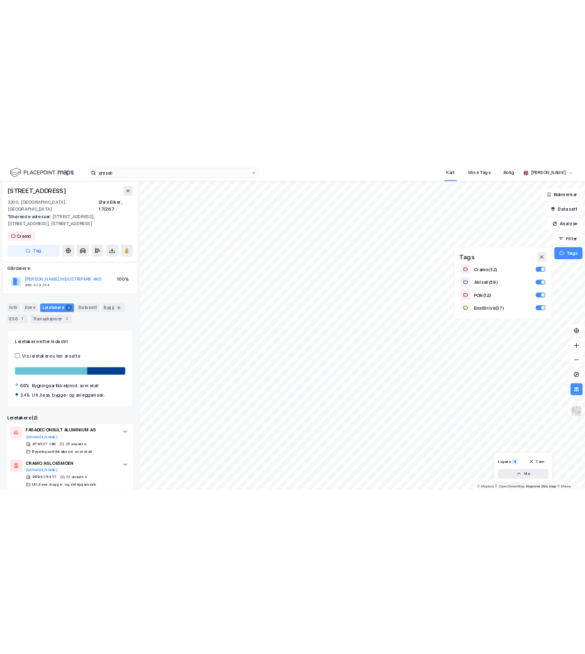
scroll to position [71, 0]
